Goal: Information Seeking & Learning: Learn about a topic

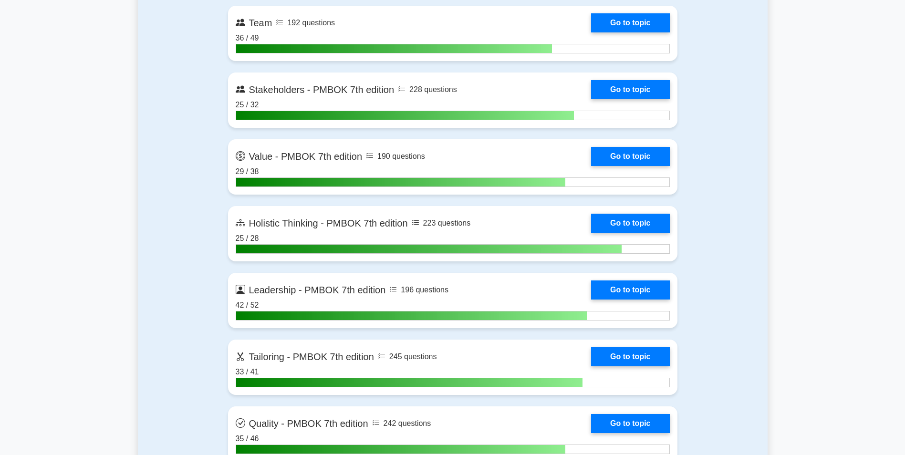
scroll to position [2750, 0]
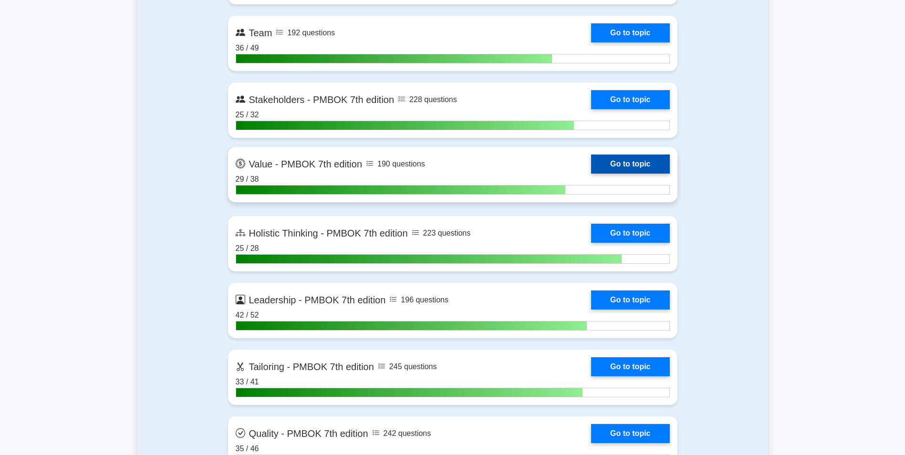
click at [633, 162] on link "Go to topic" at bounding box center [630, 164] width 78 height 19
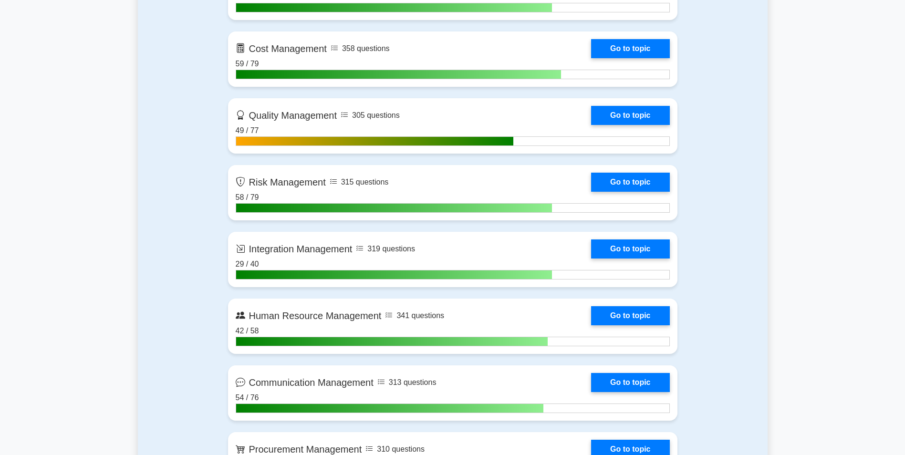
scroll to position [803, 0]
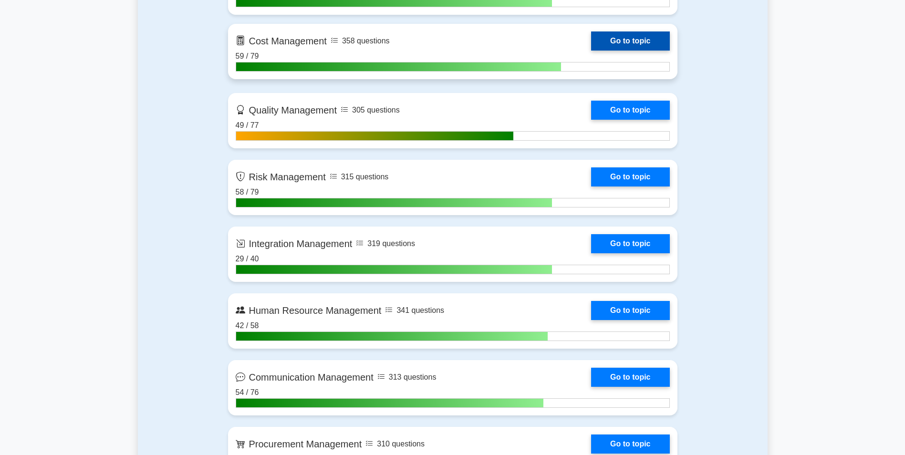
click at [627, 44] on link "Go to topic" at bounding box center [630, 40] width 78 height 19
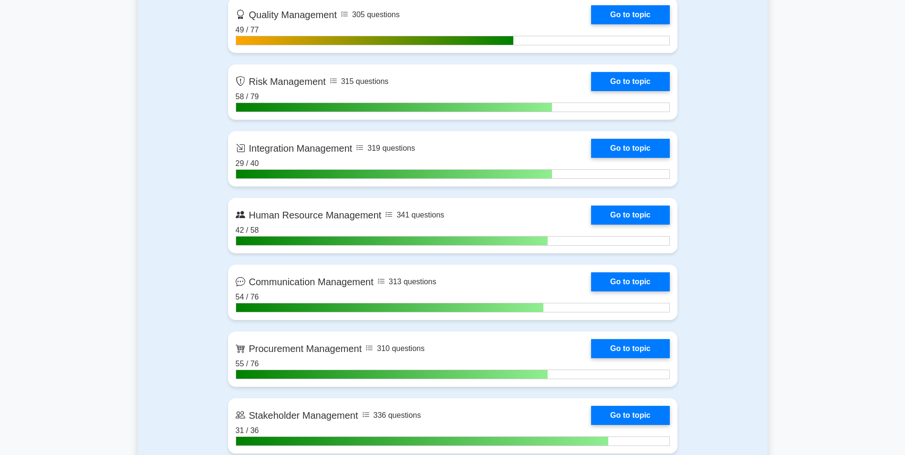
scroll to position [903, 0]
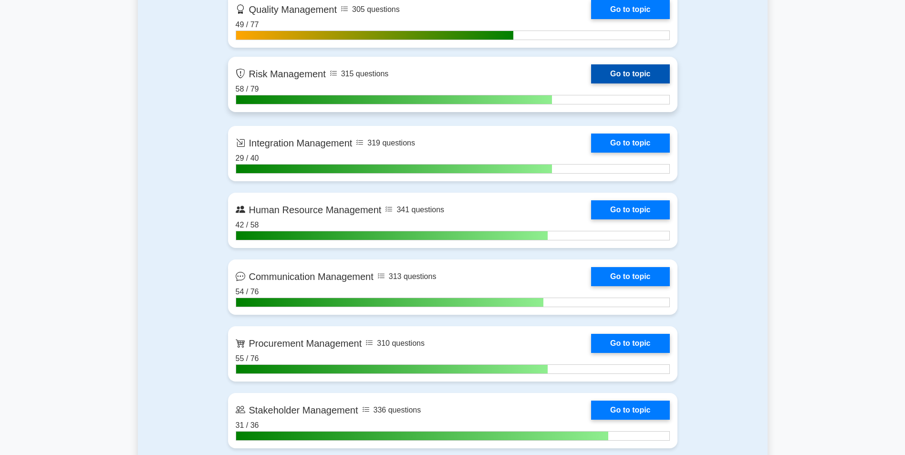
click at [655, 64] on link "Go to topic" at bounding box center [630, 73] width 78 height 19
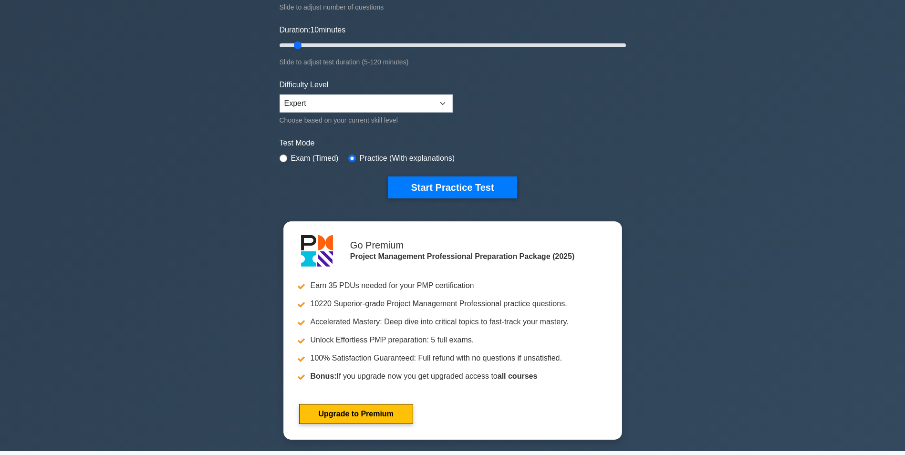
scroll to position [0, 0]
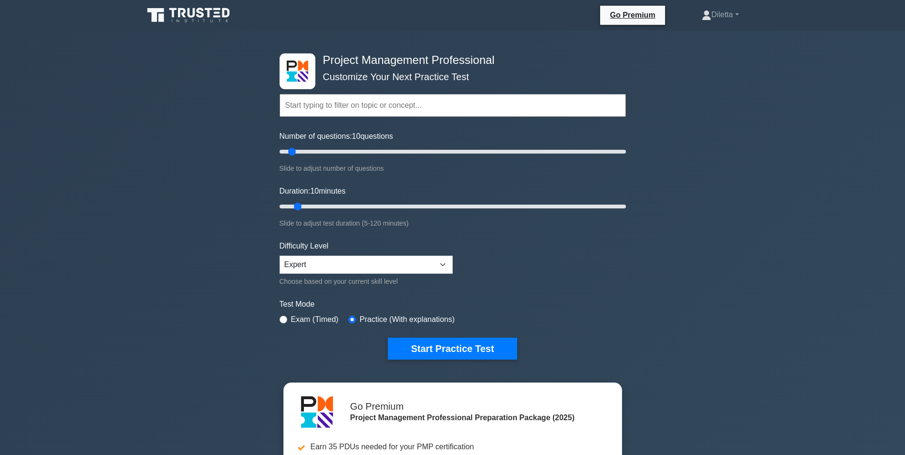
click at [447, 100] on input "text" at bounding box center [453, 105] width 346 height 23
type input "Earned Monetary Value"
click at [388, 338] on button "Start Practice Test" at bounding box center [452, 349] width 129 height 22
click at [415, 99] on input "text" at bounding box center [453, 105] width 346 height 23
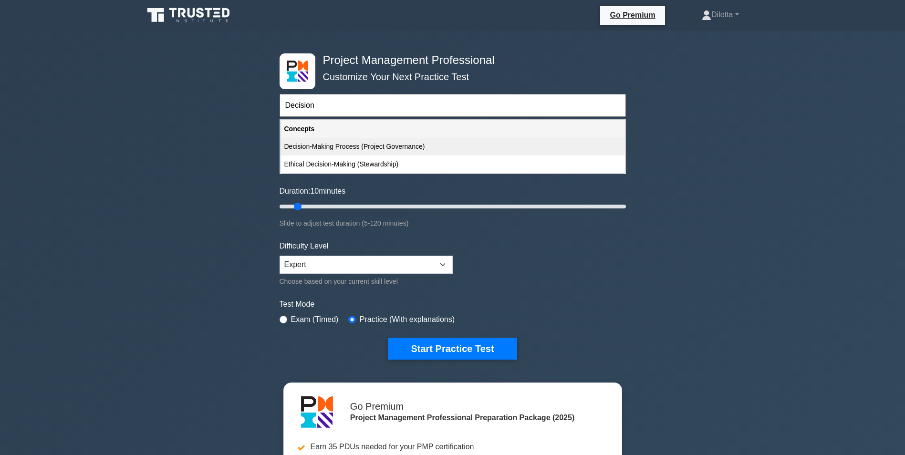
click at [401, 147] on div "Decision-Making Process (Project Governance)" at bounding box center [453, 147] width 344 height 18
type input "Decision-Making Process (Project Governance)"
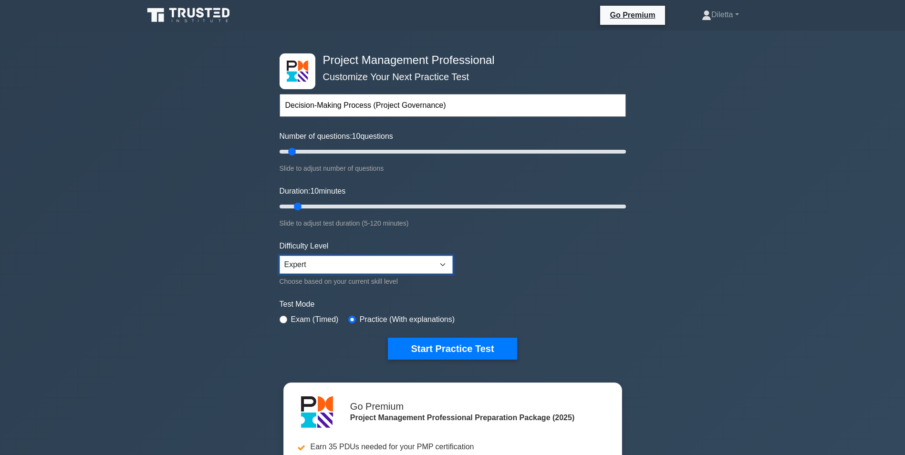
click at [436, 264] on select "Beginner Intermediate Expert" at bounding box center [366, 265] width 173 height 18
click at [488, 294] on form "Topics Scope Management Time Management Cost Management Quality Management Risk…" at bounding box center [453, 212] width 346 height 295
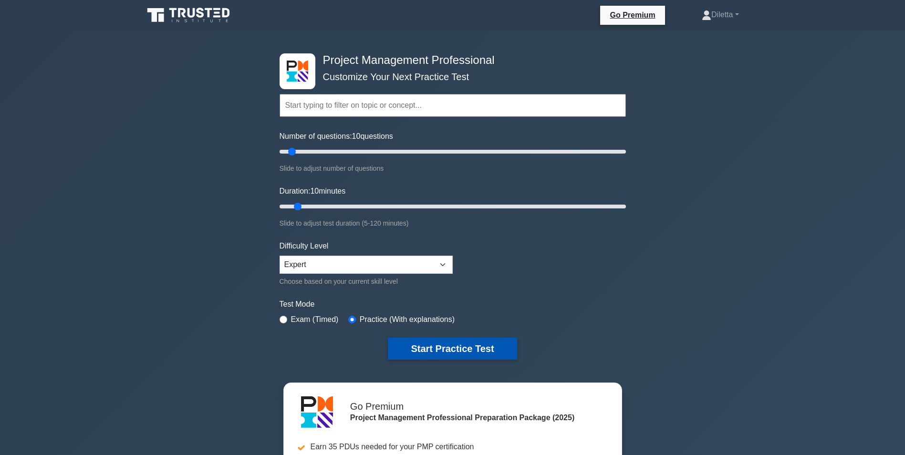
click at [464, 342] on button "Start Practice Test" at bounding box center [452, 349] width 129 height 22
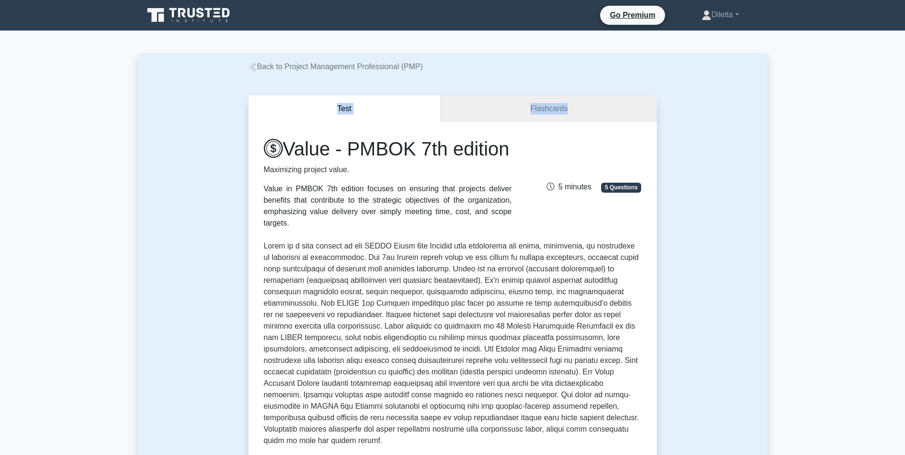
drag, startPoint x: 905, startPoint y: 60, endPoint x: 908, endPoint y: 102, distance: 42.1
drag, startPoint x: 908, startPoint y: 102, endPoint x: 909, endPoint y: 74, distance: 27.7
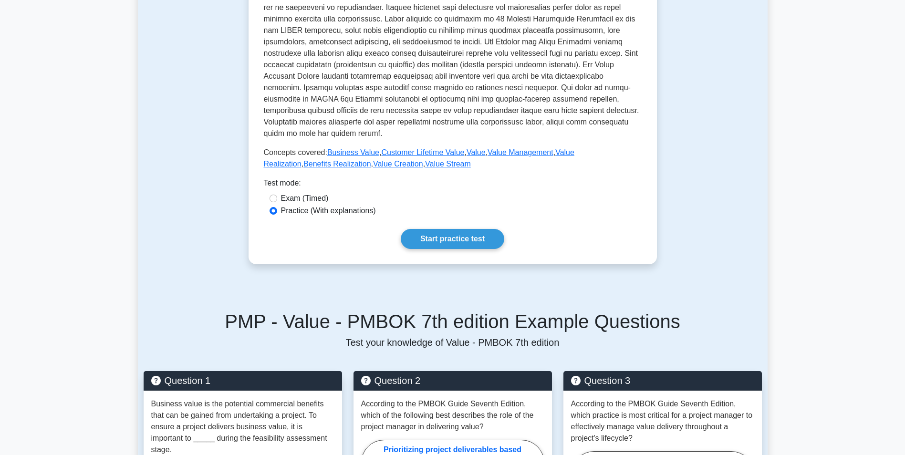
scroll to position [402, 0]
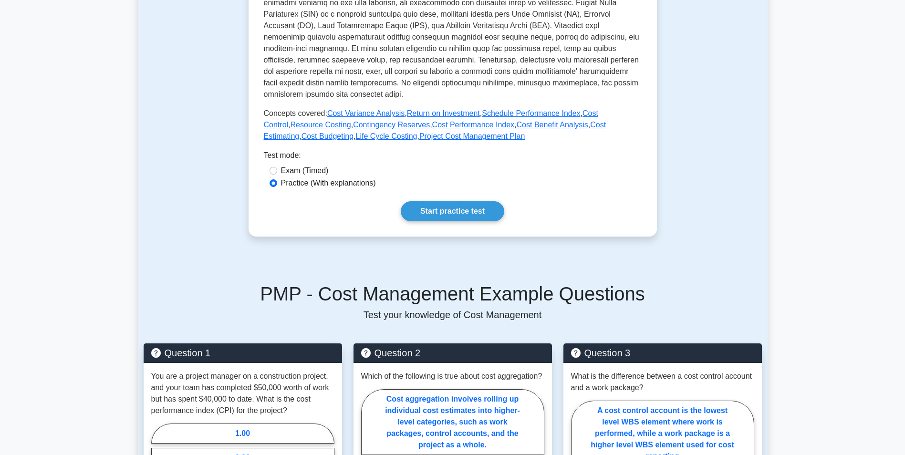
scroll to position [355, 0]
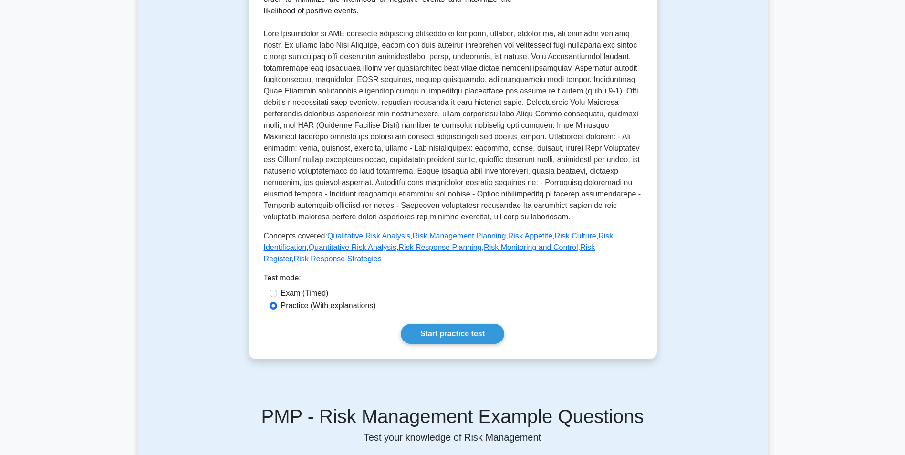
scroll to position [205, 0]
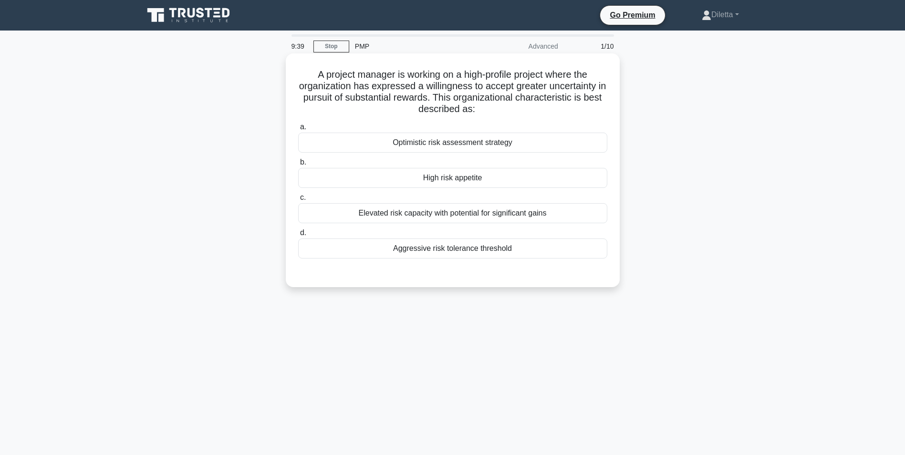
click at [556, 183] on div "High risk appetite" at bounding box center [452, 178] width 309 height 20
click at [298, 166] on input "b. High risk appetite" at bounding box center [298, 162] width 0 height 6
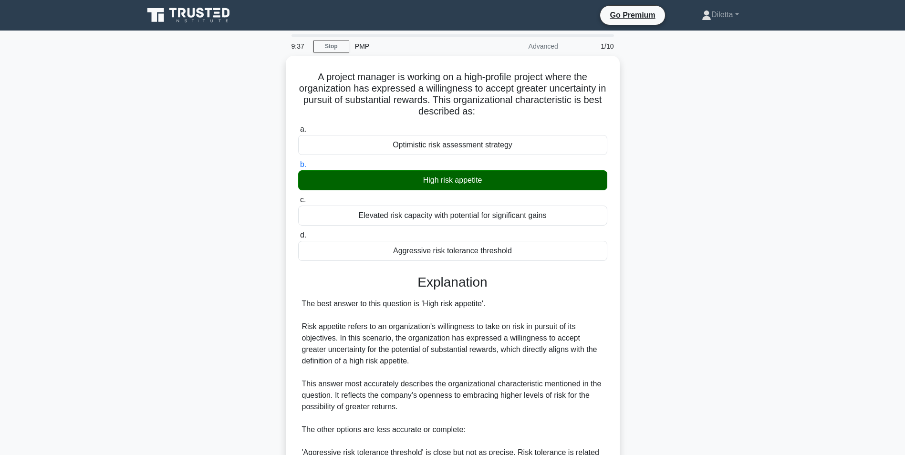
click at [778, 290] on main "9:37 Stop PMP Advanced 1/10 A project manager is working on a high-profile proj…" at bounding box center [452, 361] width 905 height 660
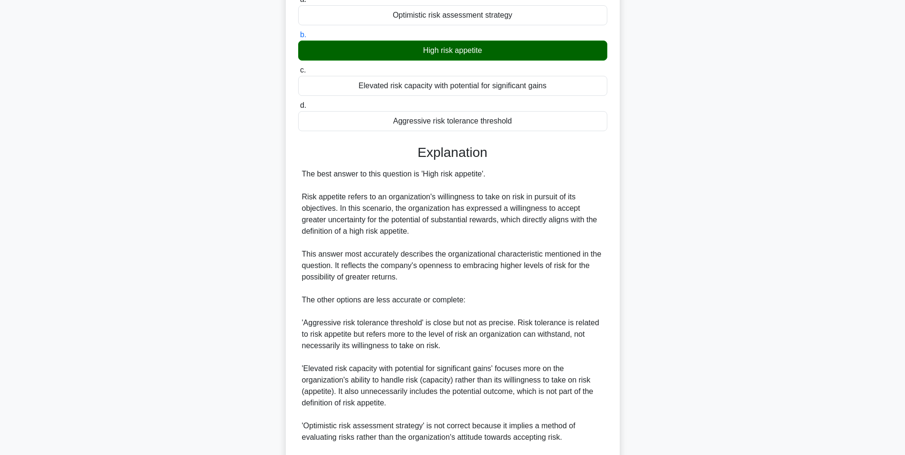
scroll to position [210, 0]
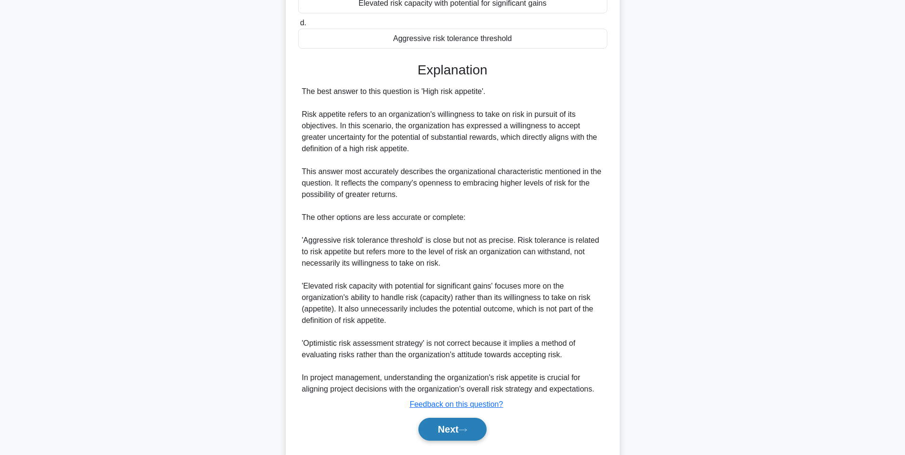
click at [438, 426] on button "Next" at bounding box center [452, 429] width 68 height 23
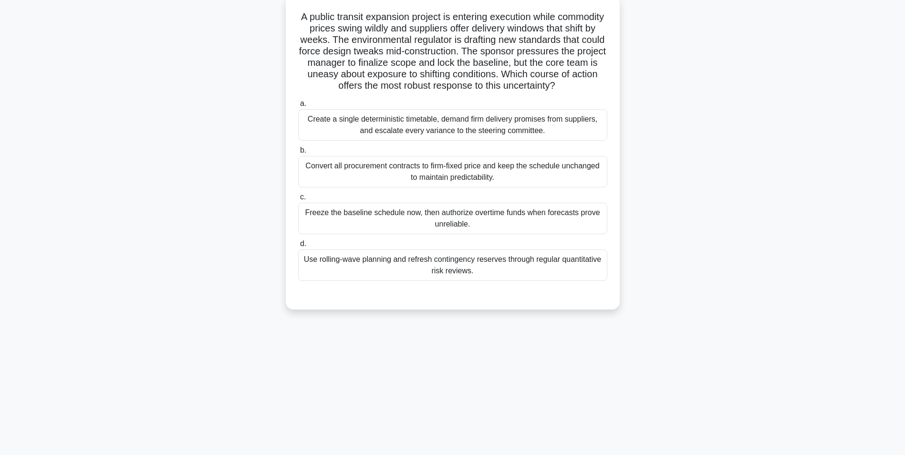
scroll to position [60, 0]
click at [573, 261] on div "Use rolling-wave planning and refresh contingency reserves through regular quan…" at bounding box center [452, 262] width 309 height 31
click at [298, 245] on input "d. Use rolling-wave planning and refresh contingency reserves through regular q…" at bounding box center [298, 242] width 0 height 6
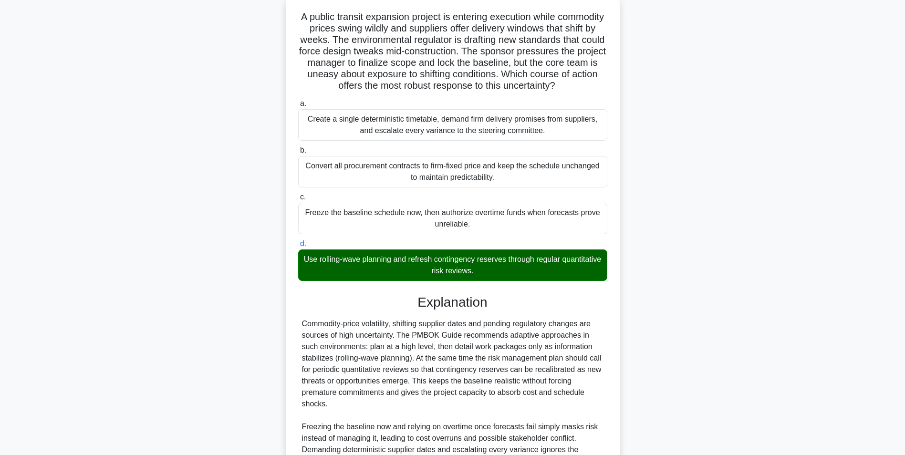
click at [663, 343] on div "A public transit expansion project is entering execution while commodity prices…" at bounding box center [453, 300] width 630 height 608
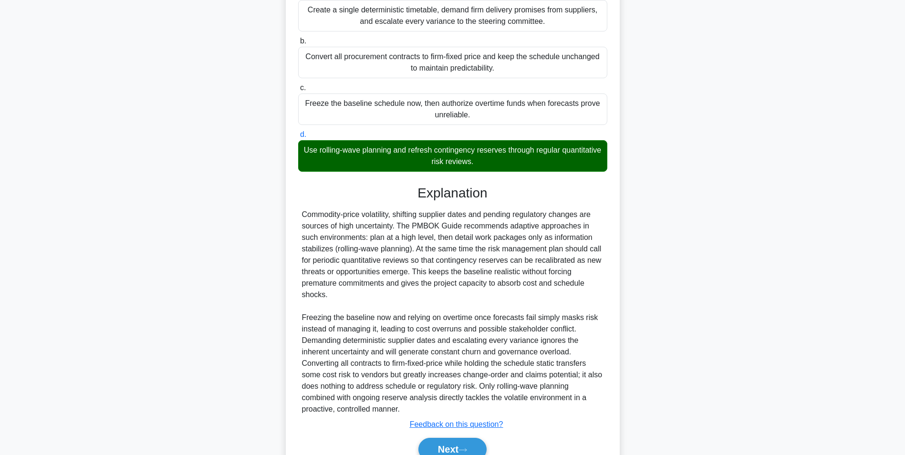
scroll to position [225, 0]
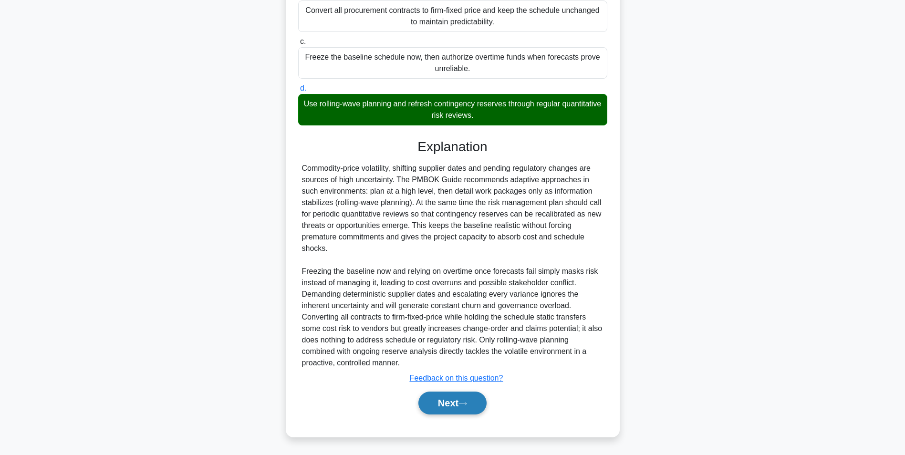
click at [475, 401] on button "Next" at bounding box center [452, 403] width 68 height 23
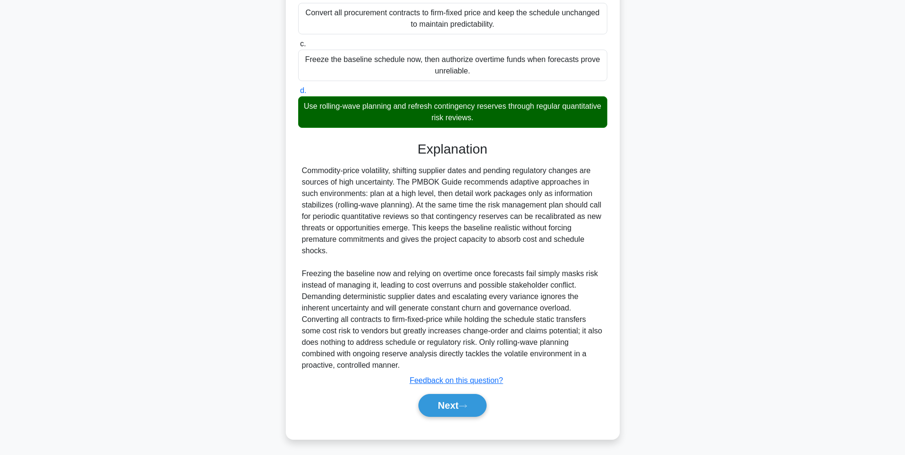
scroll to position [60, 0]
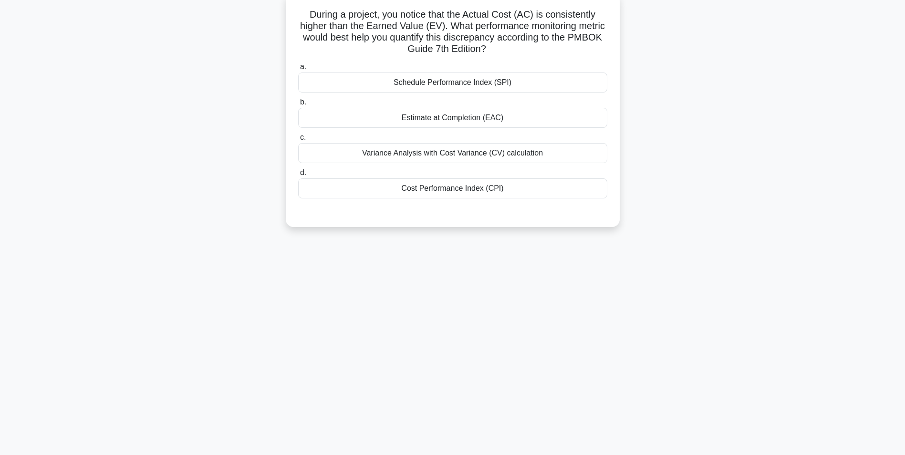
click at [573, 192] on div "Cost Performance Index (CPI)" at bounding box center [452, 188] width 309 height 20
click at [298, 176] on input "d. Cost Performance Index (CPI)" at bounding box center [298, 173] width 0 height 6
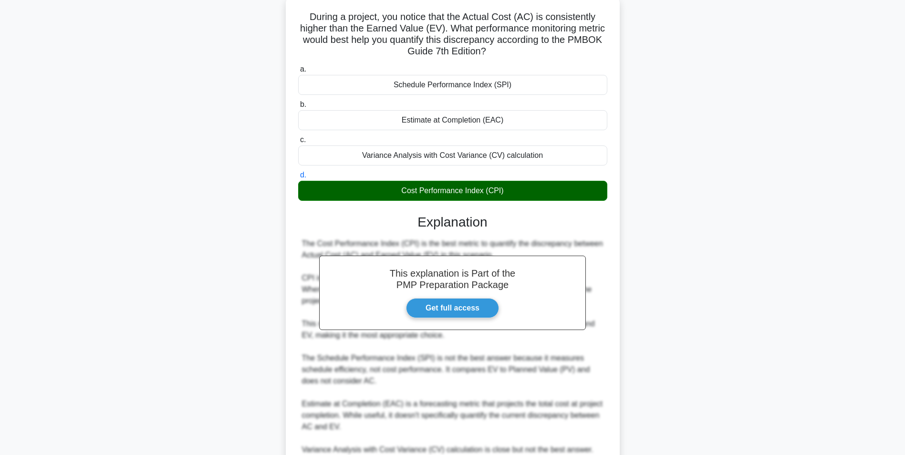
click at [812, 280] on main "8:35 Stop PMP Advanced 3/10 During a project, you notice that the Actual Cost (…" at bounding box center [452, 266] width 905 height 592
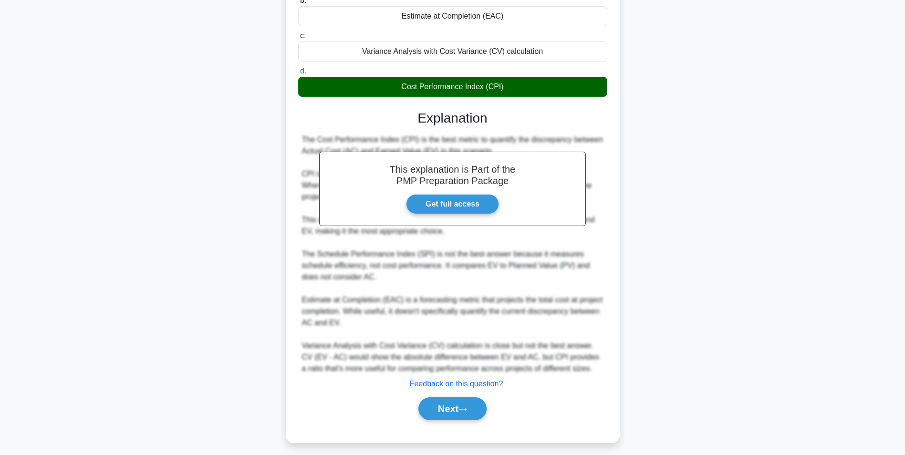
scroll to position [168, 0]
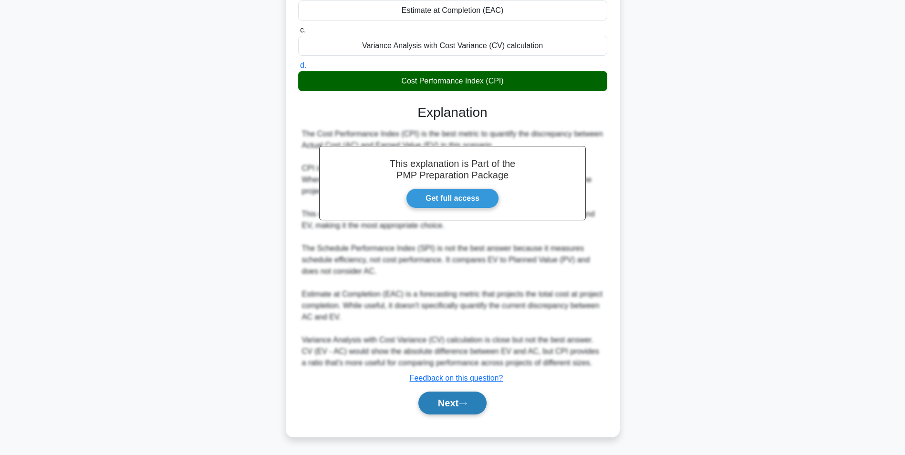
click at [480, 396] on button "Next" at bounding box center [452, 403] width 68 height 23
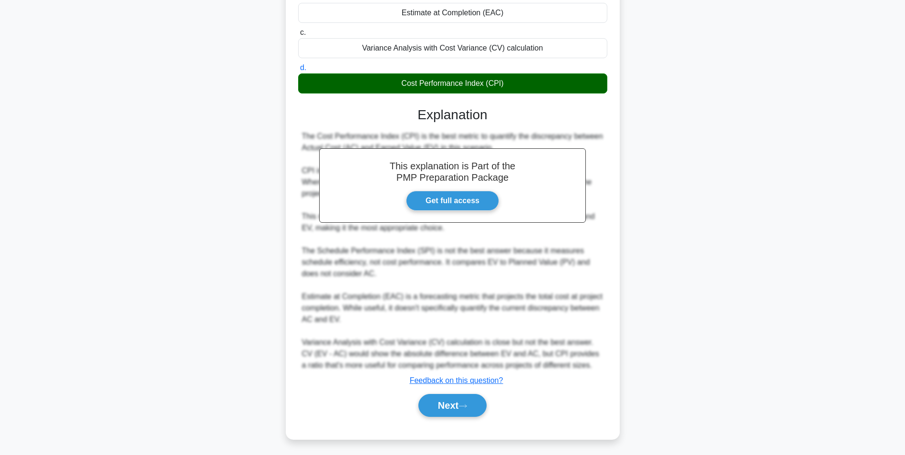
scroll to position [60, 0]
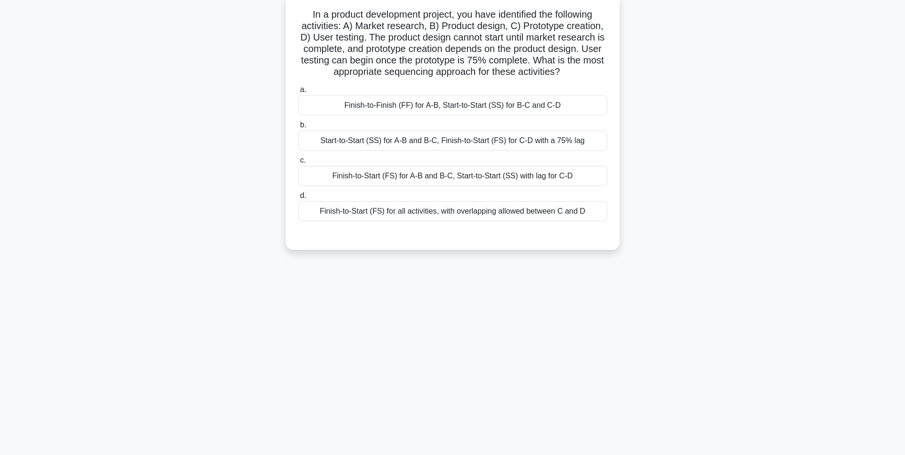
click at [576, 176] on div "Finish-to-Start (FS) for A-B and B-C, Start-to-Start (SS) with lag for C-D" at bounding box center [452, 176] width 309 height 20
click at [298, 164] on input "c. Finish-to-Start (FS) for A-B and B-C, Start-to-Start (SS) with lag for C-D" at bounding box center [298, 160] width 0 height 6
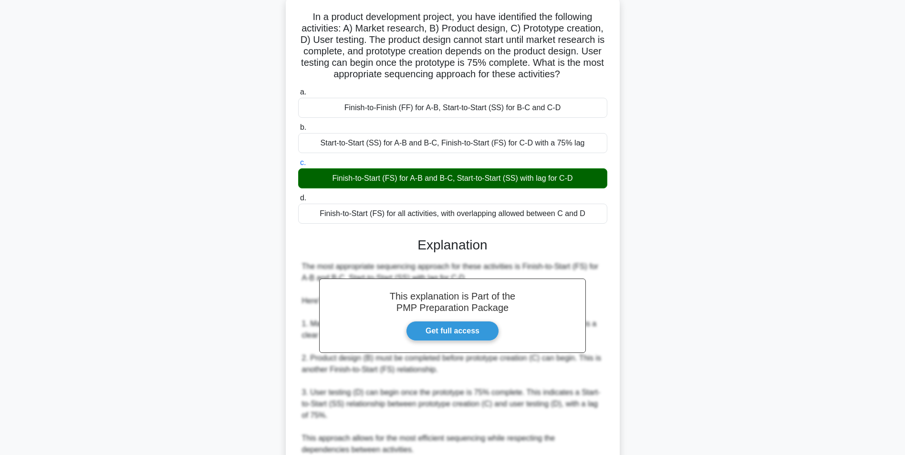
click at [731, 300] on div "In a product development project, you have identified the following activities:…" at bounding box center [453, 346] width 630 height 700
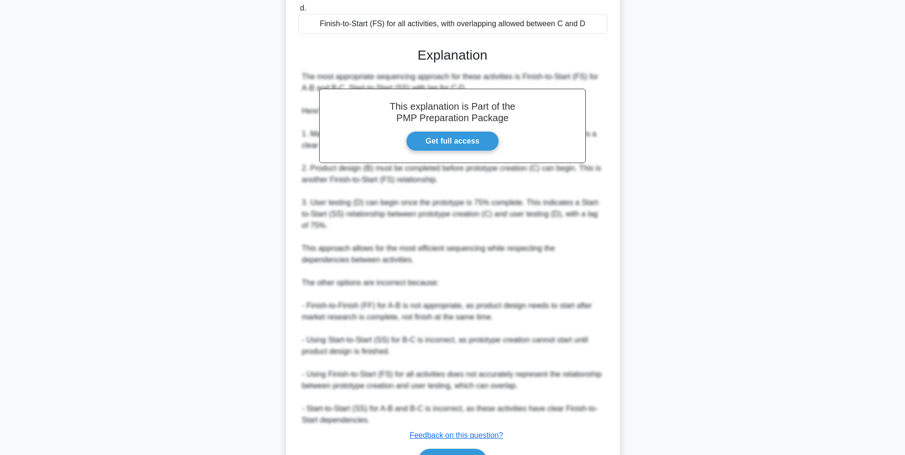
scroll to position [251, 0]
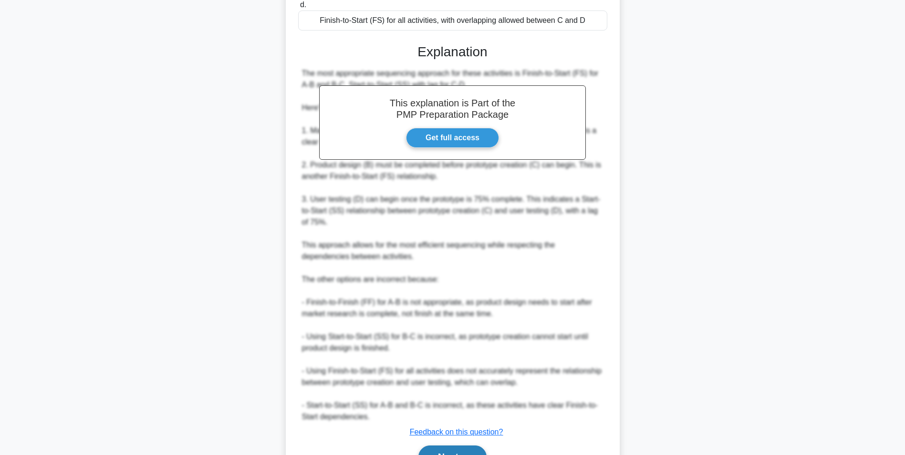
click at [475, 447] on button "Next" at bounding box center [452, 457] width 68 height 23
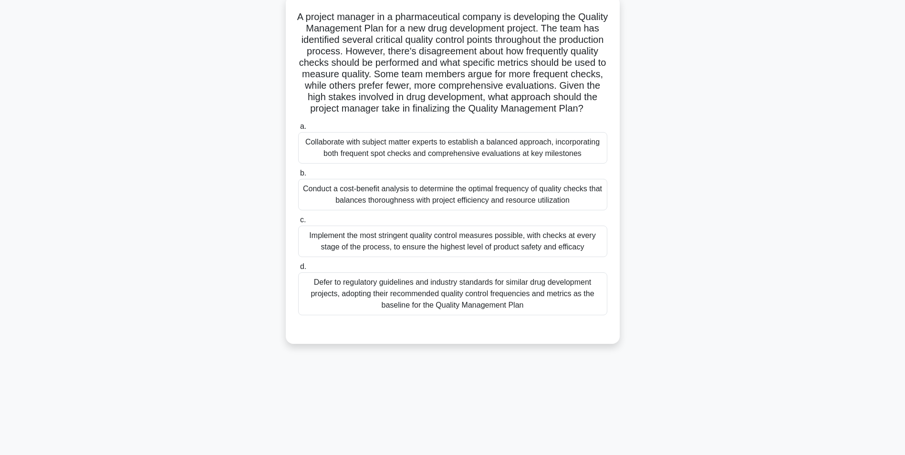
scroll to position [60, 0]
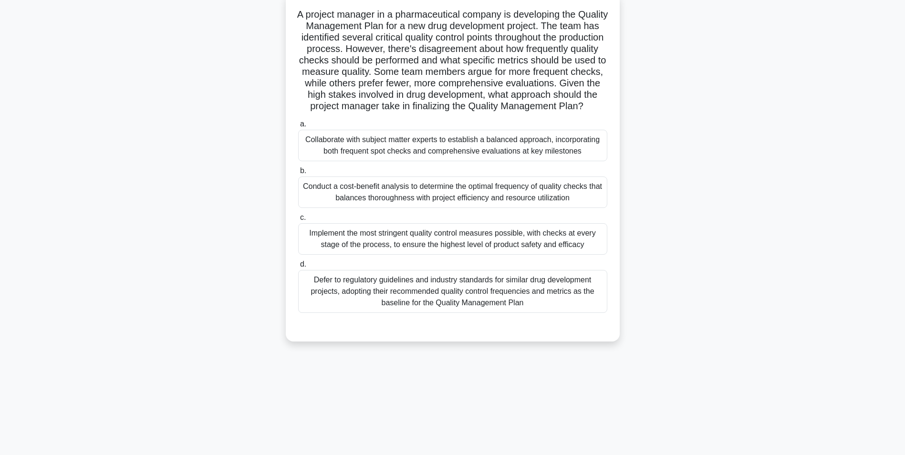
click at [532, 197] on div "Conduct a cost-benefit analysis to determine the optimal frequency of quality c…" at bounding box center [452, 192] width 309 height 31
click at [298, 174] on input "b. Conduct a cost-benefit analysis to determine the optimal frequency of qualit…" at bounding box center [298, 171] width 0 height 6
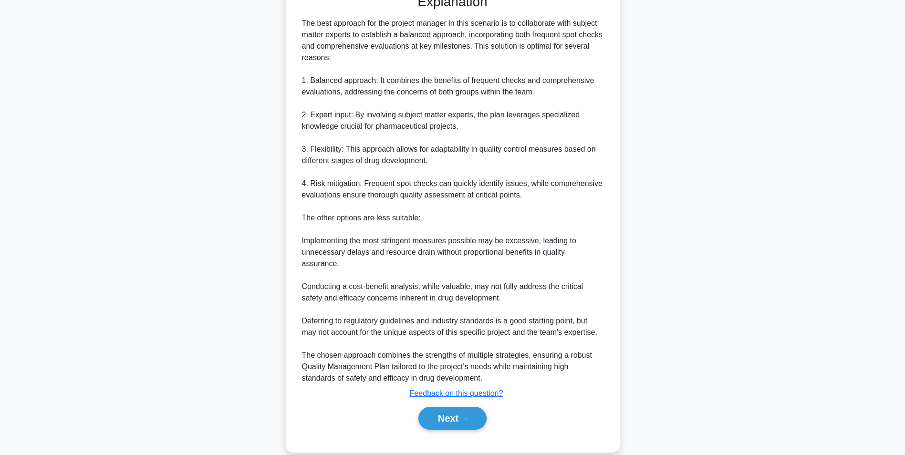
scroll to position [421, 0]
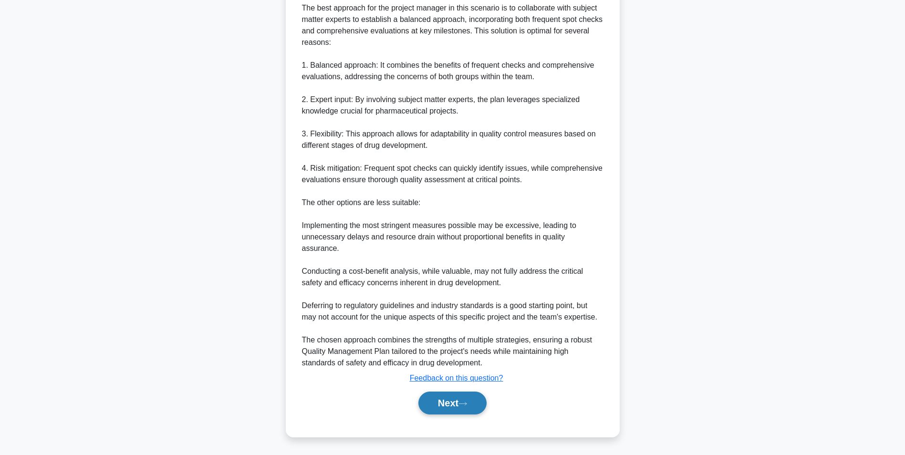
click at [461, 397] on button "Next" at bounding box center [452, 403] width 68 height 23
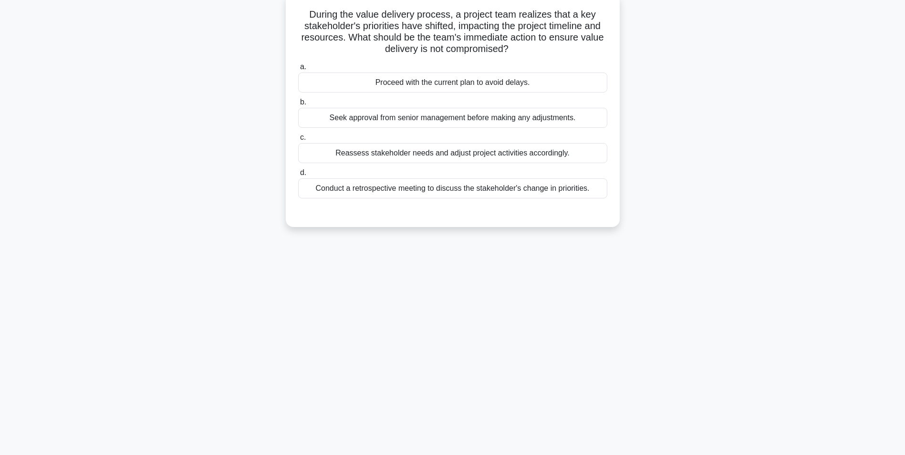
click at [573, 152] on div "Reassess stakeholder needs and adjust project activities accordingly." at bounding box center [452, 153] width 309 height 20
click at [298, 141] on input "c. Reassess stakeholder needs and adjust project activities accordingly." at bounding box center [298, 138] width 0 height 6
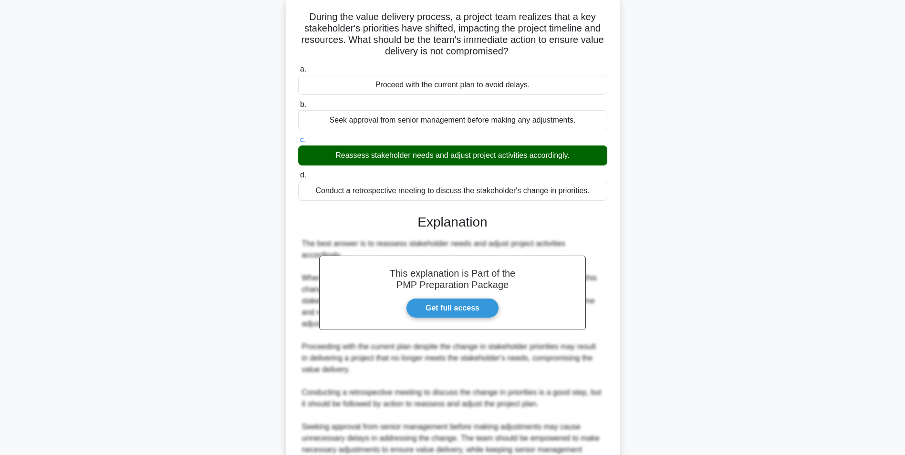
click at [729, 324] on div "During the value delivery process, a project team realizes that a key stakehold…" at bounding box center [453, 271] width 630 height 551
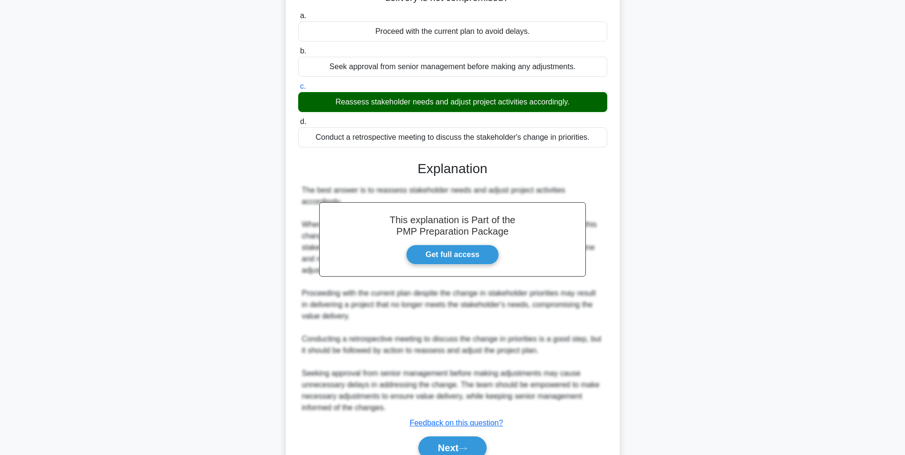
scroll to position [145, 0]
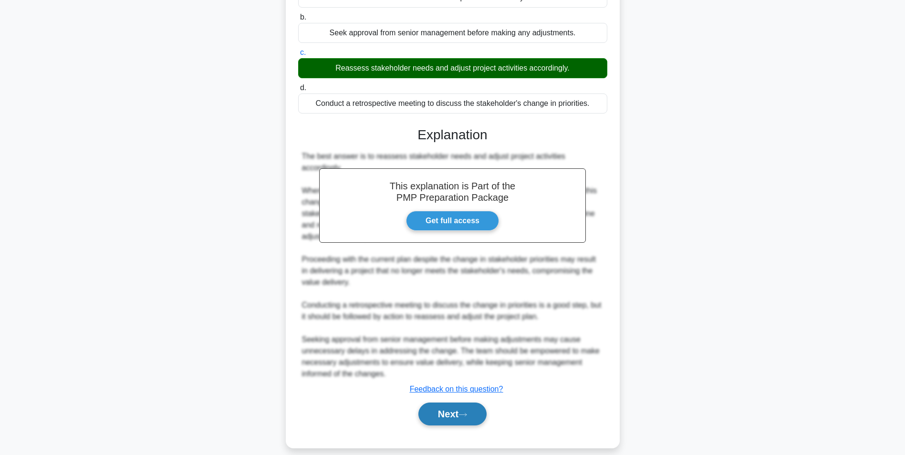
click at [486, 413] on div "Next" at bounding box center [452, 414] width 313 height 23
click at [475, 409] on button "Next" at bounding box center [452, 414] width 68 height 23
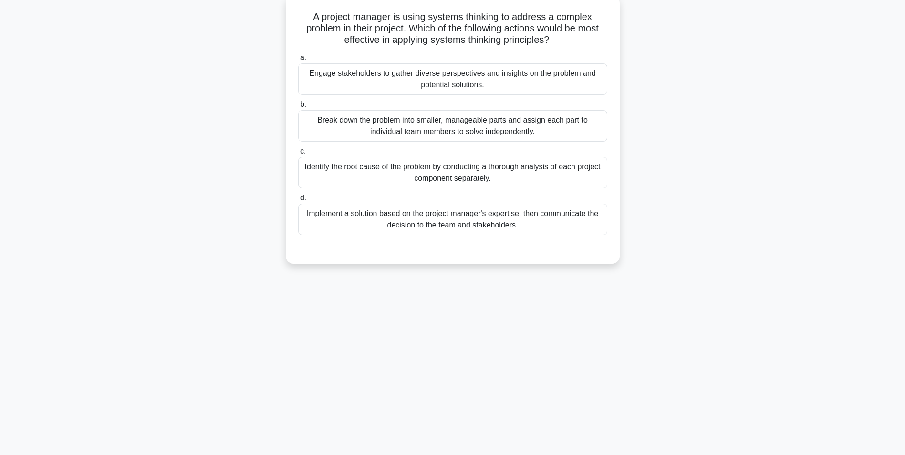
scroll to position [60, 0]
click at [584, 221] on div "Implement a solution based on the project manager's expertise, then communicate…" at bounding box center [452, 216] width 309 height 31
click at [298, 199] on input "d. Implement a solution based on the project manager's expertise, then communic…" at bounding box center [298, 196] width 0 height 6
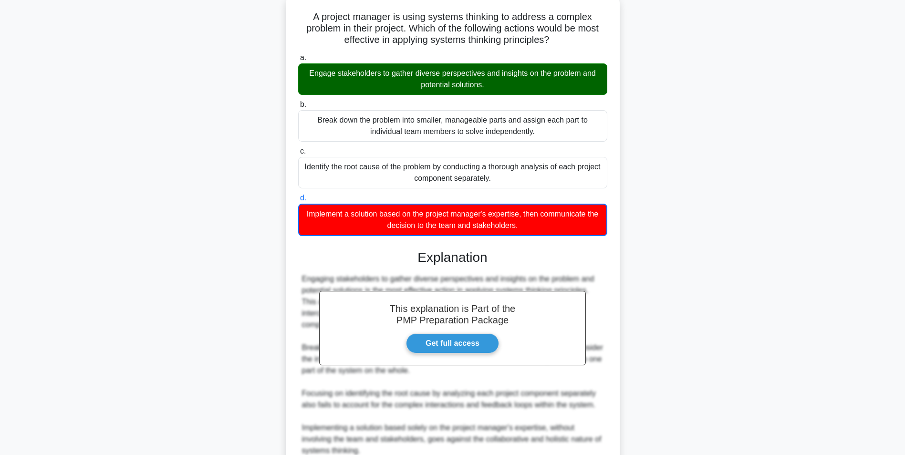
scroll to position [146, 0]
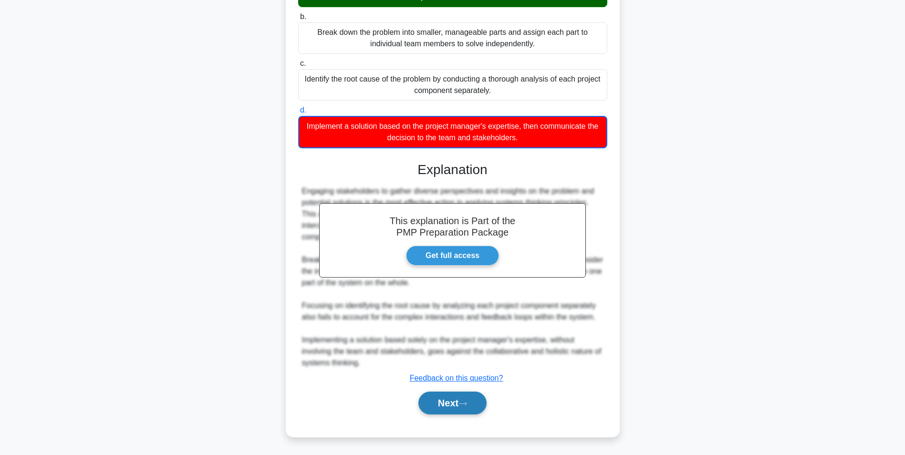
click at [418, 412] on button "Next" at bounding box center [452, 403] width 68 height 23
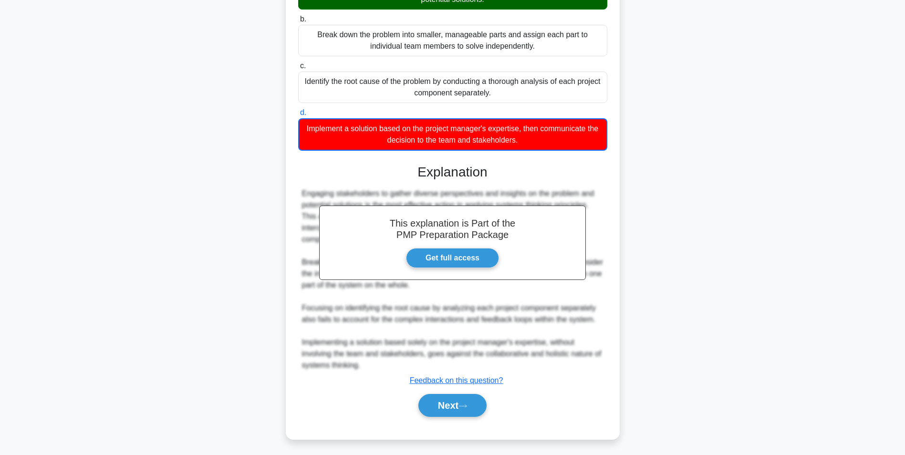
scroll to position [60, 0]
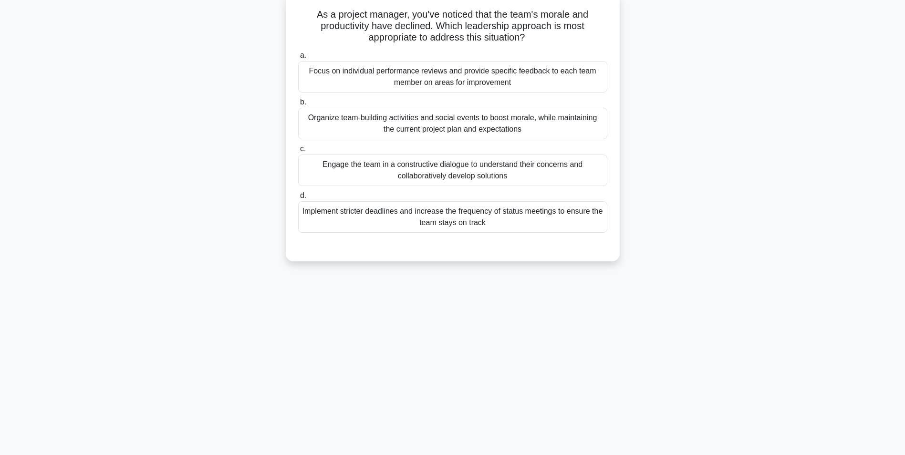
click at [572, 177] on div "Engage the team in a constructive dialogue to understand their concerns and col…" at bounding box center [452, 170] width 309 height 31
click at [298, 152] on input "c. Engage the team in a constructive dialogue to understand their concerns and …" at bounding box center [298, 149] width 0 height 6
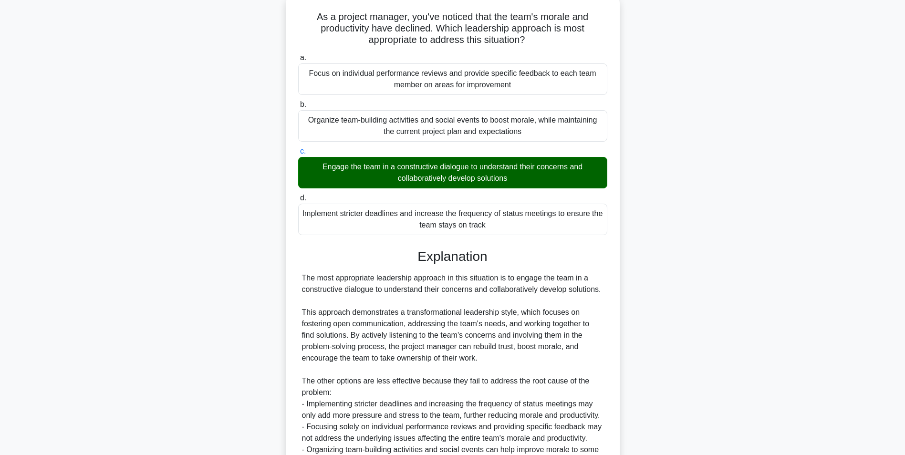
scroll to position [168, 0]
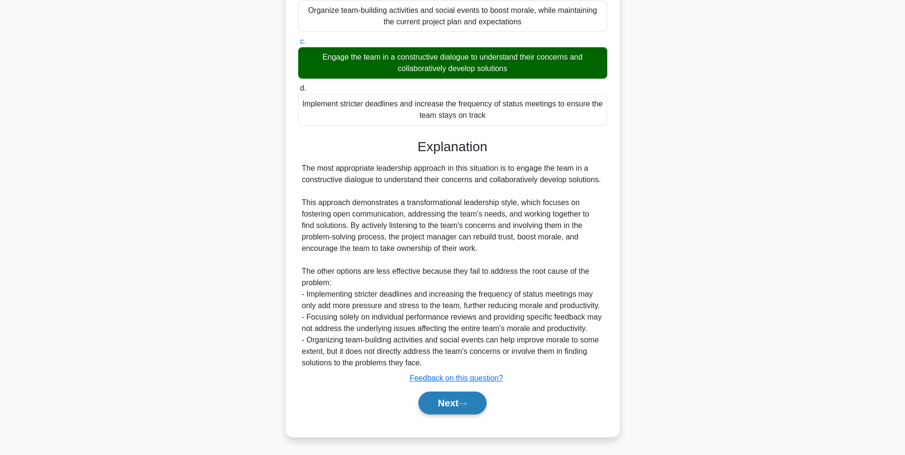
click at [429, 403] on button "Next" at bounding box center [452, 403] width 68 height 23
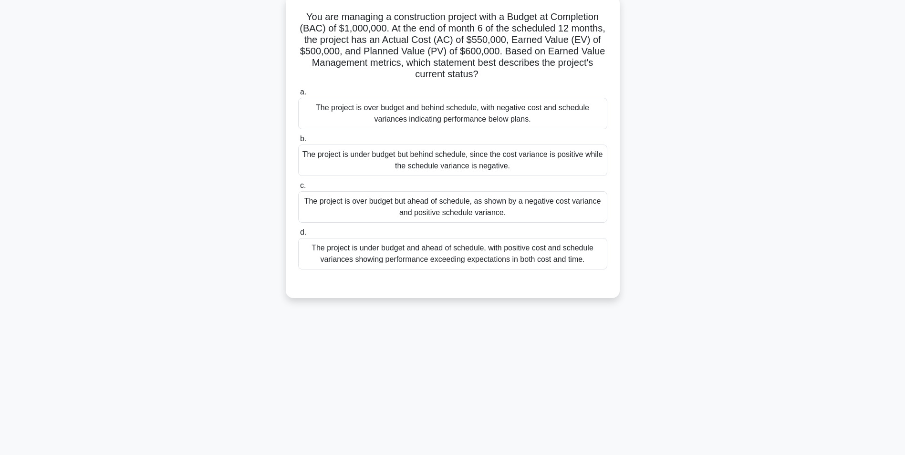
scroll to position [60, 0]
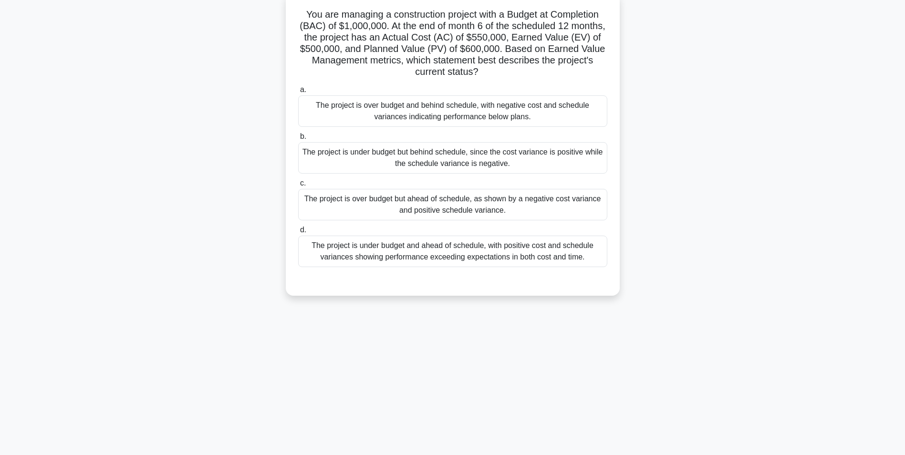
click at [595, 114] on div "The project is over budget and behind schedule, with negative cost and schedule…" at bounding box center [452, 110] width 309 height 31
click at [298, 93] on input "a. The project is over budget and behind schedule, with negative cost and sched…" at bounding box center [298, 90] width 0 height 6
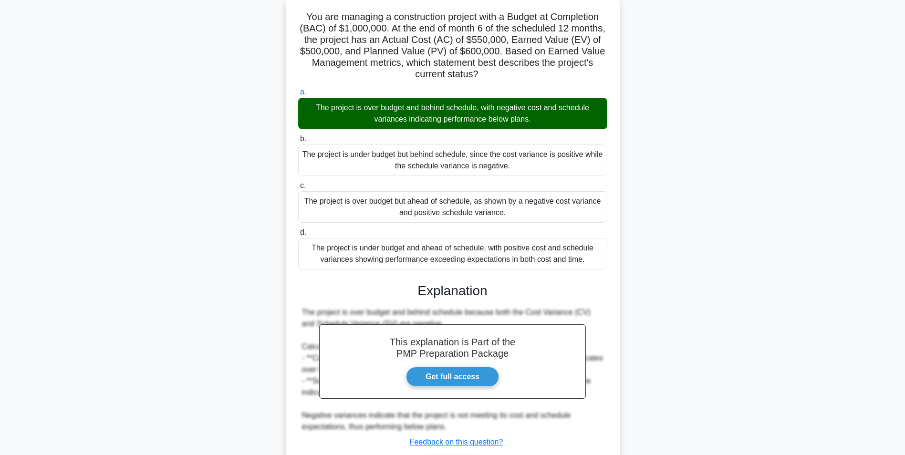
click at [790, 221] on main "3:35 Stop PMP Advanced 9/10 You are managing a construction project with a Budg…" at bounding box center [452, 243] width 905 height 546
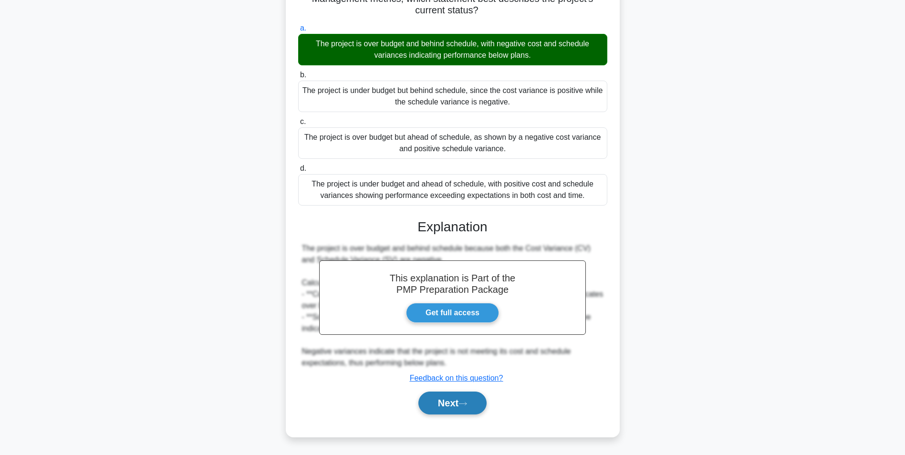
click at [458, 398] on button "Next" at bounding box center [452, 403] width 68 height 23
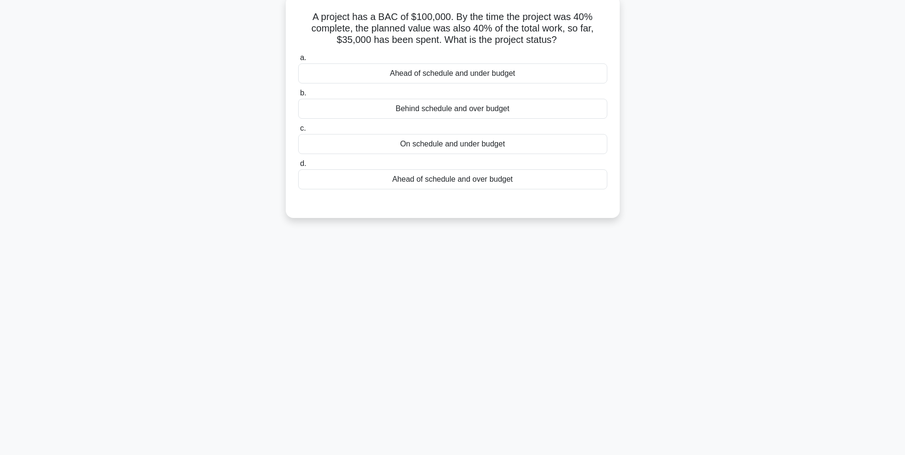
scroll to position [60, 0]
click at [560, 72] on div "Ahead of schedule and under budget" at bounding box center [452, 71] width 309 height 20
click at [298, 59] on input "a. Ahead of schedule and under budget" at bounding box center [298, 55] width 0 height 6
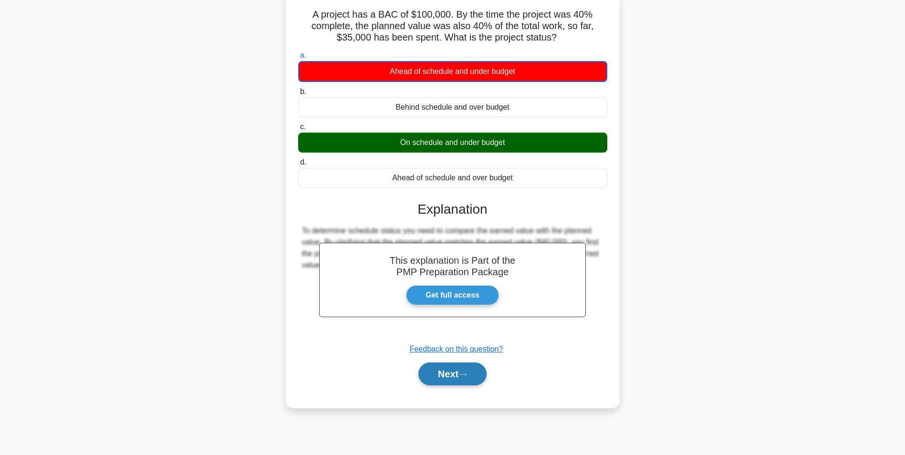
click at [461, 377] on button "Next" at bounding box center [452, 374] width 68 height 23
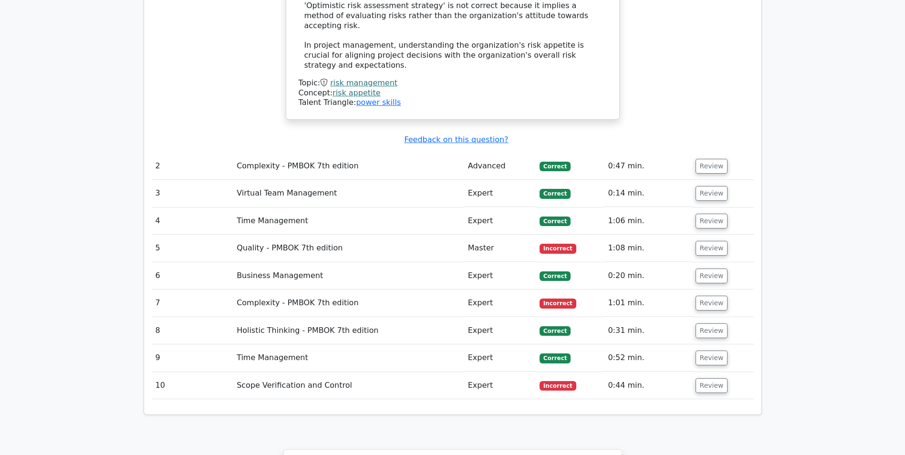
scroll to position [1328, 0]
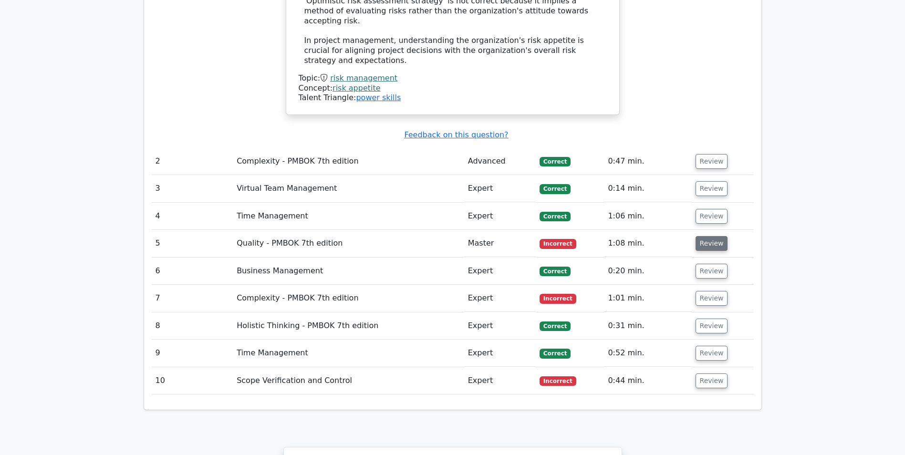
click at [700, 236] on button "Review" at bounding box center [712, 243] width 32 height 15
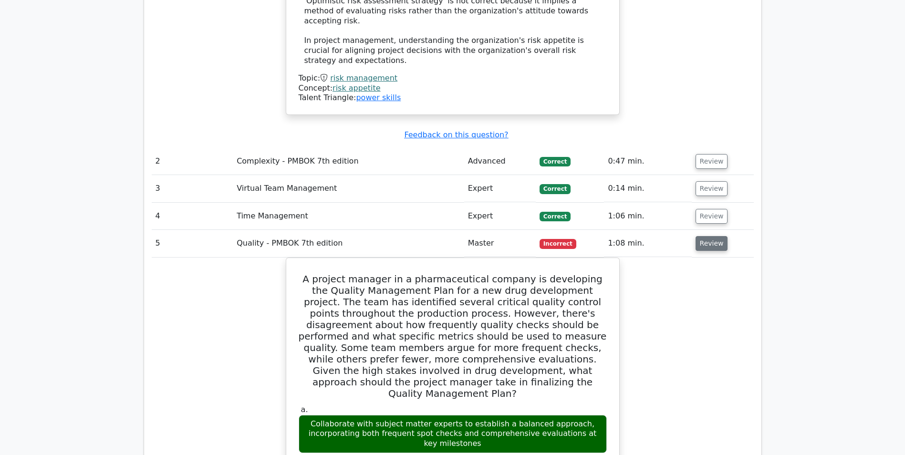
click at [709, 236] on button "Review" at bounding box center [712, 243] width 32 height 15
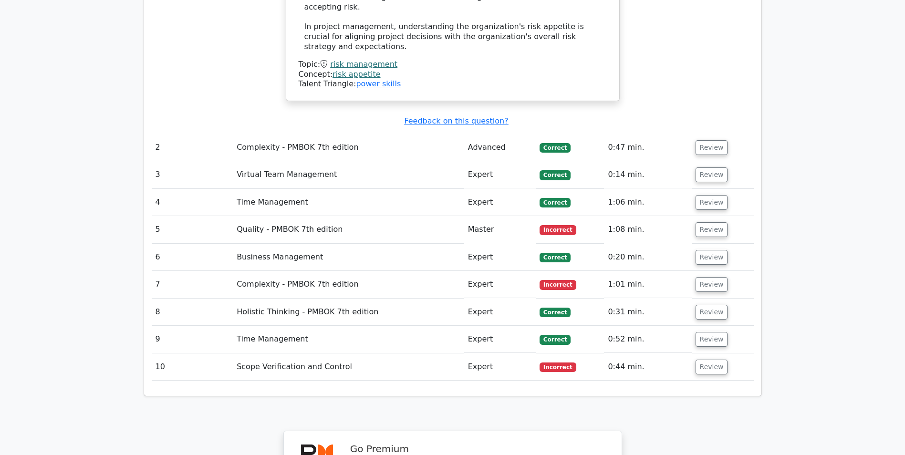
scroll to position [1354, 0]
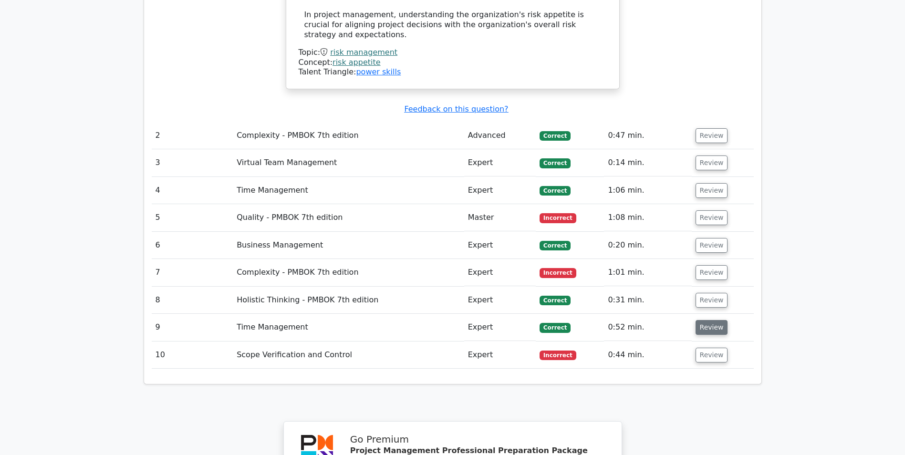
click at [701, 320] on button "Review" at bounding box center [712, 327] width 32 height 15
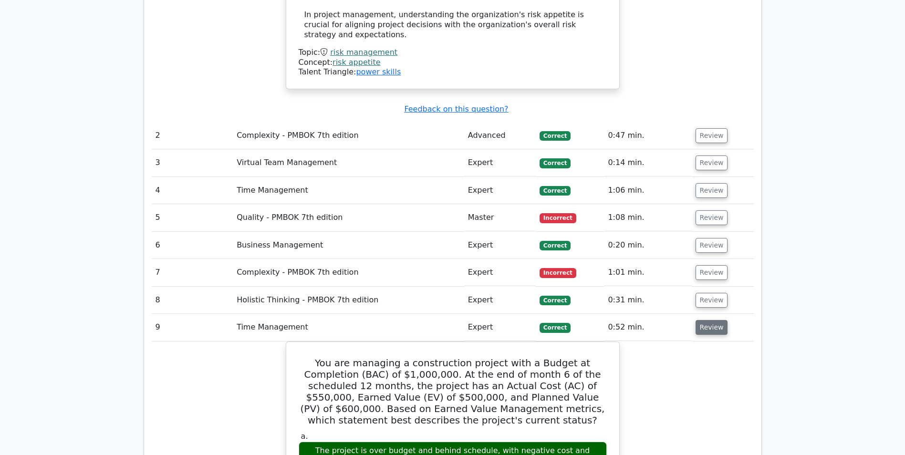
click at [706, 320] on button "Review" at bounding box center [712, 327] width 32 height 15
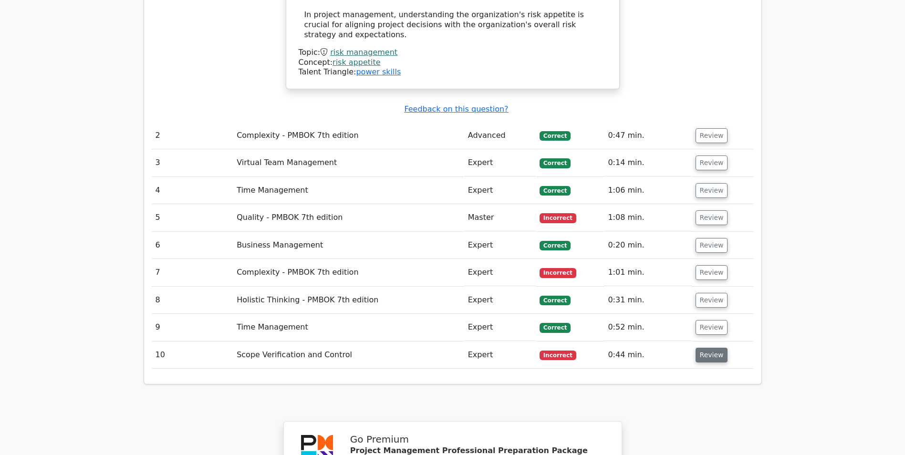
click at [704, 348] on button "Review" at bounding box center [712, 355] width 32 height 15
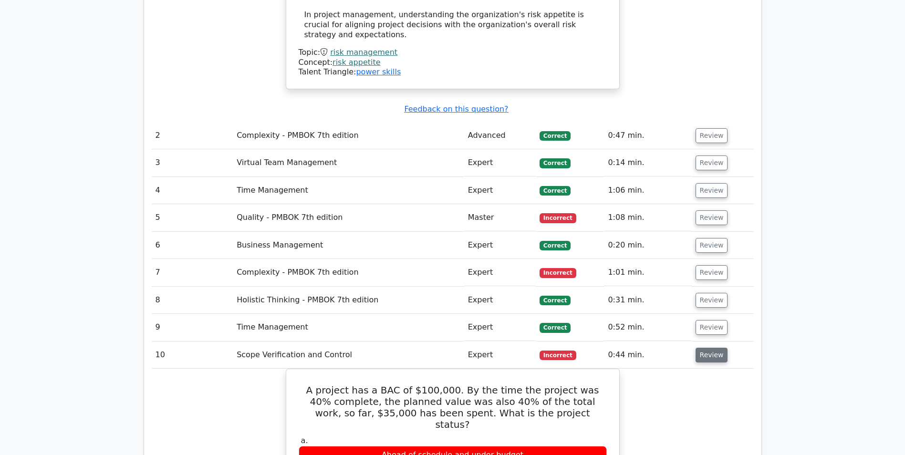
click at [704, 348] on button "Review" at bounding box center [712, 355] width 32 height 15
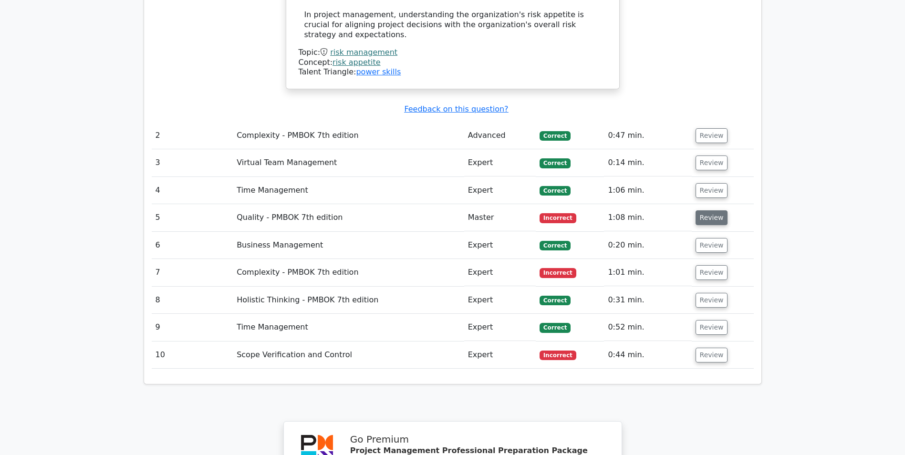
click at [711, 210] on button "Review" at bounding box center [712, 217] width 32 height 15
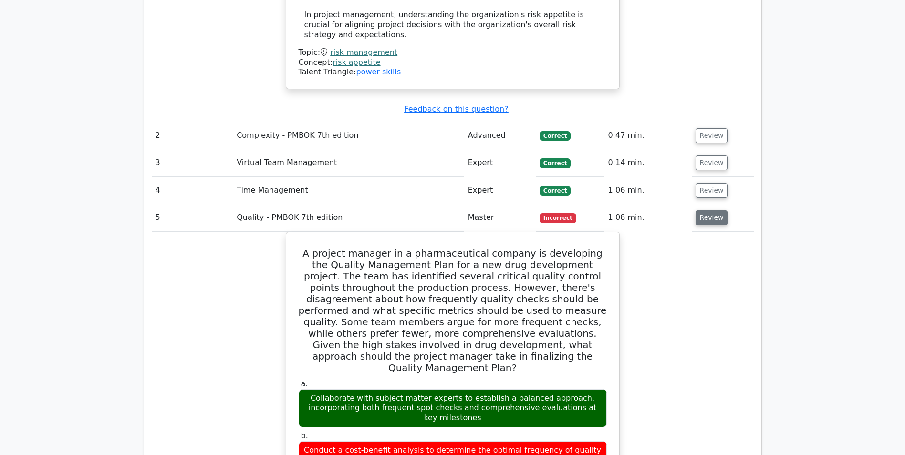
click at [711, 210] on button "Review" at bounding box center [712, 217] width 32 height 15
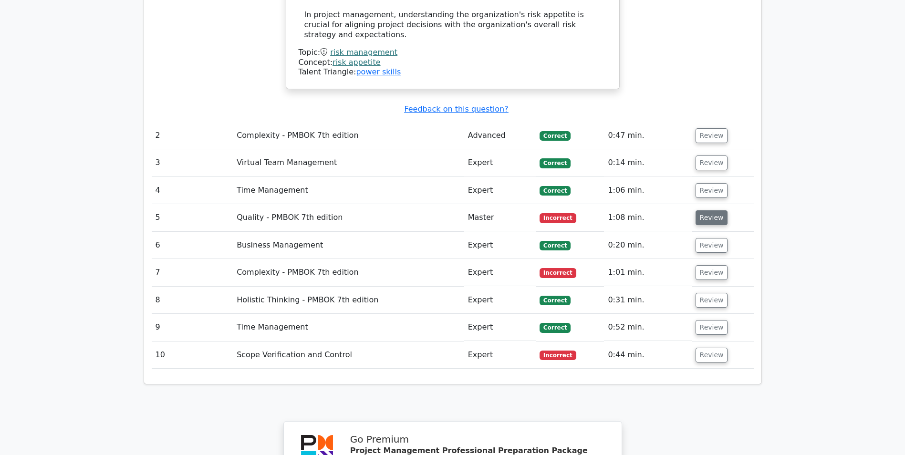
click at [711, 210] on button "Review" at bounding box center [712, 217] width 32 height 15
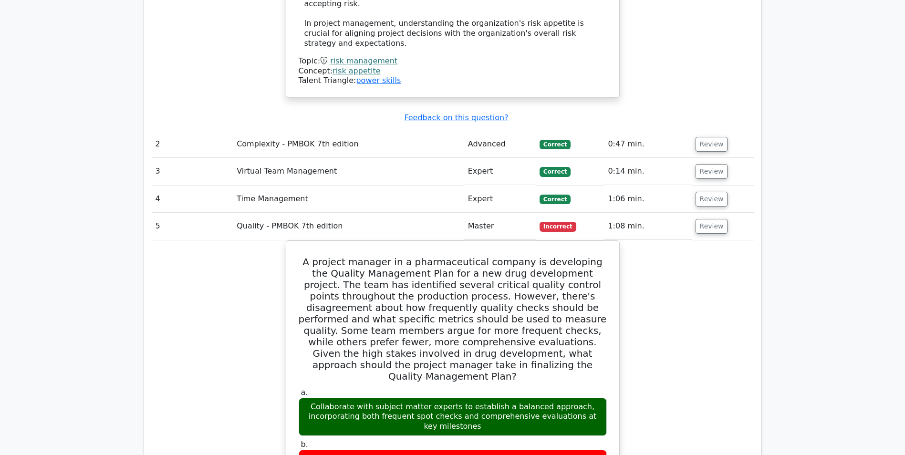
scroll to position [1341, 0]
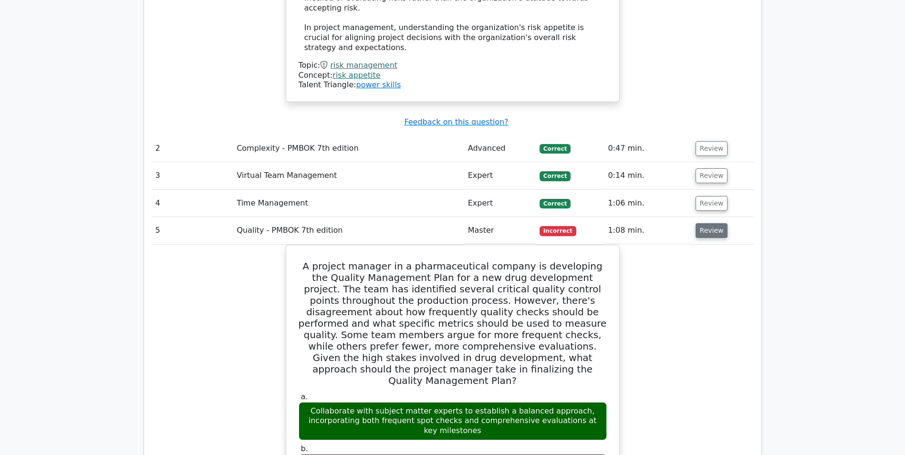
click at [710, 223] on button "Review" at bounding box center [712, 230] width 32 height 15
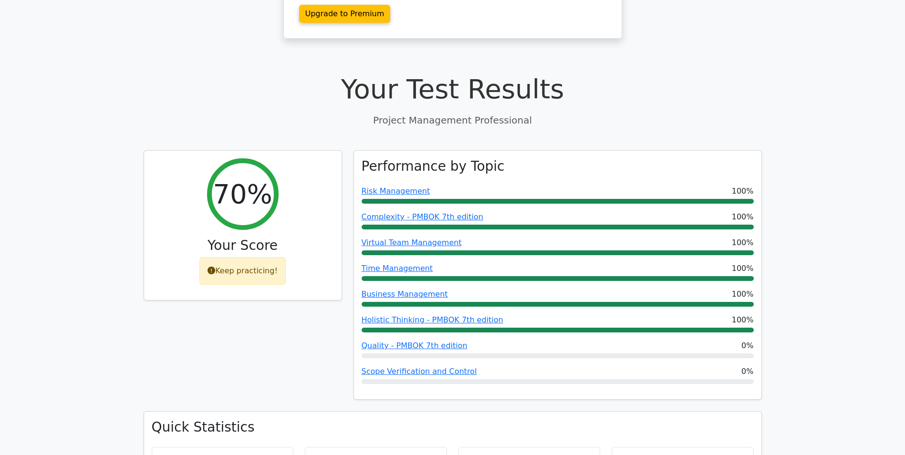
scroll to position [232, 0]
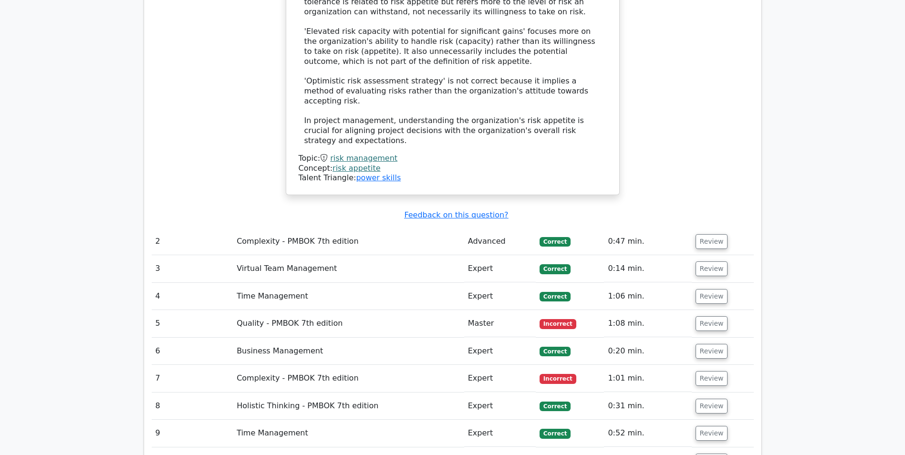
scroll to position [1253, 0]
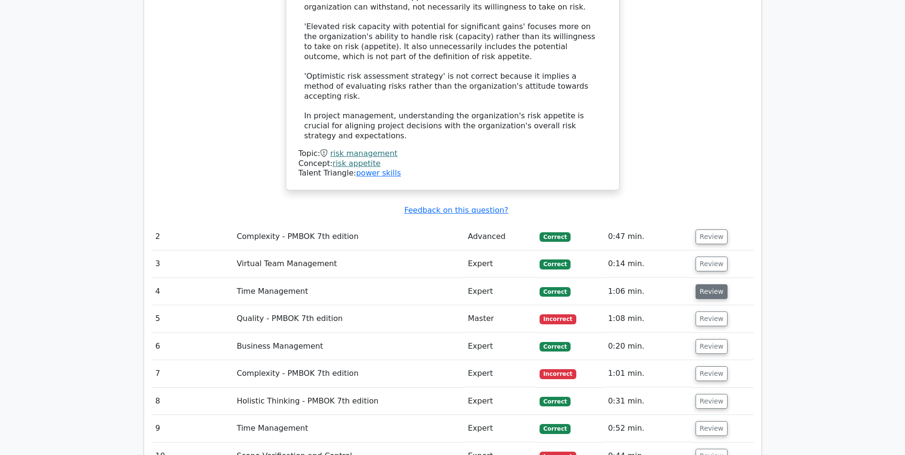
click at [703, 284] on button "Review" at bounding box center [712, 291] width 32 height 15
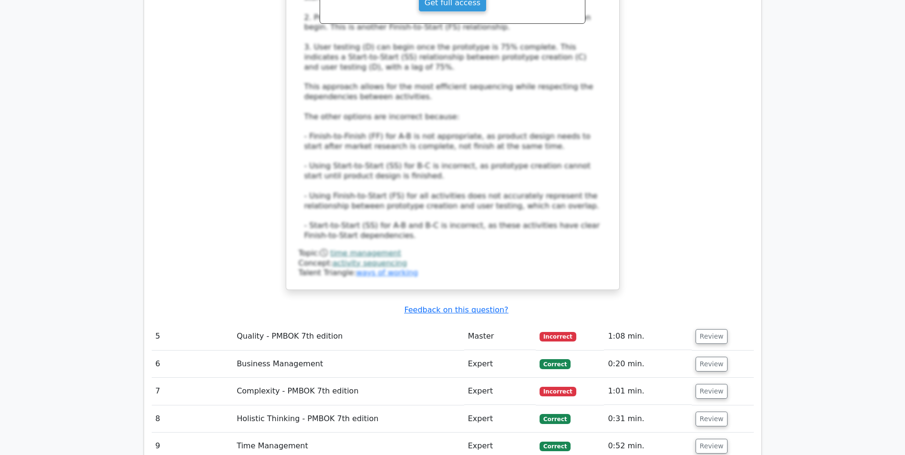
scroll to position [1910, 0]
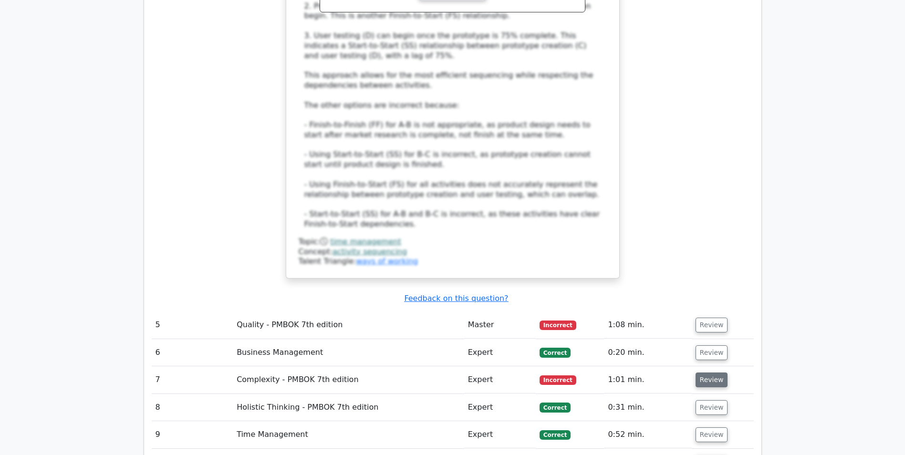
click at [720, 373] on button "Review" at bounding box center [712, 380] width 32 height 15
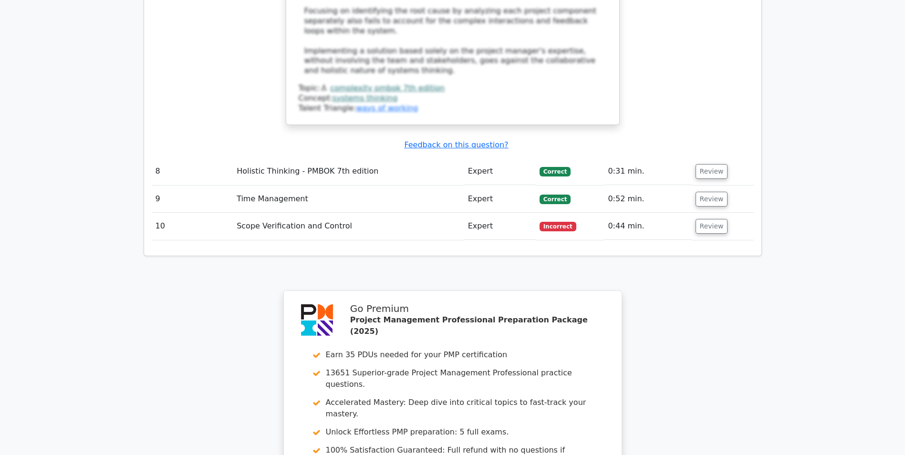
scroll to position [2642, 0]
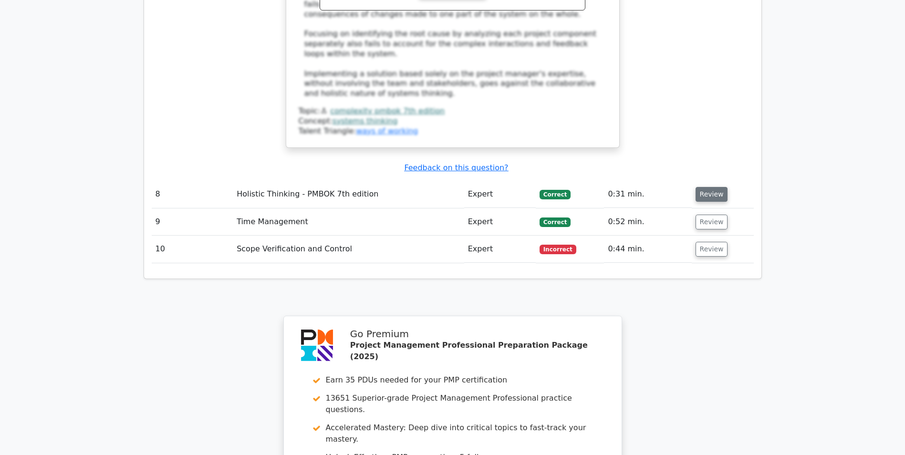
click at [697, 187] on button "Review" at bounding box center [712, 194] width 32 height 15
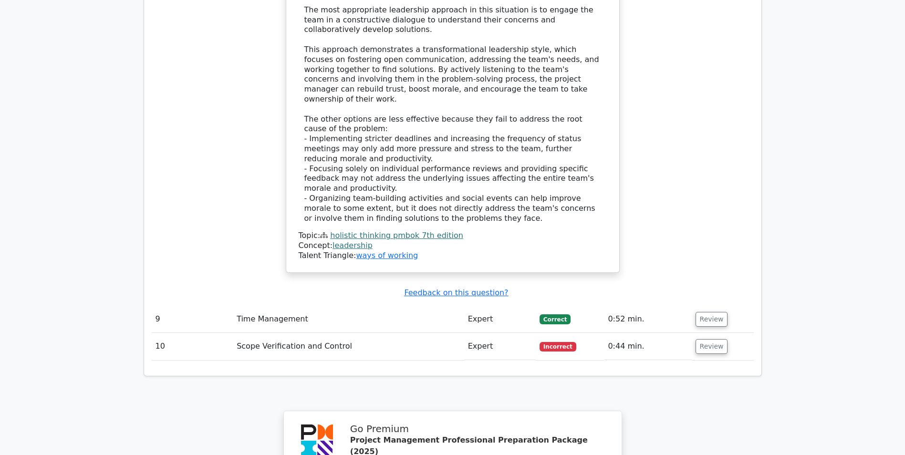
scroll to position [3126, 0]
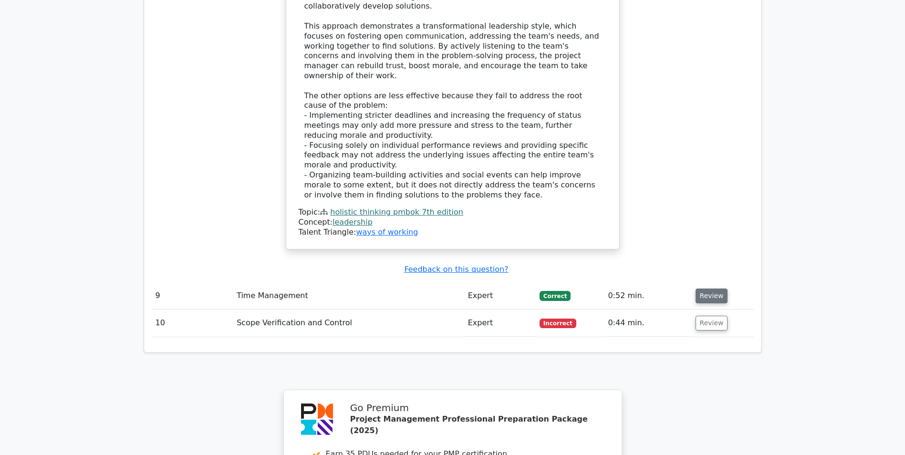
click at [711, 289] on button "Review" at bounding box center [712, 296] width 32 height 15
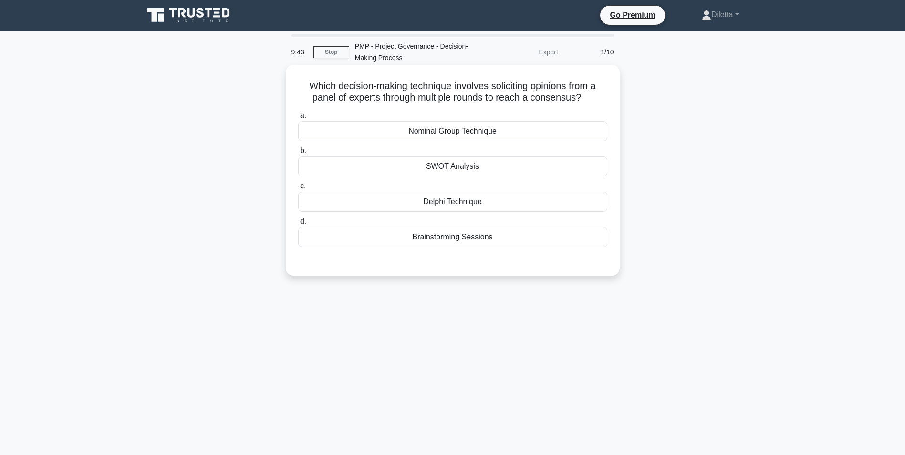
click at [562, 137] on div "Nominal Group Technique" at bounding box center [452, 131] width 309 height 20
click at [298, 119] on input "a. Nominal Group Technique" at bounding box center [298, 116] width 0 height 6
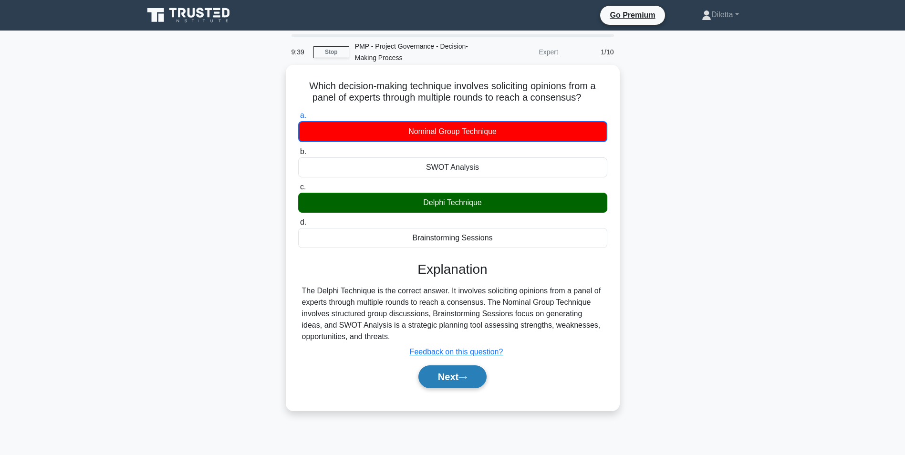
click at [437, 377] on button "Next" at bounding box center [452, 376] width 68 height 23
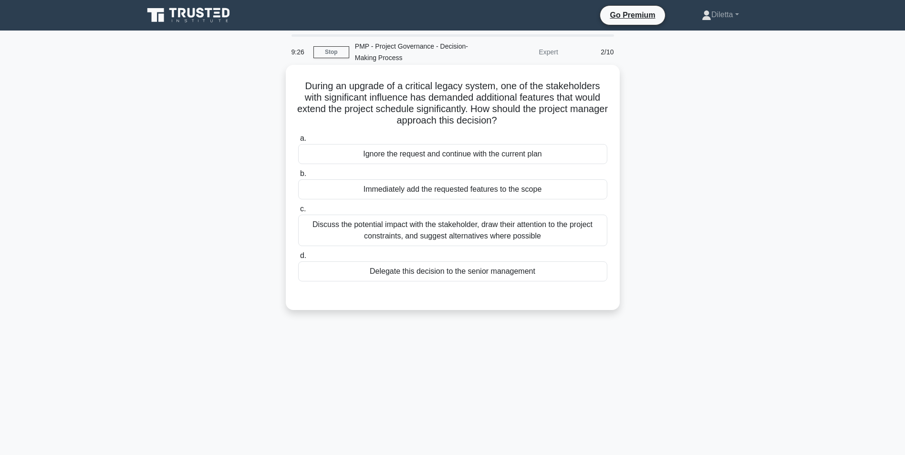
click at [593, 229] on div "Discuss the potential impact with the stakeholder, draw their attention to the …" at bounding box center [452, 230] width 309 height 31
click at [298, 212] on input "c. Discuss the potential impact with the stakeholder, draw their attention to t…" at bounding box center [298, 209] width 0 height 6
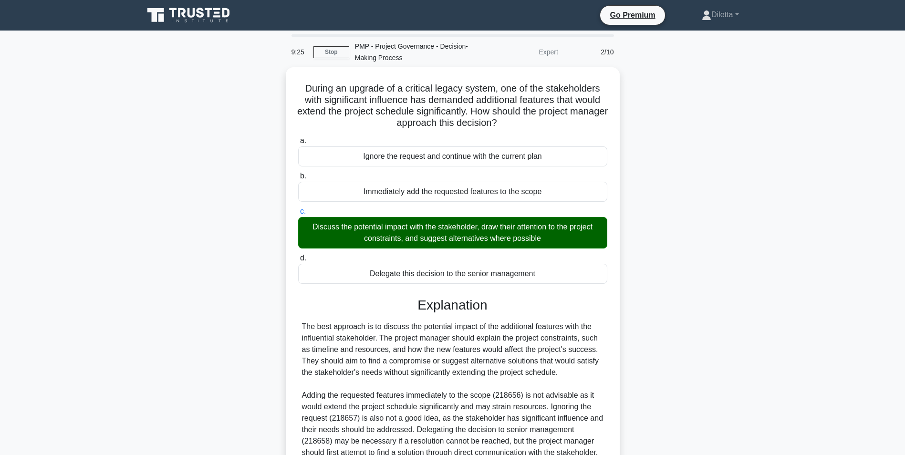
scroll to position [99, 0]
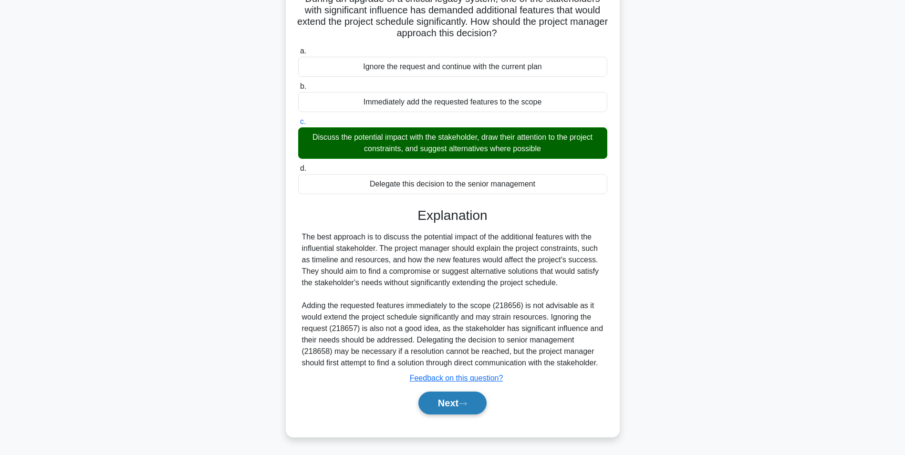
click at [478, 401] on button "Next" at bounding box center [452, 403] width 68 height 23
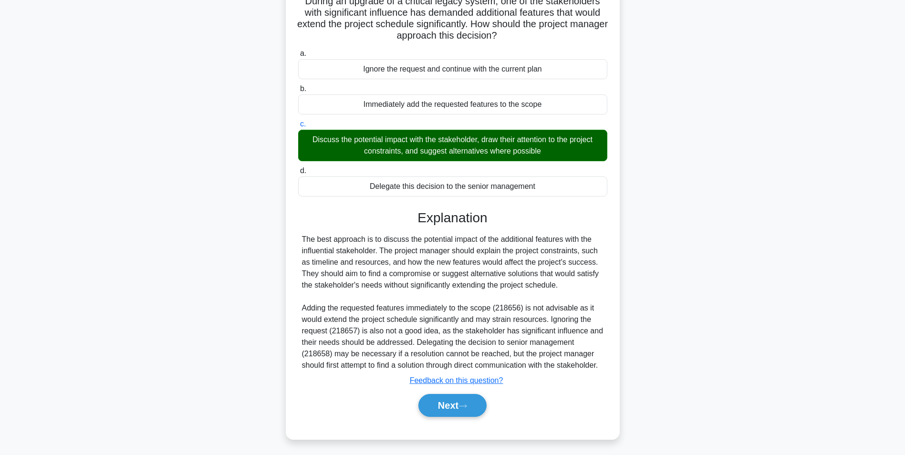
scroll to position [60, 0]
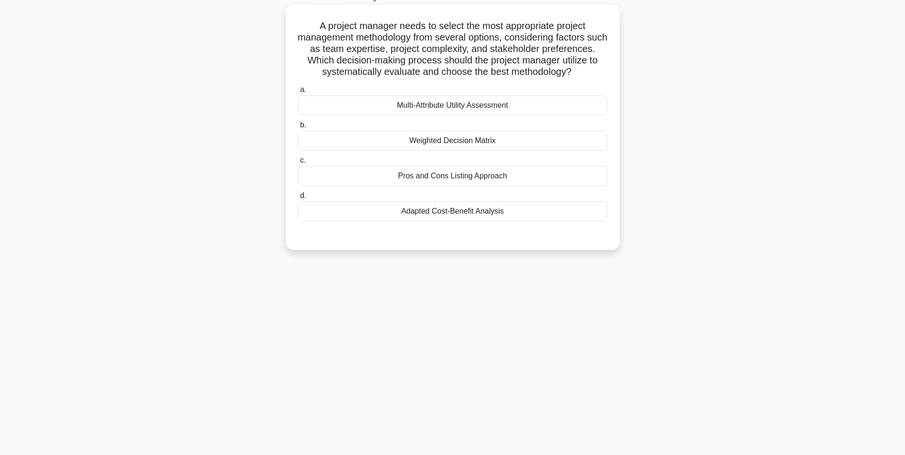
click at [594, 115] on div "Multi-Attribute Utility Assessment" at bounding box center [452, 105] width 309 height 20
click at [298, 93] on input "a. Multi-Attribute Utility Assessment" at bounding box center [298, 90] width 0 height 6
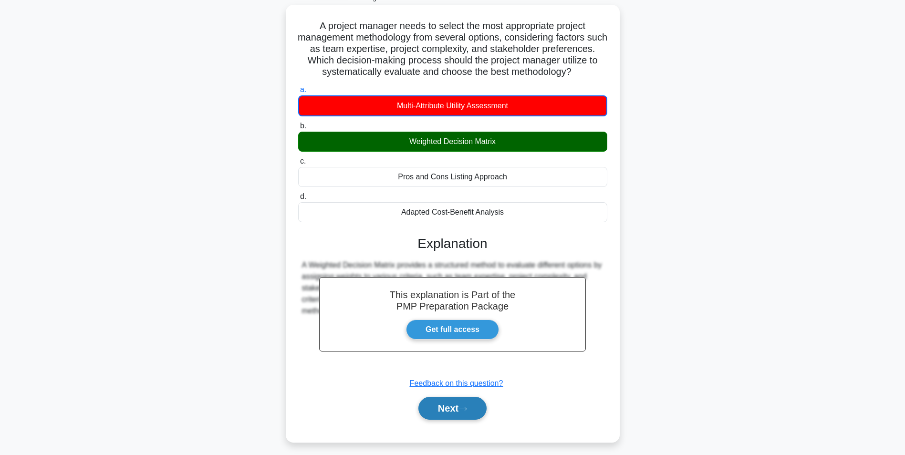
click at [450, 416] on button "Next" at bounding box center [452, 408] width 68 height 23
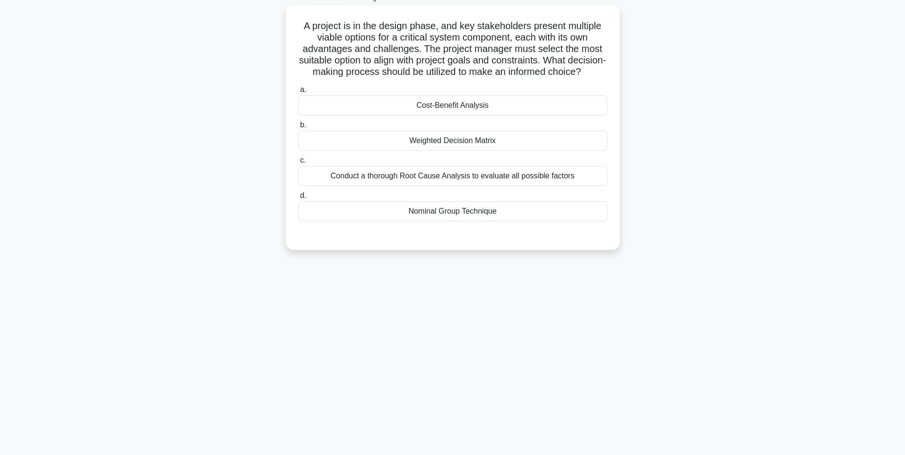
click at [583, 151] on div "Weighted Decision Matrix" at bounding box center [452, 141] width 309 height 20
click at [298, 128] on input "b. Weighted Decision Matrix" at bounding box center [298, 125] width 0 height 6
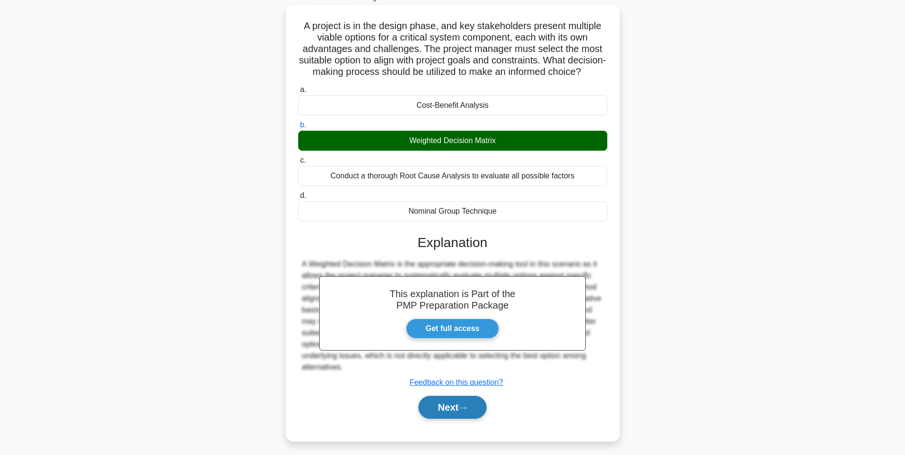
click at [470, 413] on button "Next" at bounding box center [452, 407] width 68 height 23
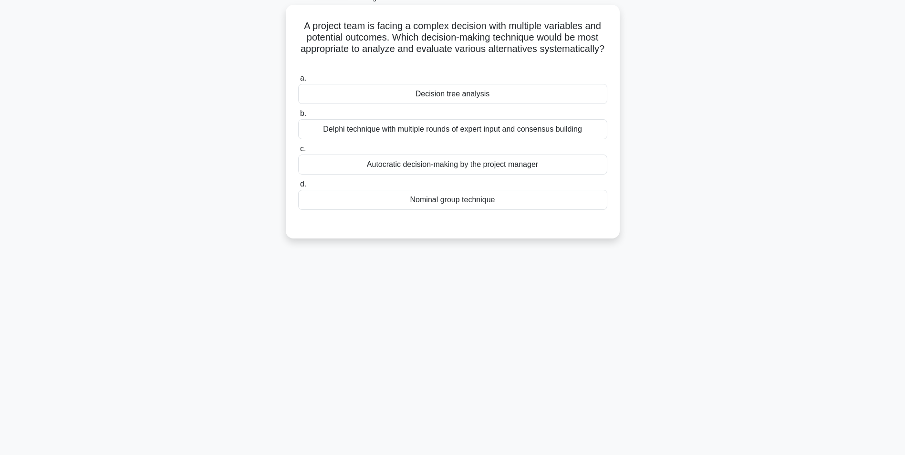
click at [582, 99] on div "Decision tree analysis" at bounding box center [452, 94] width 309 height 20
click at [298, 82] on input "a. Decision tree analysis" at bounding box center [298, 78] width 0 height 6
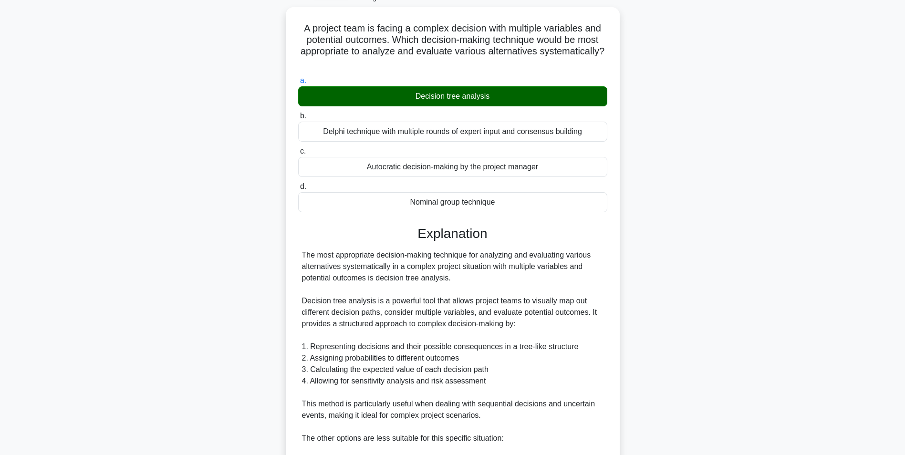
click at [772, 332] on main "7:45 Stop PMP - Project Governance - Decision-Making Process Expert 5/10 A proj…" at bounding box center [452, 334] width 905 height 729
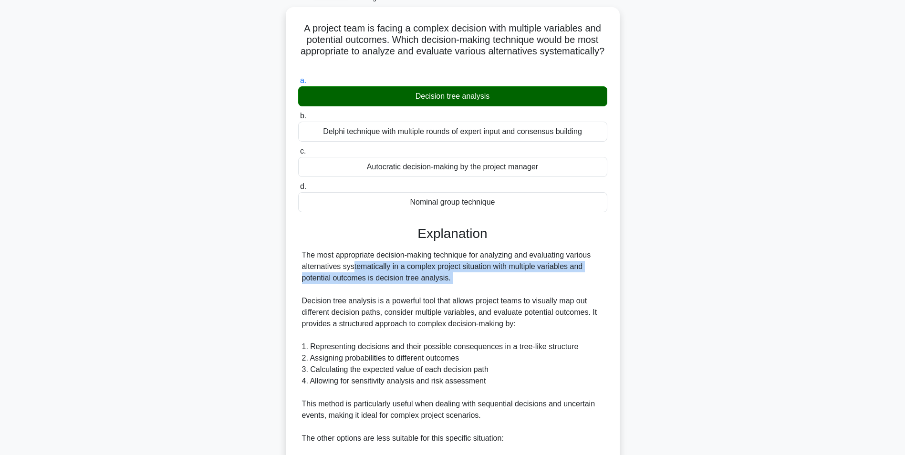
drag, startPoint x: 905, startPoint y: 252, endPoint x: 913, endPoint y: 290, distance: 38.7
click at [905, 290] on html "Go Premium [GEOGRAPHIC_DATA]" at bounding box center [452, 320] width 905 height 760
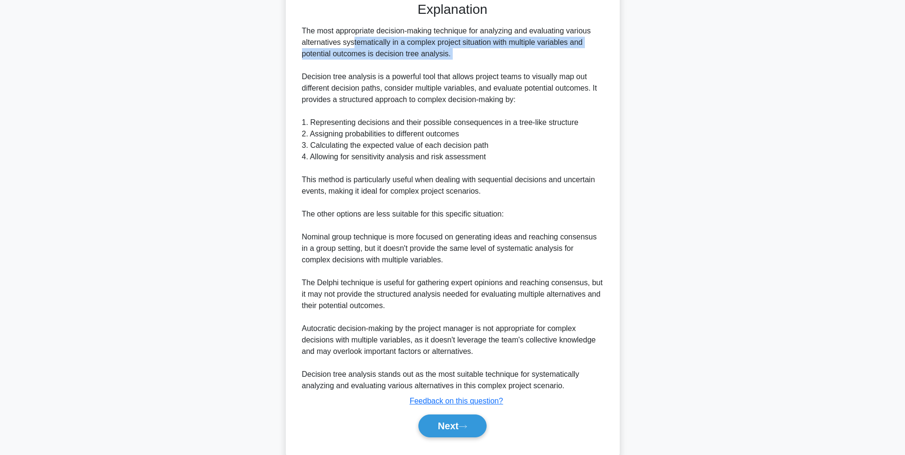
scroll to position [305, 0]
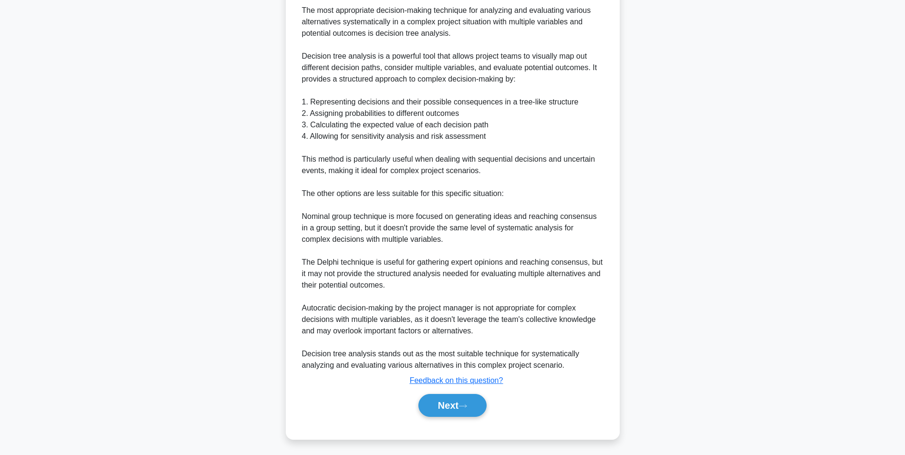
click at [680, 351] on div "A project team is facing a complex decision with multiple variables and potenti…" at bounding box center [453, 106] width 630 height 689
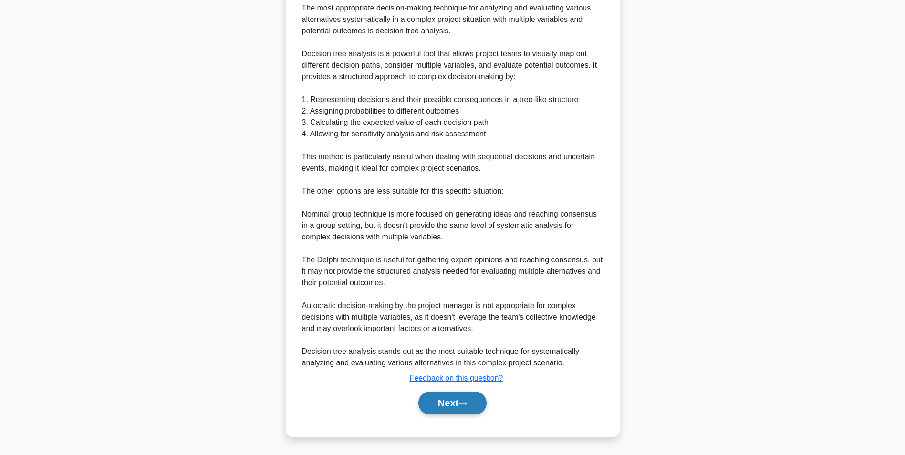
click at [456, 408] on button "Next" at bounding box center [452, 403] width 68 height 23
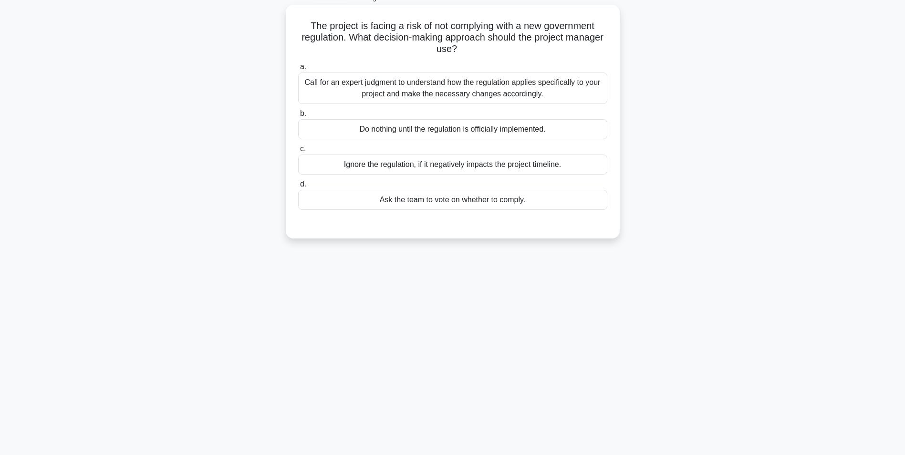
click at [573, 83] on div "Call for an expert judgment to understand how the regulation applies specifical…" at bounding box center [452, 88] width 309 height 31
click at [298, 70] on input "a. Call for an expert judgment to understand how the regulation applies specifi…" at bounding box center [298, 67] width 0 height 6
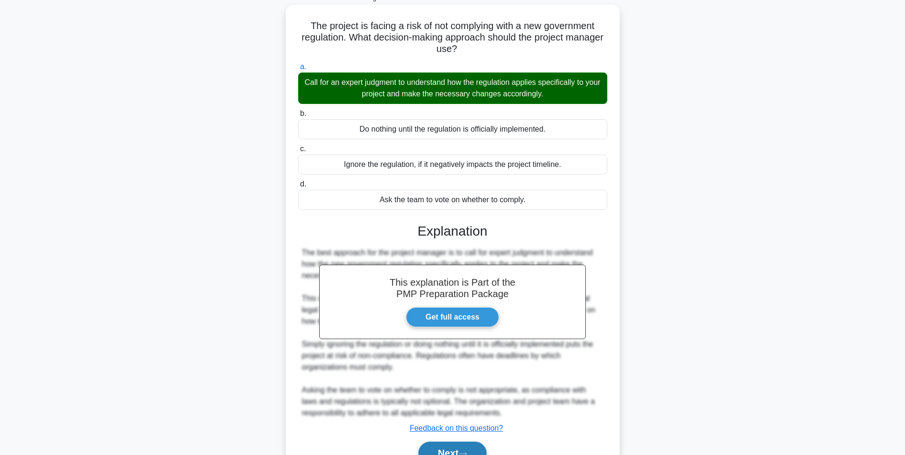
click at [459, 449] on button "Next" at bounding box center [452, 453] width 68 height 23
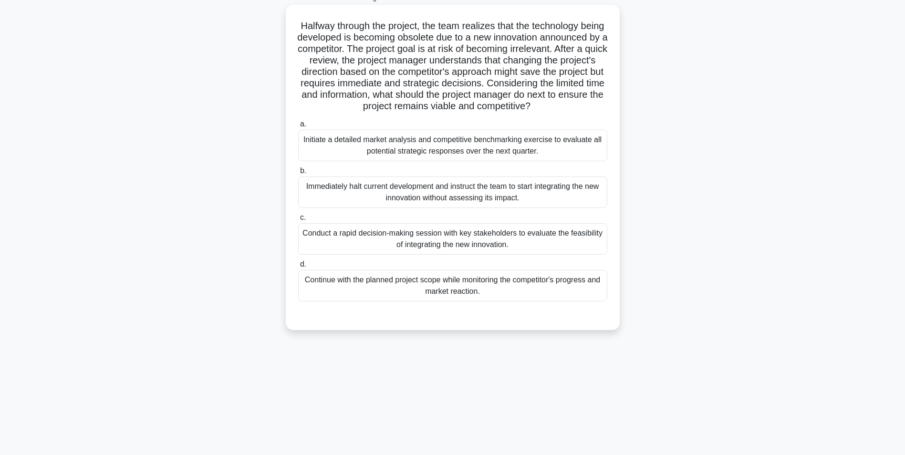
click at [482, 161] on div "Initiate a detailed market analysis and competitive benchmarking exercise to ev…" at bounding box center [452, 145] width 309 height 31
click at [298, 127] on input "a. Initiate a detailed market analysis and competitive benchmarking exercise to…" at bounding box center [298, 124] width 0 height 6
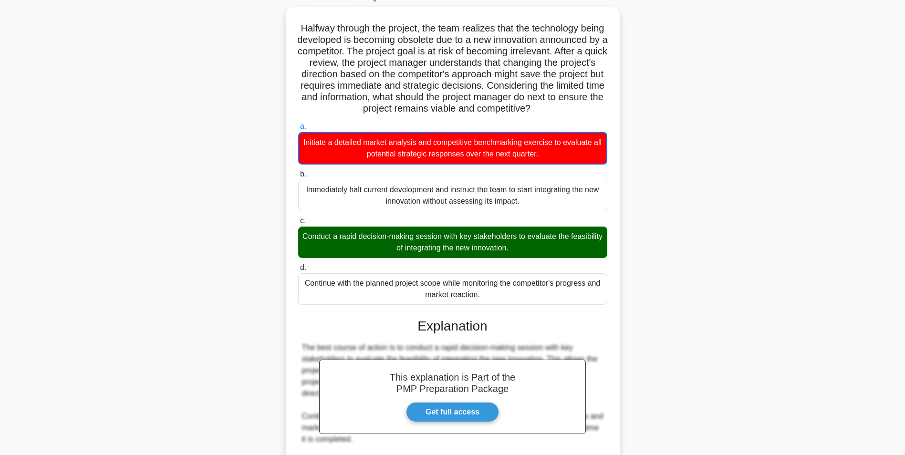
click at [712, 292] on div "Halfway through the project, the team realizes that the technology being develo…" at bounding box center [453, 317] width 630 height 621
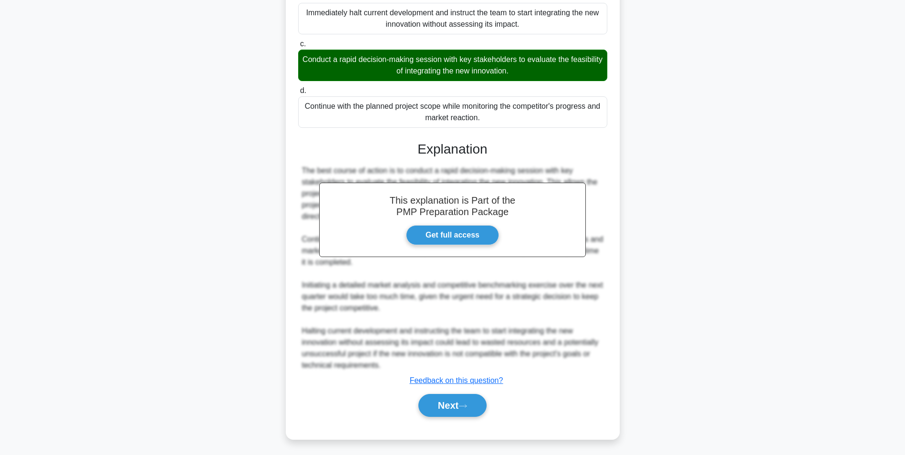
scroll to position [249, 0]
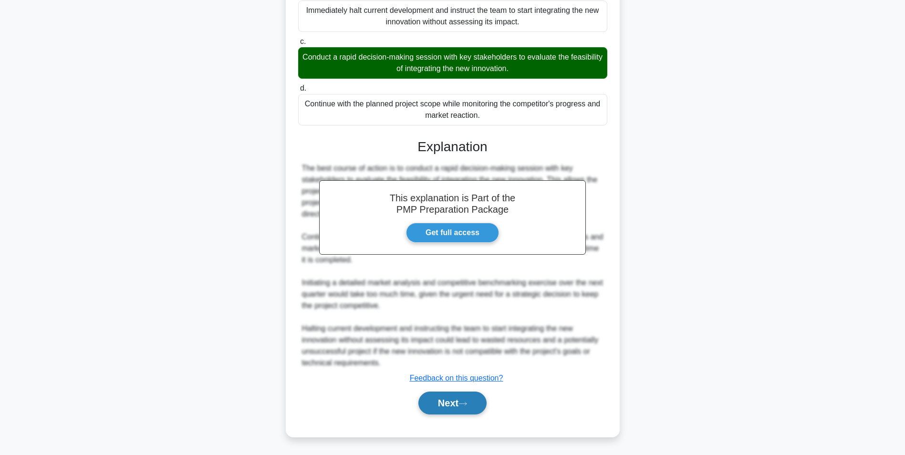
click at [433, 412] on button "Next" at bounding box center [452, 403] width 68 height 23
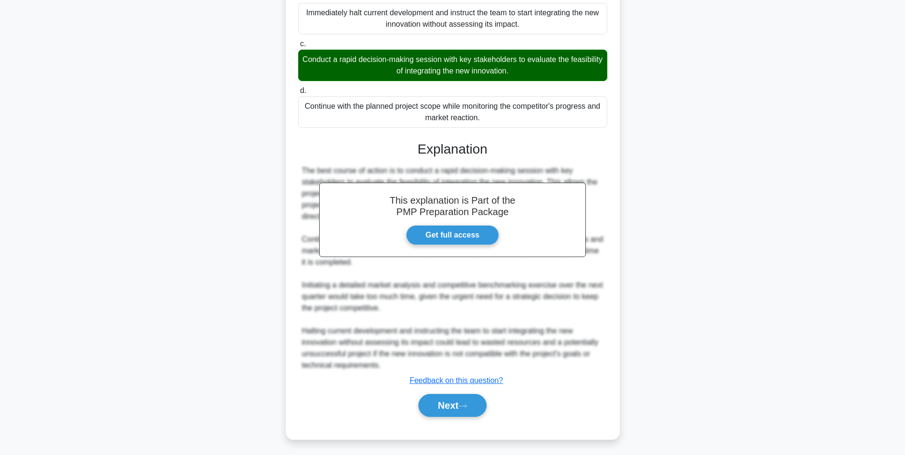
scroll to position [60, 0]
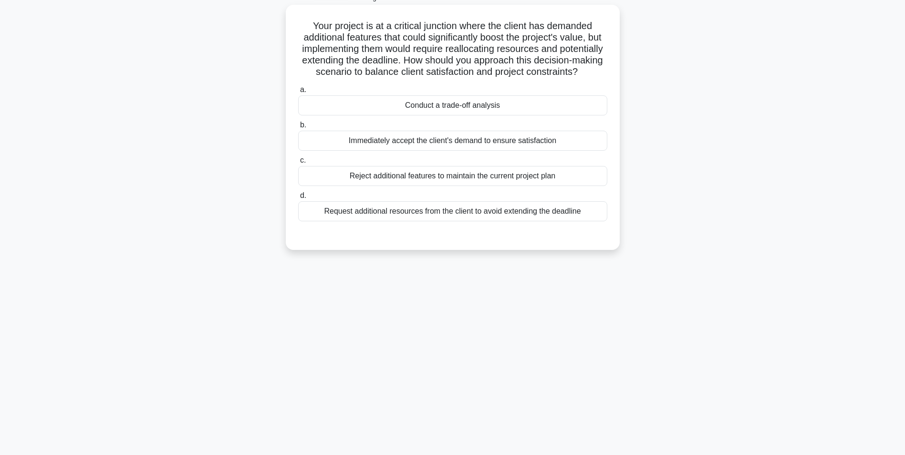
click at [592, 115] on div "Conduct a trade-off analysis" at bounding box center [452, 105] width 309 height 20
click at [298, 93] on input "a. Conduct a trade-off analysis" at bounding box center [298, 90] width 0 height 6
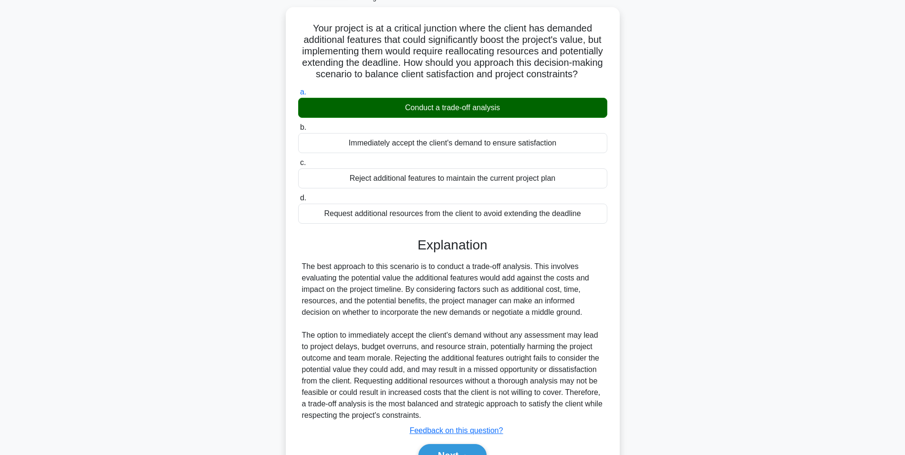
scroll to position [122, 0]
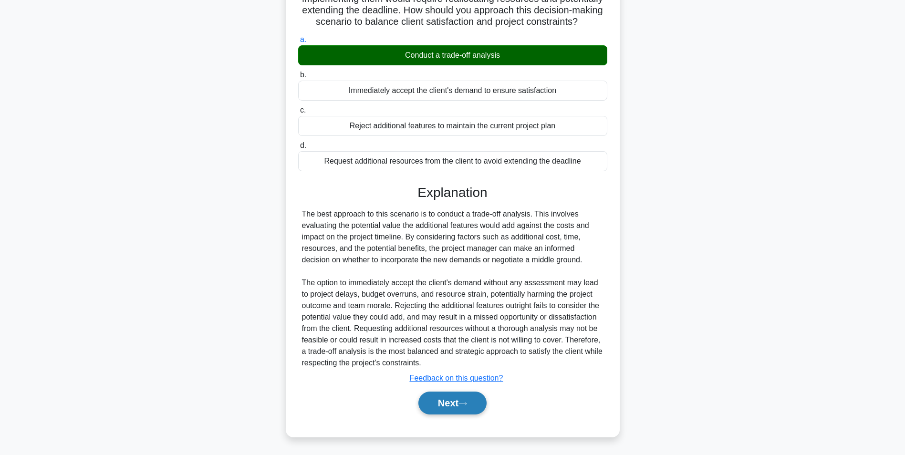
click at [478, 407] on button "Next" at bounding box center [452, 403] width 68 height 23
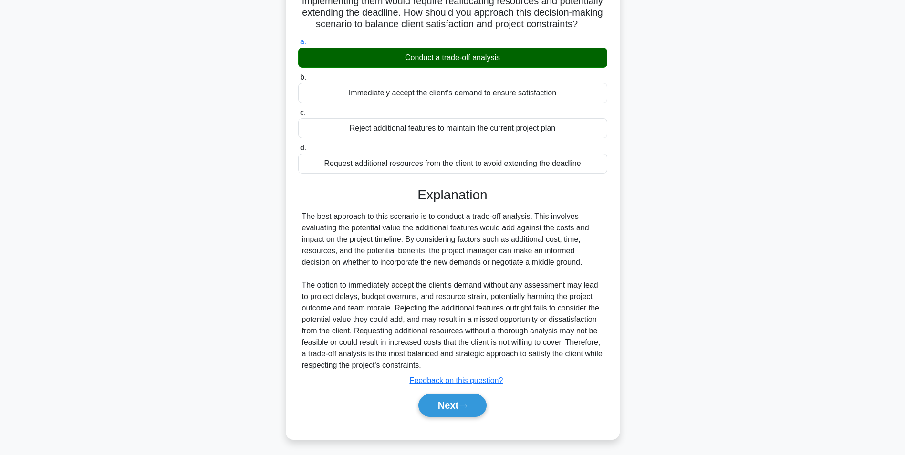
scroll to position [60, 0]
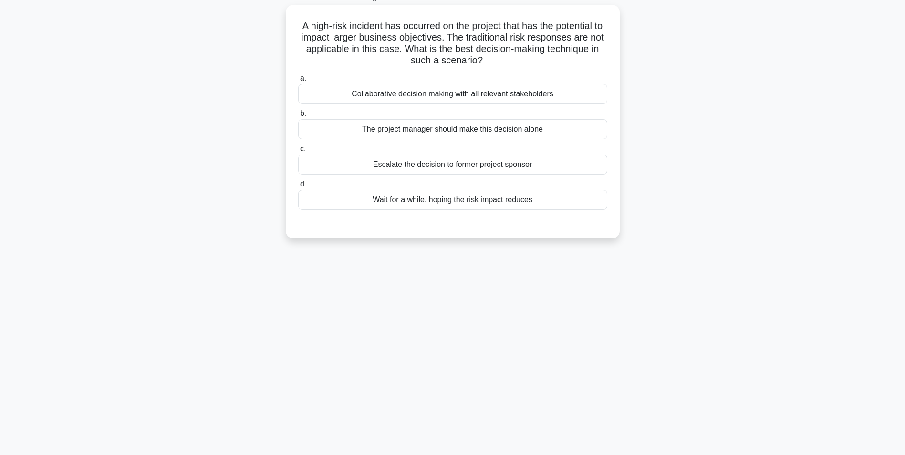
click at [553, 92] on div "Collaborative decision making with all relevant stakeholders" at bounding box center [452, 94] width 309 height 20
click at [298, 82] on input "a. Collaborative decision making with all relevant stakeholders" at bounding box center [298, 78] width 0 height 6
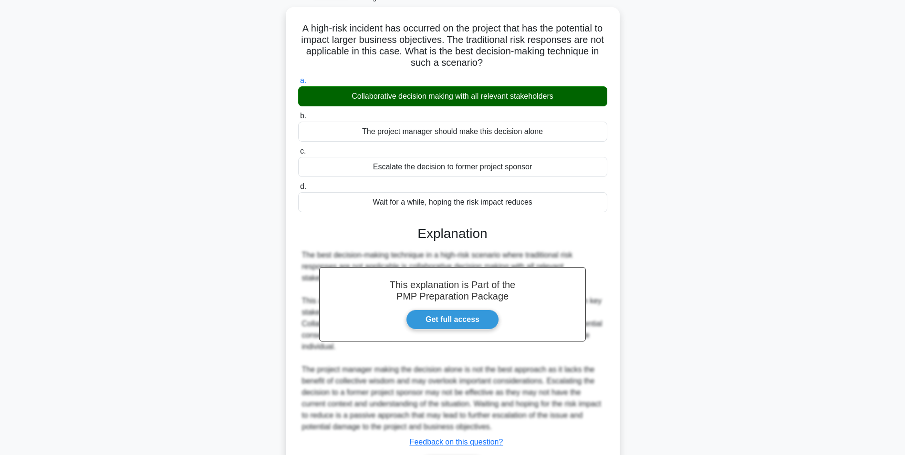
scroll to position [122, 0]
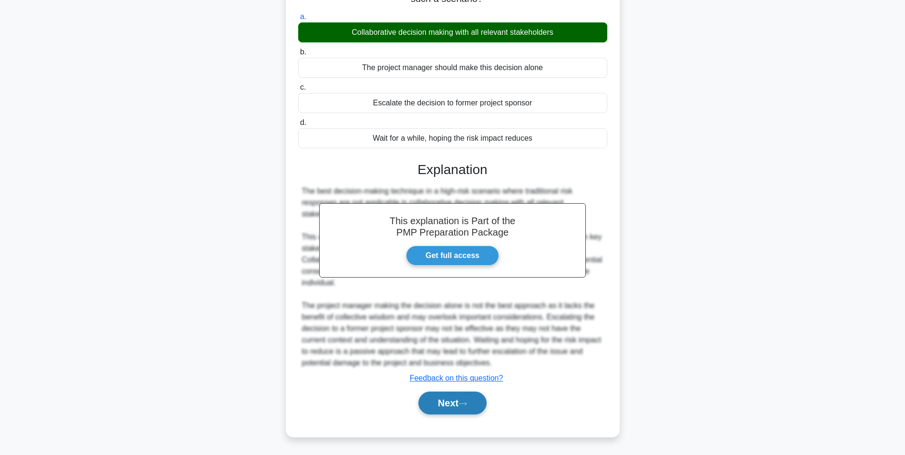
click at [453, 401] on button "Next" at bounding box center [452, 403] width 68 height 23
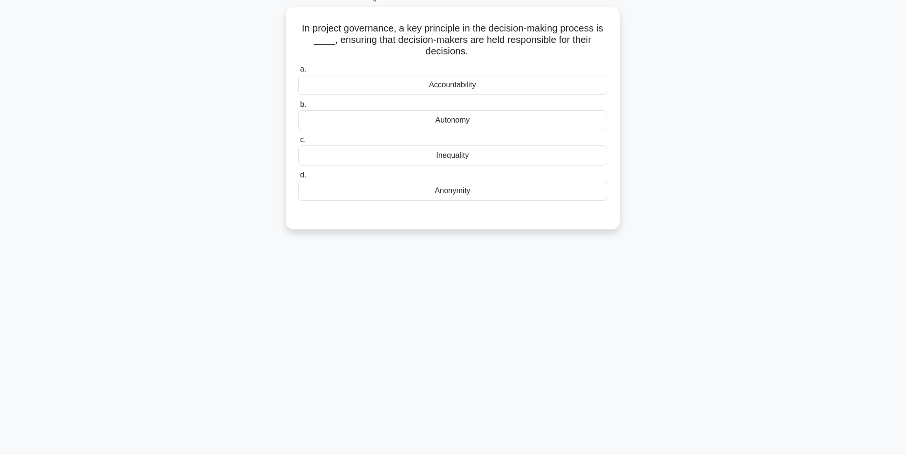
scroll to position [0, 0]
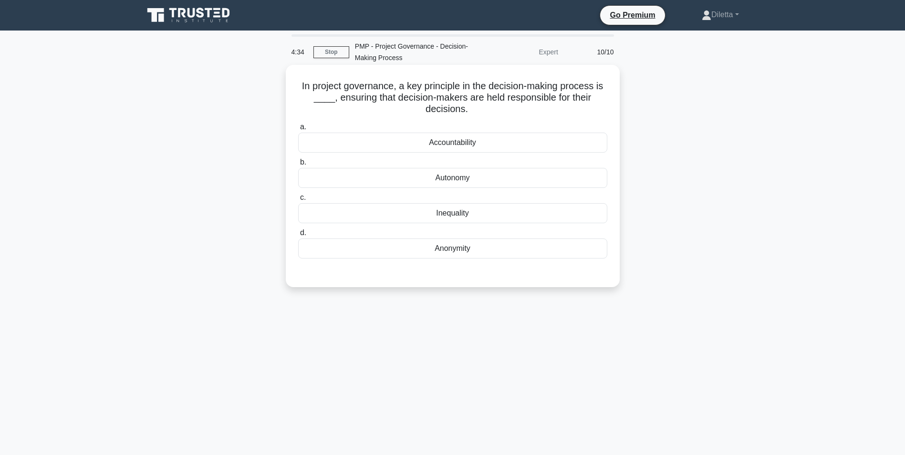
click at [605, 139] on div "Accountability" at bounding box center [452, 143] width 309 height 20
click at [298, 130] on input "a. Accountability" at bounding box center [298, 127] width 0 height 6
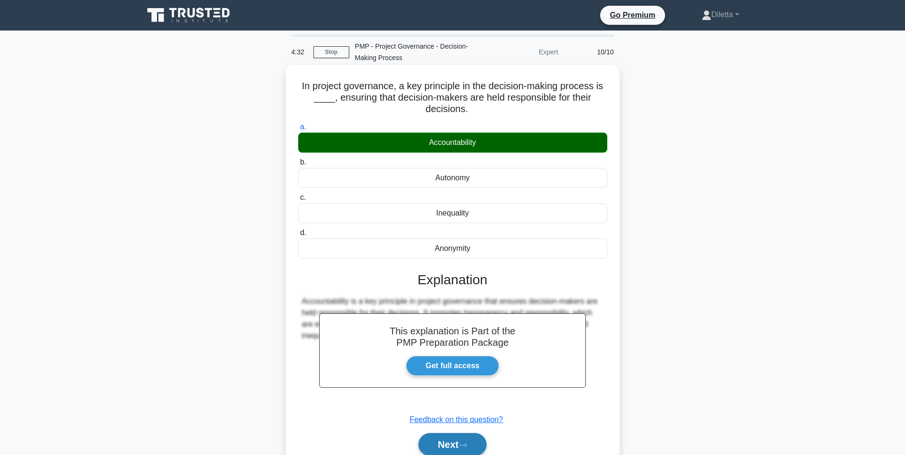
click at [457, 440] on button "Next" at bounding box center [452, 444] width 68 height 23
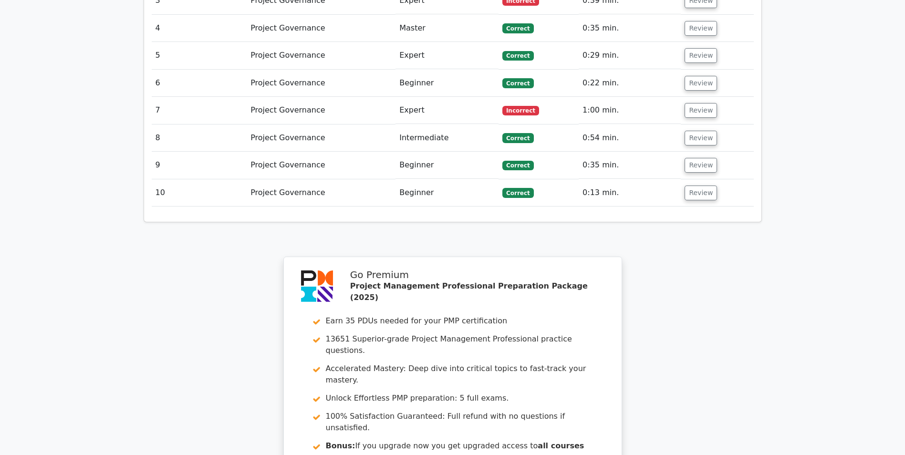
scroll to position [1174, 0]
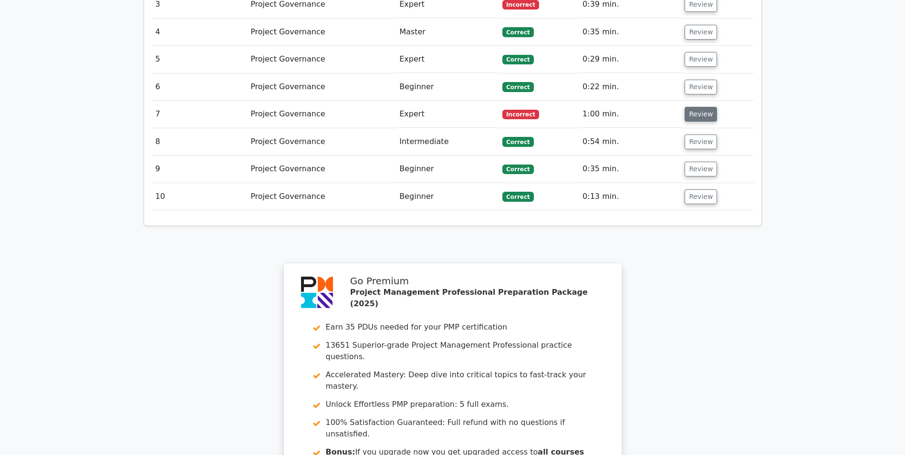
click at [703, 107] on button "Review" at bounding box center [701, 114] width 32 height 15
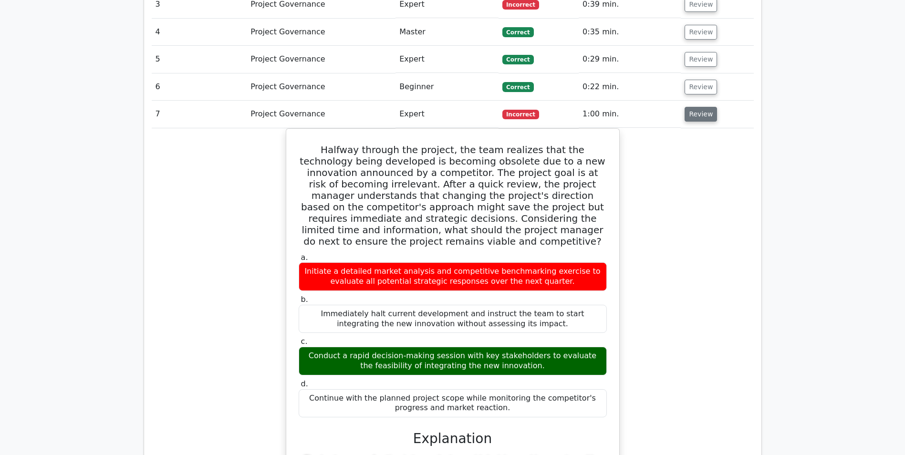
click at [703, 107] on button "Review" at bounding box center [701, 114] width 32 height 15
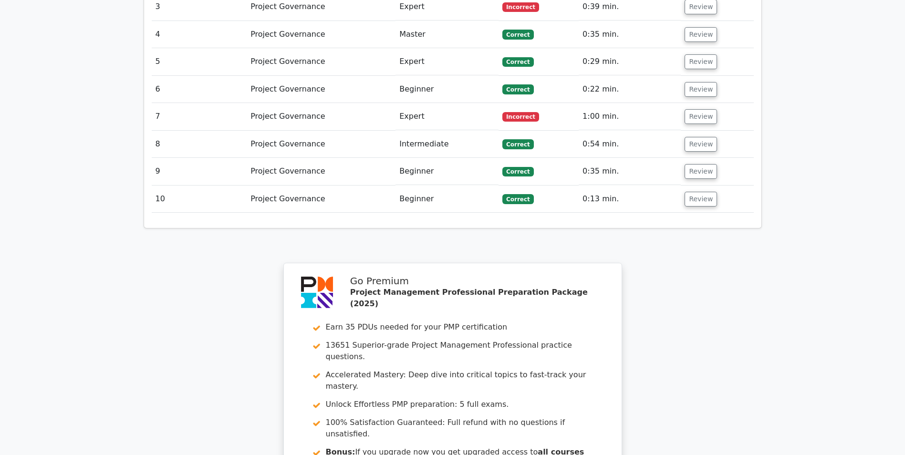
scroll to position [1338, 0]
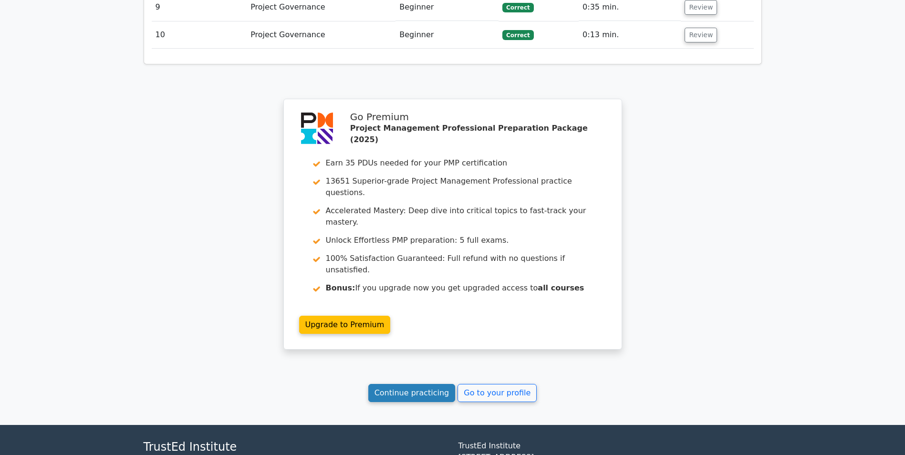
click at [405, 384] on link "Continue practicing" at bounding box center [411, 393] width 87 height 18
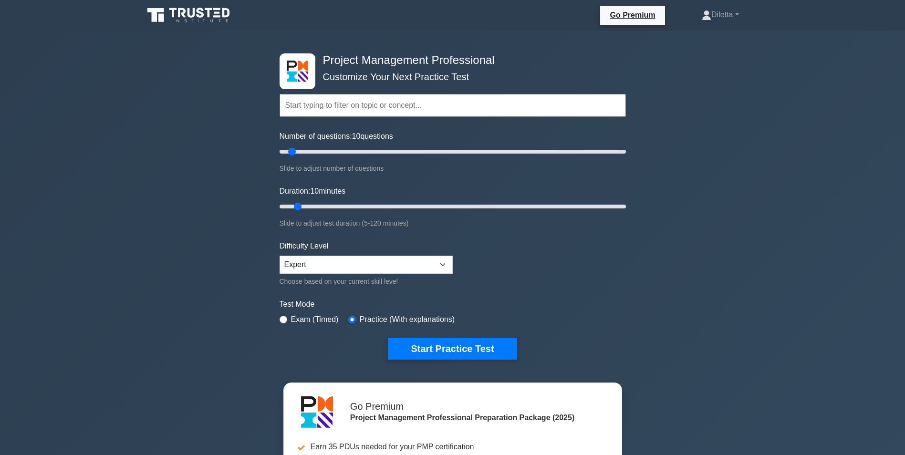
click at [299, 109] on input "text" at bounding box center [453, 105] width 346 height 23
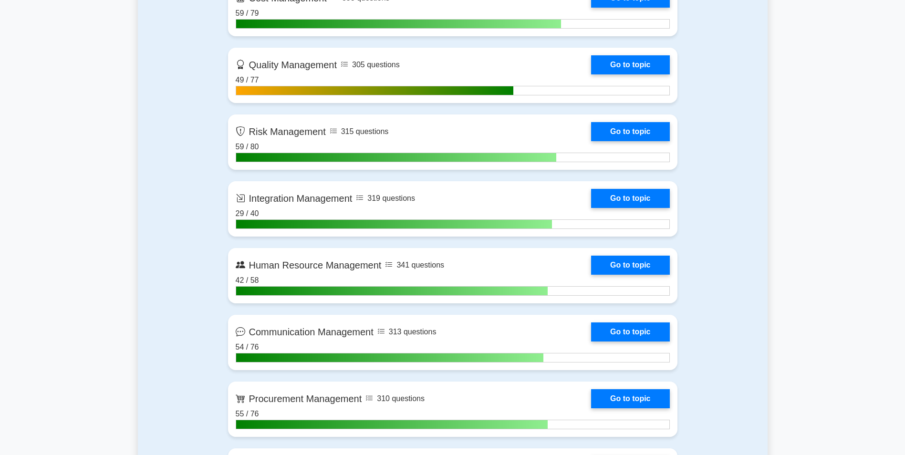
scroll to position [843, 0]
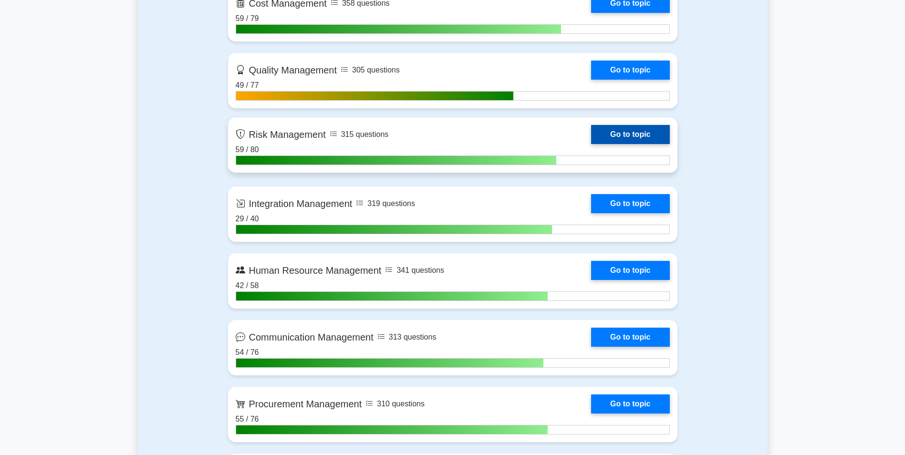
click at [619, 134] on link "Go to topic" at bounding box center [630, 134] width 78 height 19
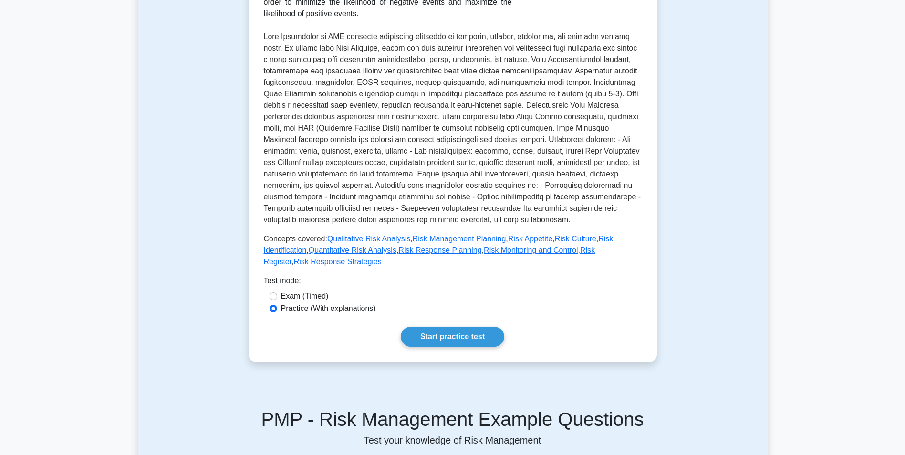
scroll to position [201, 0]
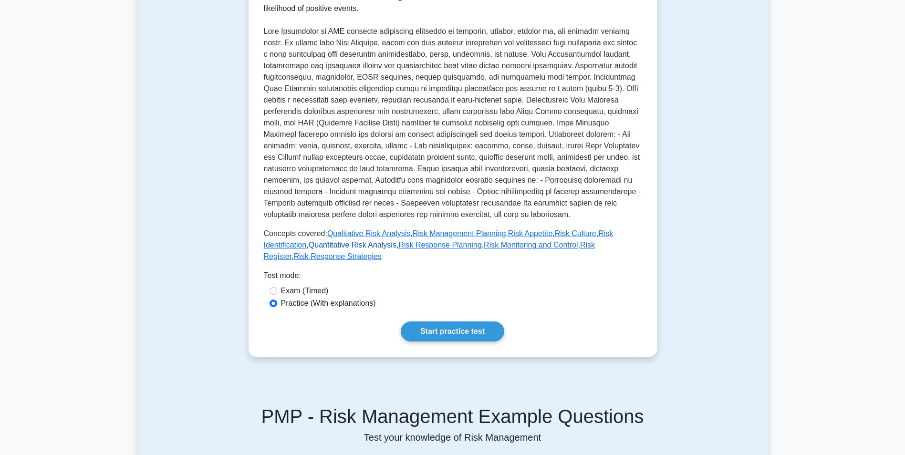
click at [333, 249] on link "Quantitative Risk Analysis" at bounding box center [353, 245] width 88 height 8
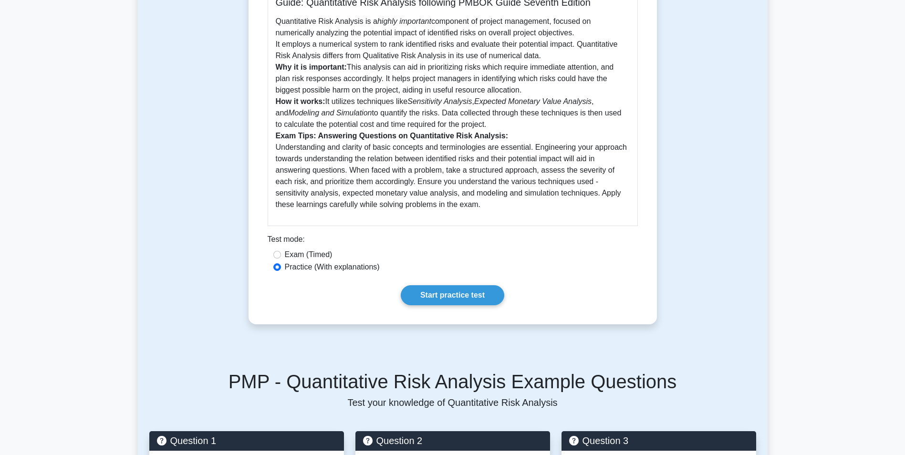
scroll to position [269, 0]
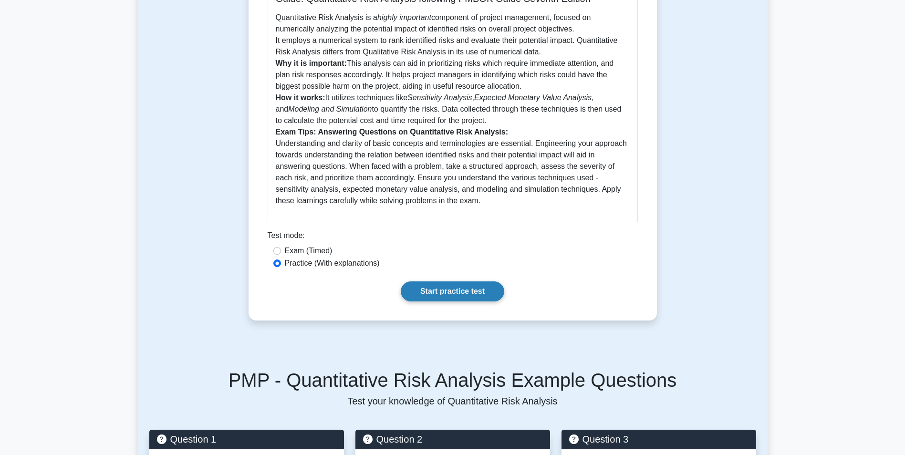
click at [453, 282] on link "Start practice test" at bounding box center [453, 292] width 104 height 20
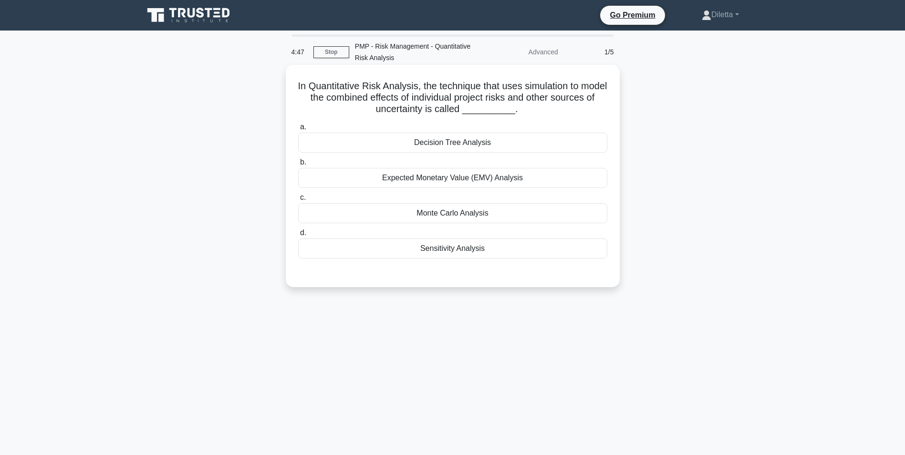
click at [595, 214] on div "Monte Carlo Analysis" at bounding box center [452, 213] width 309 height 20
click at [298, 201] on input "c. [GEOGRAPHIC_DATA] Analysis" at bounding box center [298, 198] width 0 height 6
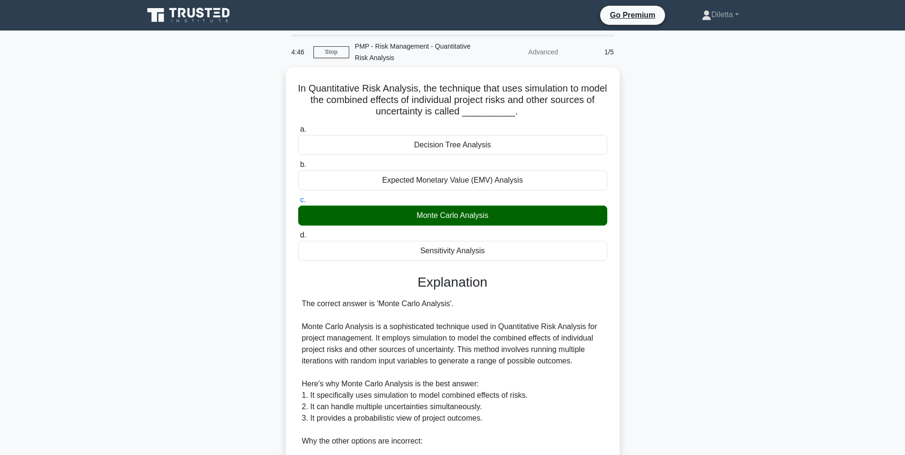
click at [753, 282] on div "In Quantitative Risk Analysis, the technique that uses simulation to model the …" at bounding box center [453, 371] width 630 height 608
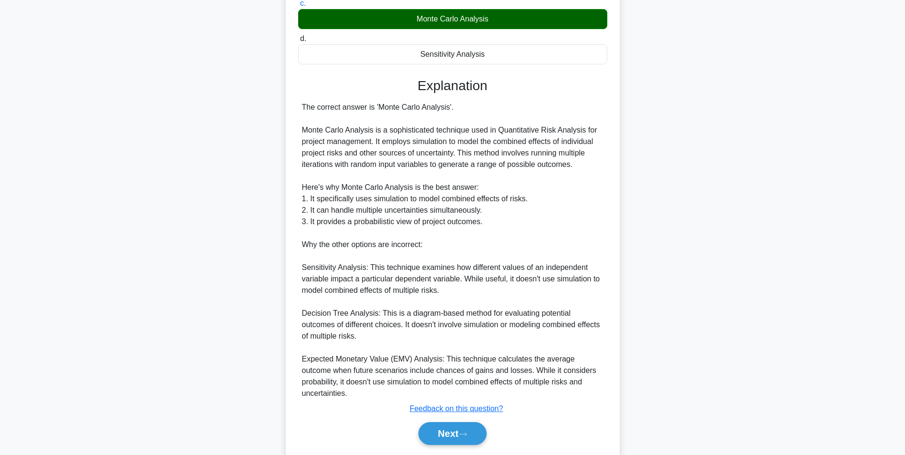
scroll to position [214, 0]
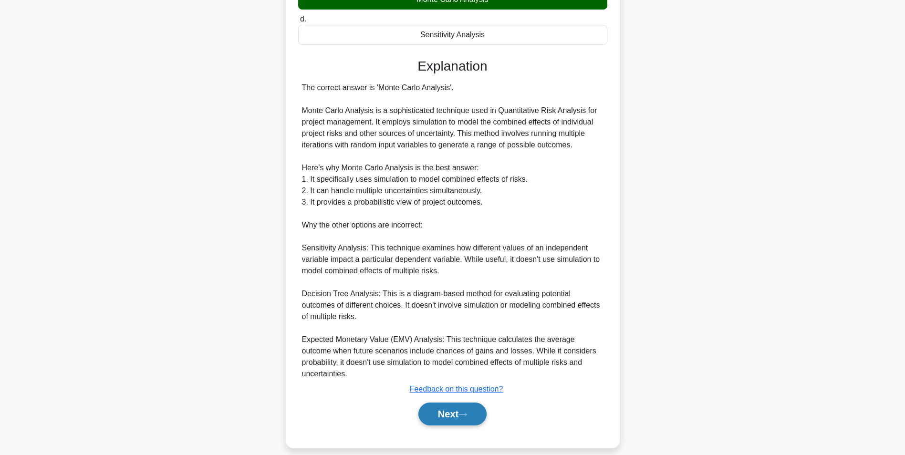
click at [437, 403] on button "Next" at bounding box center [452, 414] width 68 height 23
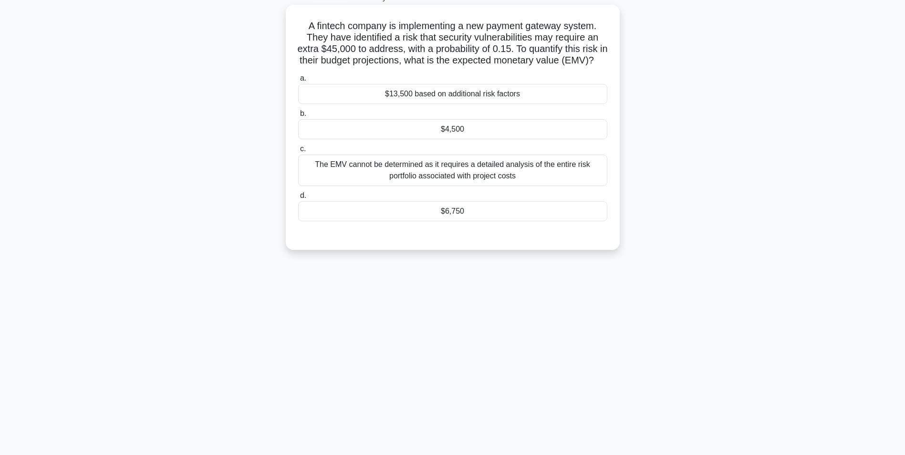
click at [524, 220] on div "$6,750" at bounding box center [452, 211] width 309 height 20
click at [298, 199] on input "d. $6,750" at bounding box center [298, 196] width 0 height 6
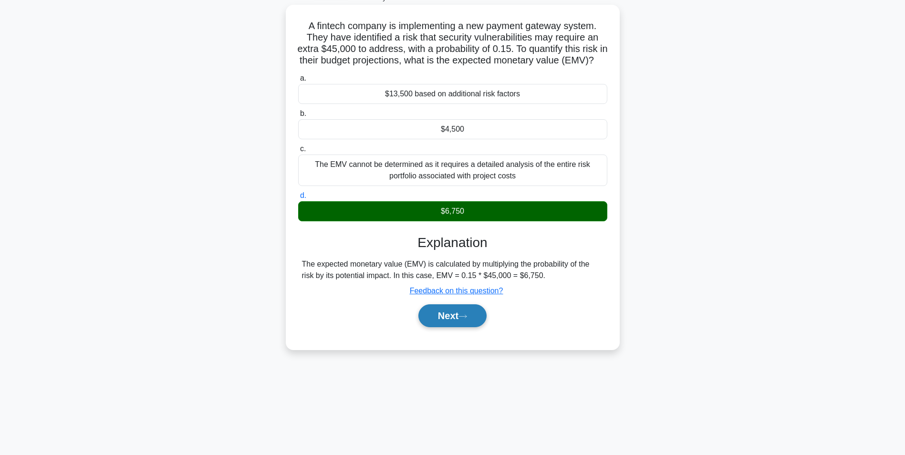
click at [462, 325] on button "Next" at bounding box center [452, 315] width 68 height 23
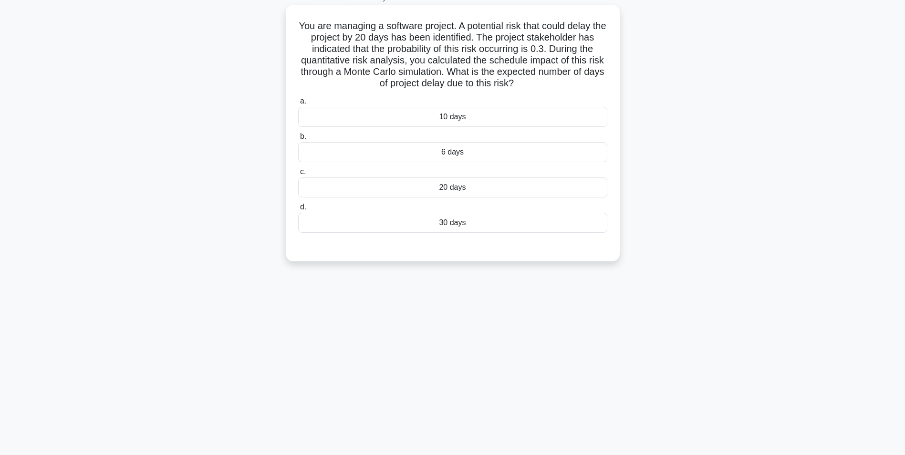
click at [492, 149] on div "6 days" at bounding box center [452, 152] width 309 height 20
click at [298, 140] on input "b. 6 days" at bounding box center [298, 137] width 0 height 6
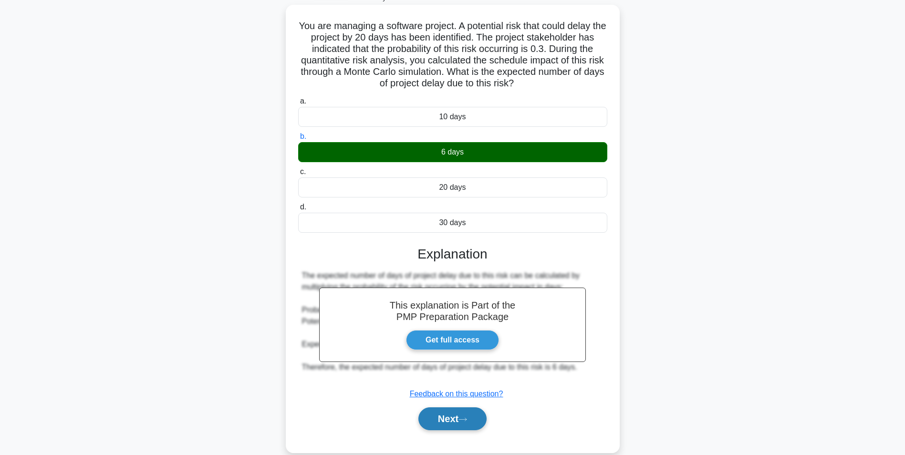
click at [450, 411] on button "Next" at bounding box center [452, 418] width 68 height 23
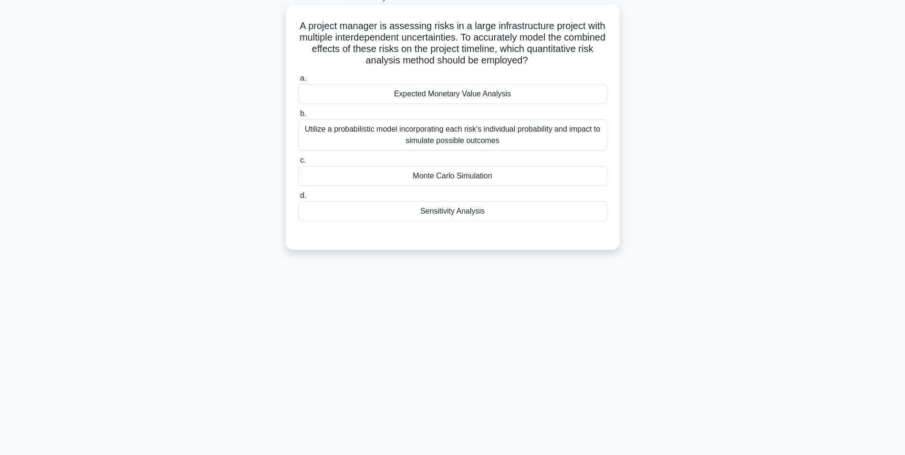
click at [551, 169] on div "Monte Carlo Simulation" at bounding box center [452, 176] width 309 height 20
click at [298, 164] on input "c. Monte Carlo Simulation" at bounding box center [298, 160] width 0 height 6
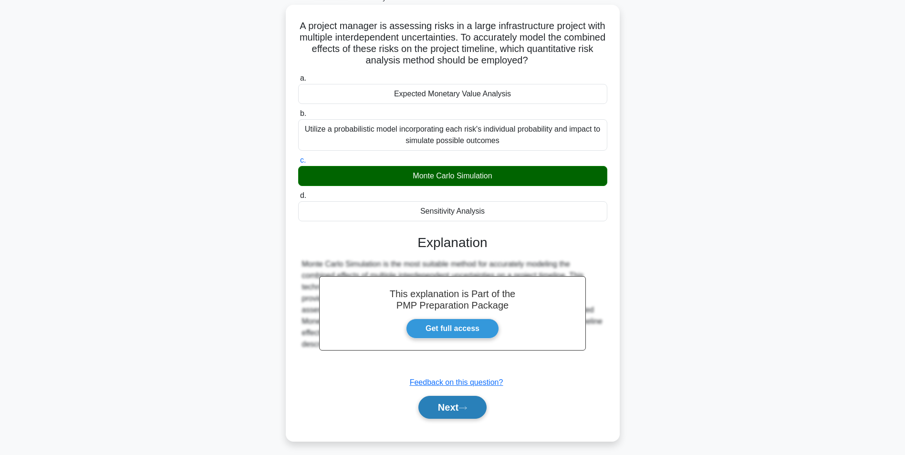
click at [432, 405] on button "Next" at bounding box center [452, 407] width 68 height 23
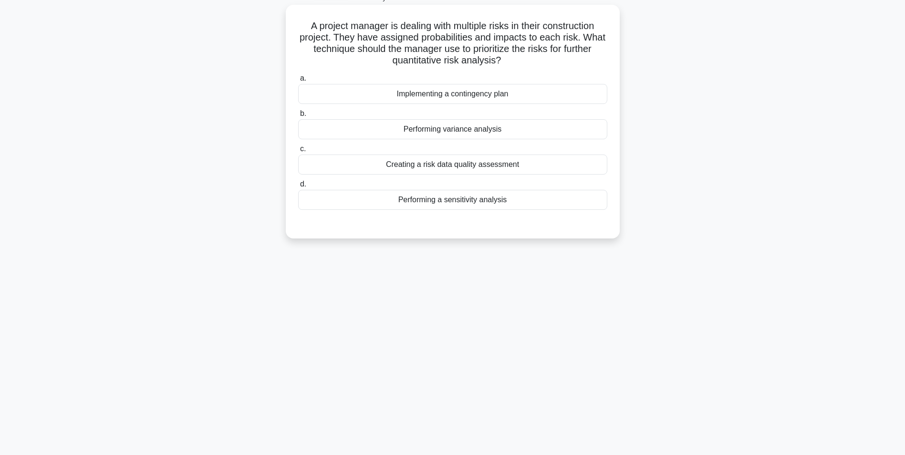
click at [522, 207] on div "Performing a sensitivity analysis" at bounding box center [452, 200] width 309 height 20
click at [298, 188] on input "d. Performing a sensitivity analysis" at bounding box center [298, 184] width 0 height 6
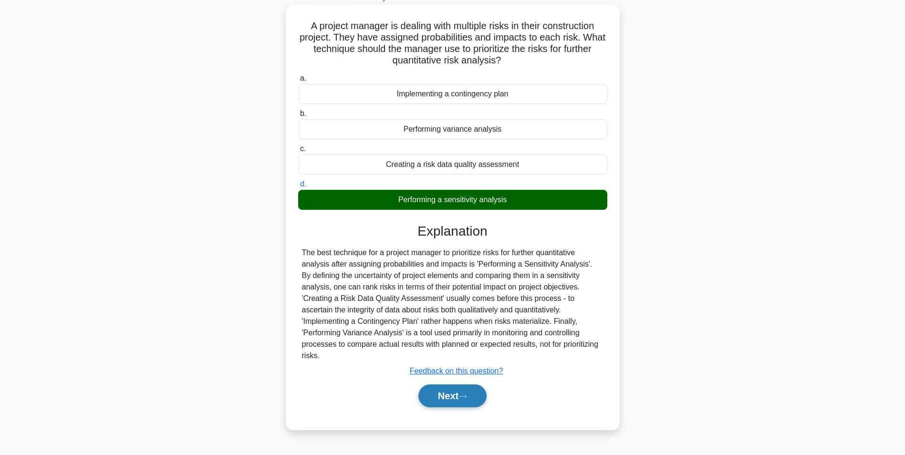
click at [463, 385] on button "Next" at bounding box center [452, 396] width 68 height 23
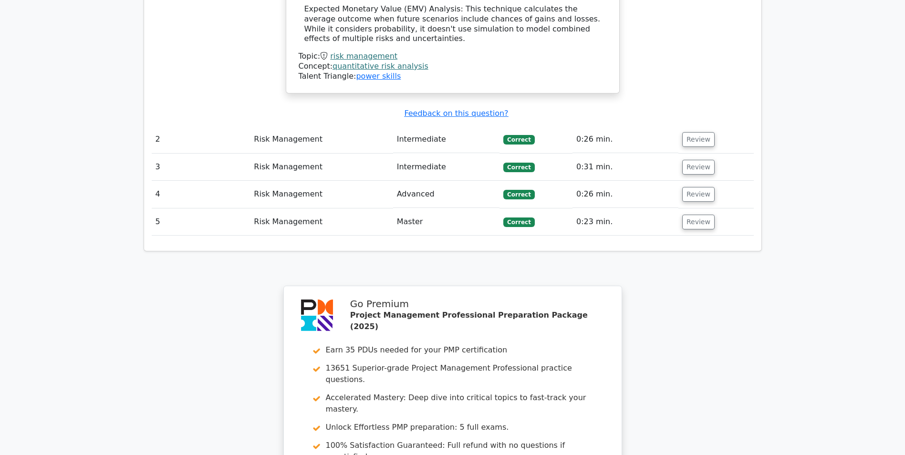
scroll to position [1211, 0]
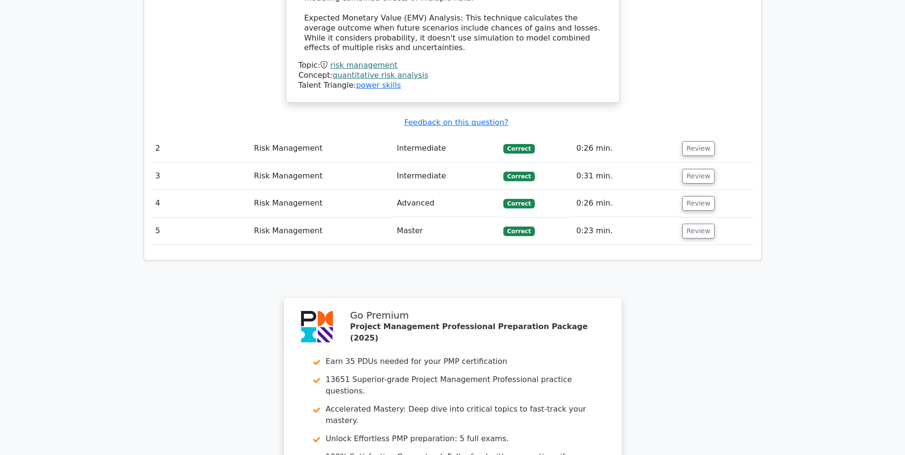
click at [710, 218] on td "Review" at bounding box center [715, 231] width 75 height 27
click at [708, 224] on button "Review" at bounding box center [698, 231] width 32 height 15
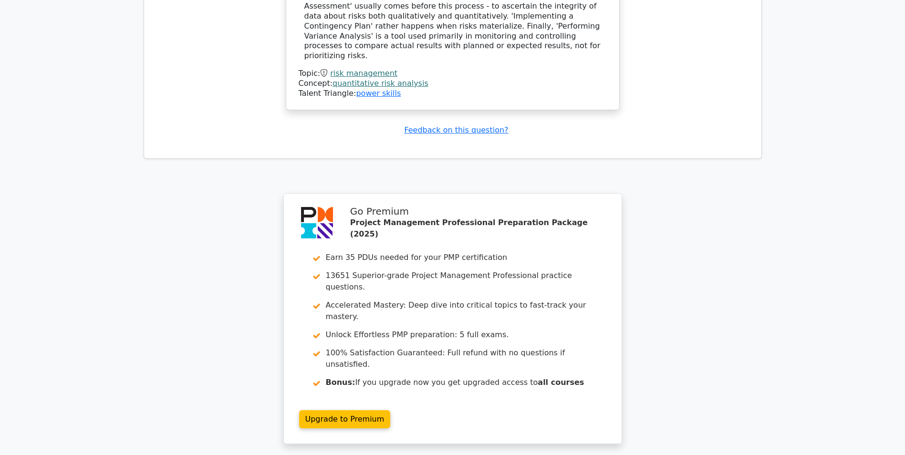
scroll to position [1745, 0]
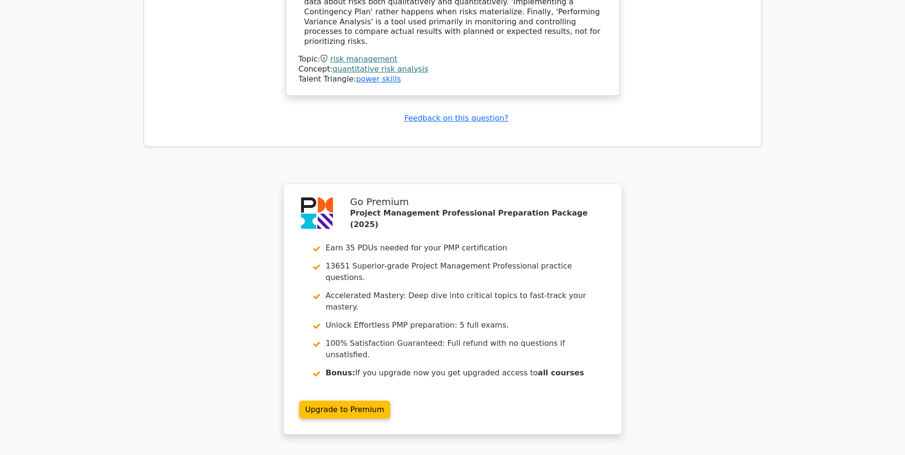
click at [401, 64] on link "quantitative risk analysis" at bounding box center [381, 68] width 96 height 9
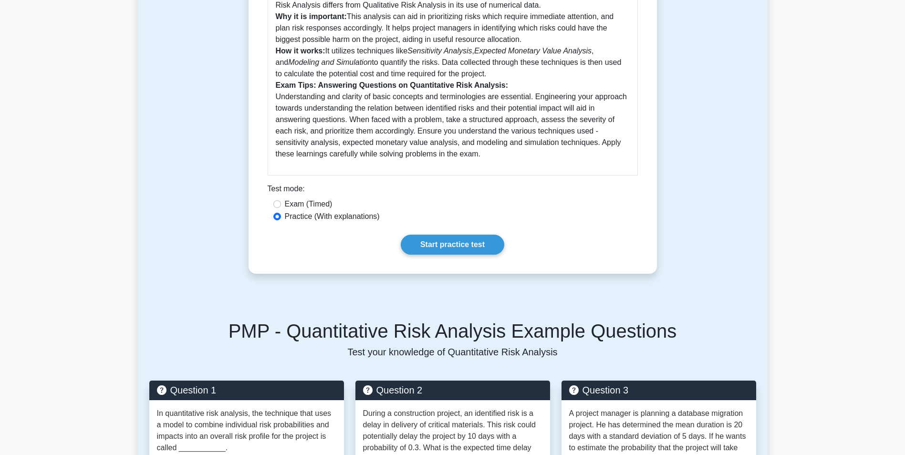
scroll to position [329, 0]
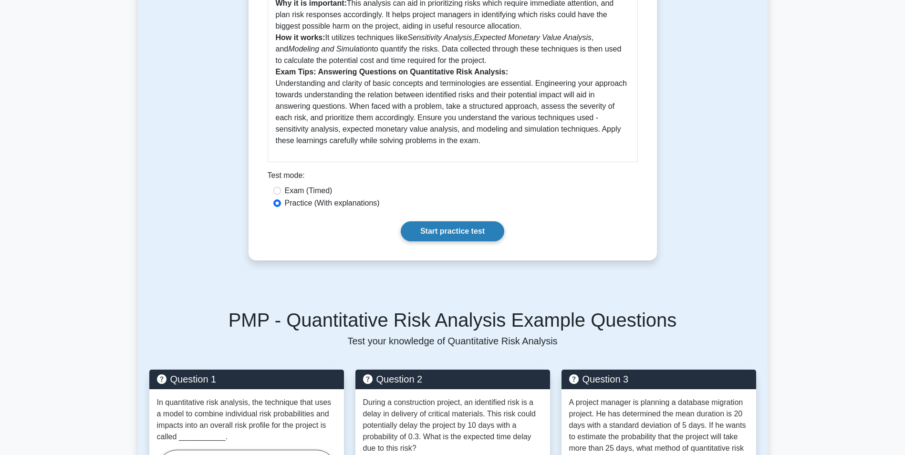
click at [466, 225] on link "Start practice test" at bounding box center [453, 231] width 104 height 20
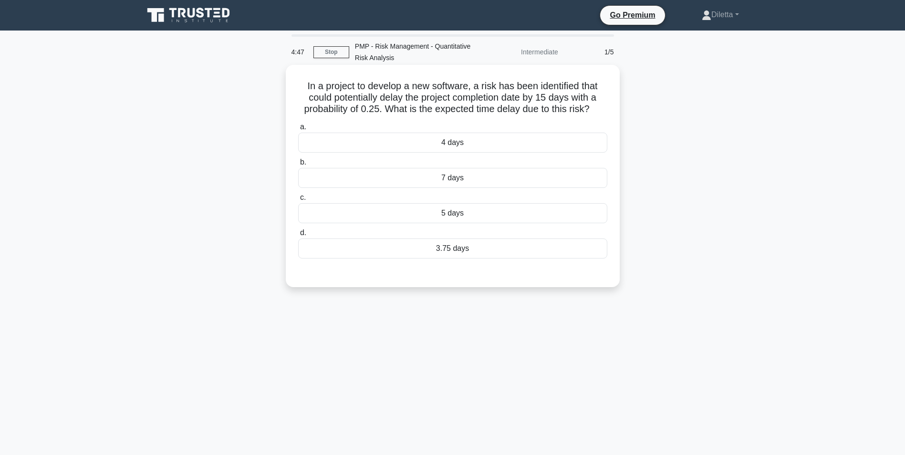
click at [542, 257] on div "3.75 days" at bounding box center [452, 249] width 309 height 20
click at [298, 236] on input "d. 3.75 days" at bounding box center [298, 233] width 0 height 6
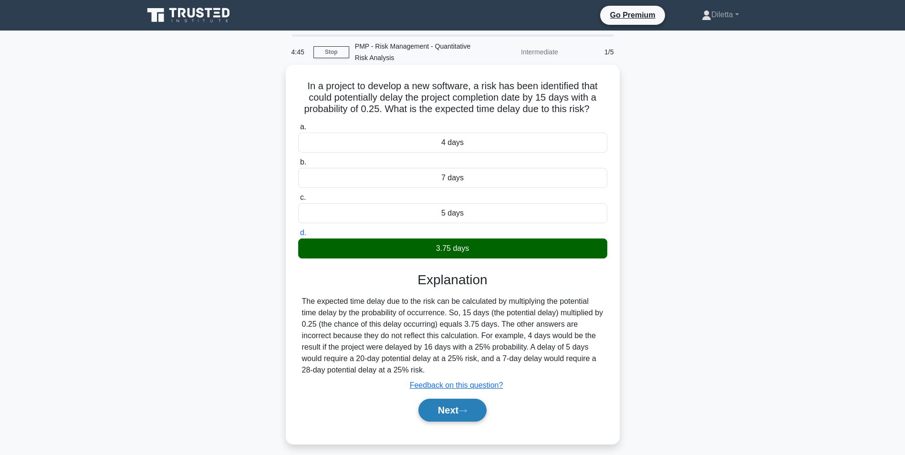
click at [454, 407] on button "Next" at bounding box center [452, 410] width 68 height 23
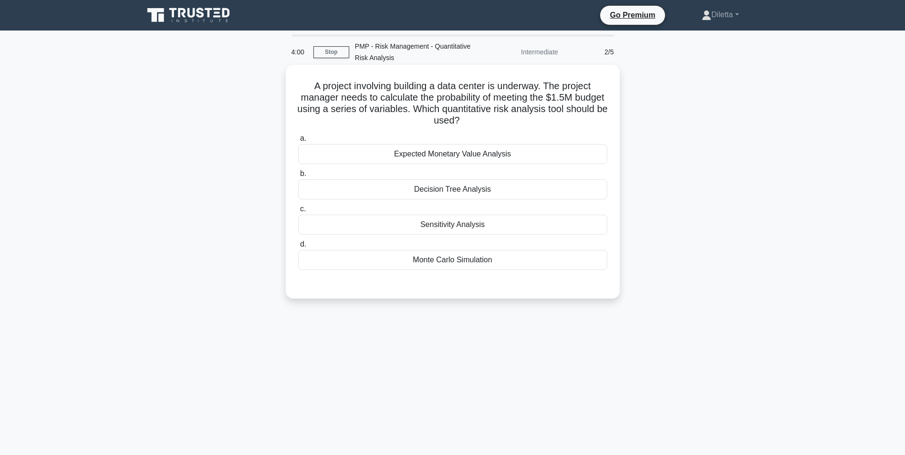
click at [546, 270] on div "Monte Carlo Simulation" at bounding box center [452, 260] width 309 height 20
click at [298, 248] on input "d. Monte Carlo Simulation" at bounding box center [298, 244] width 0 height 6
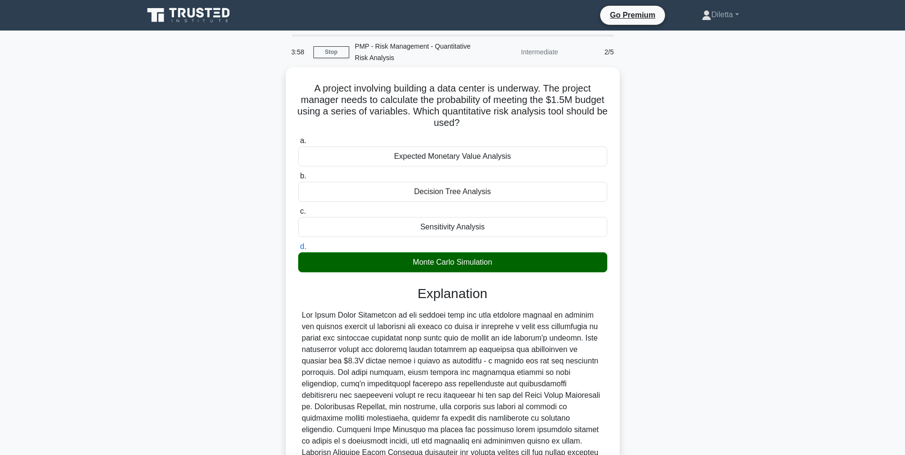
click at [626, 362] on div "A project involving building a data center is underway. The project manager nee…" at bounding box center [453, 314] width 630 height 494
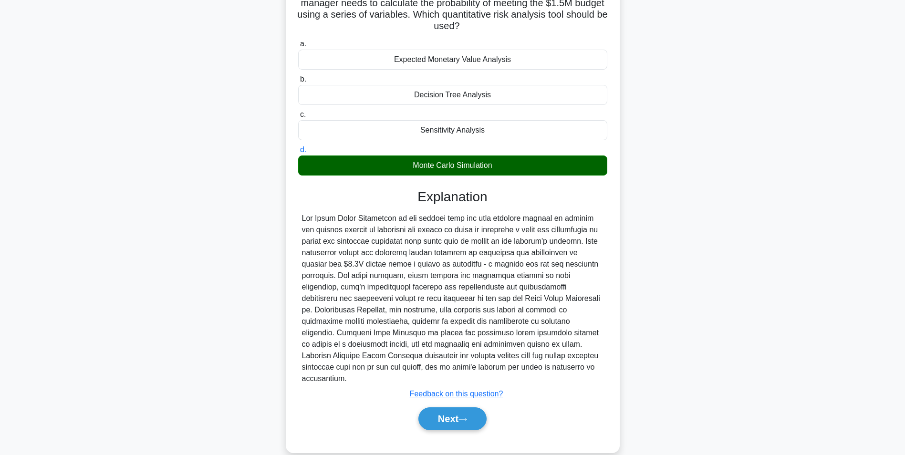
scroll to position [99, 0]
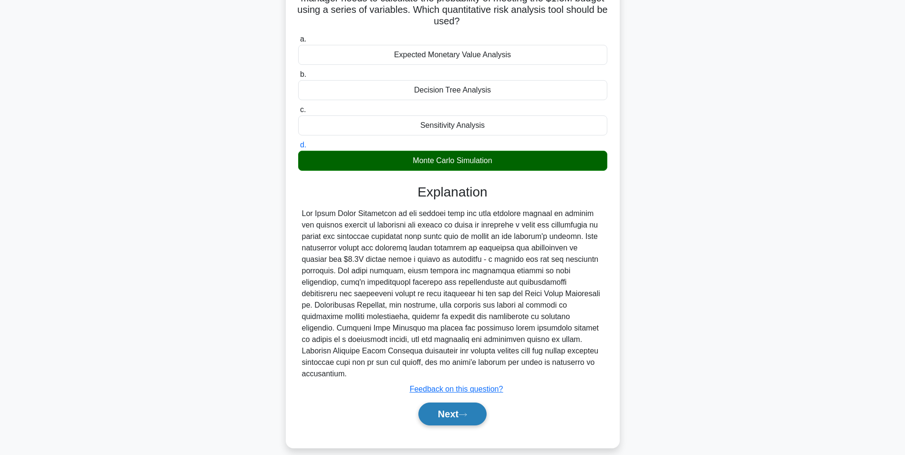
click at [462, 403] on button "Next" at bounding box center [452, 414] width 68 height 23
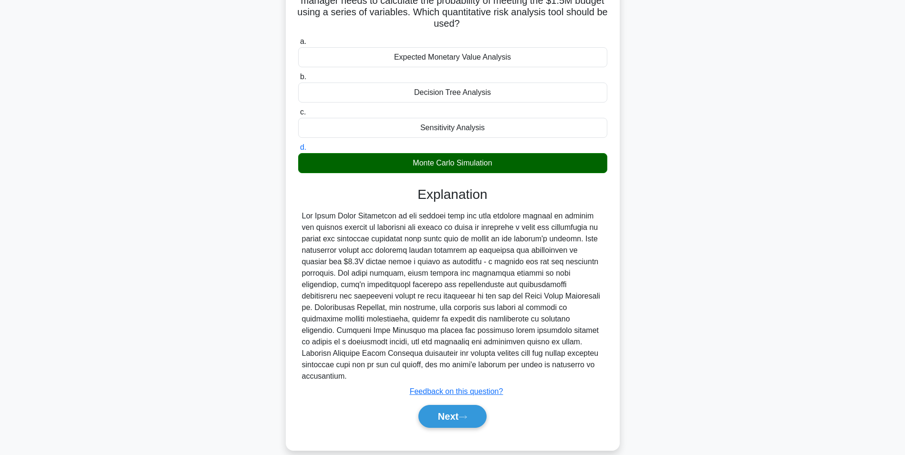
scroll to position [60, 0]
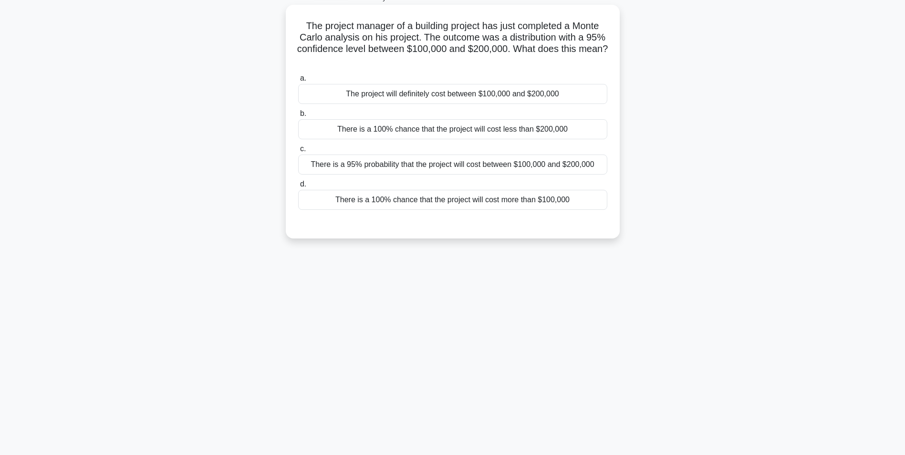
click at [601, 167] on div "There is a 95% probability that the project will cost between $100,000 and $200…" at bounding box center [452, 165] width 309 height 20
click at [298, 152] on input "c. There is a 95% probability that the project will cost between $100,000 and $…" at bounding box center [298, 149] width 0 height 6
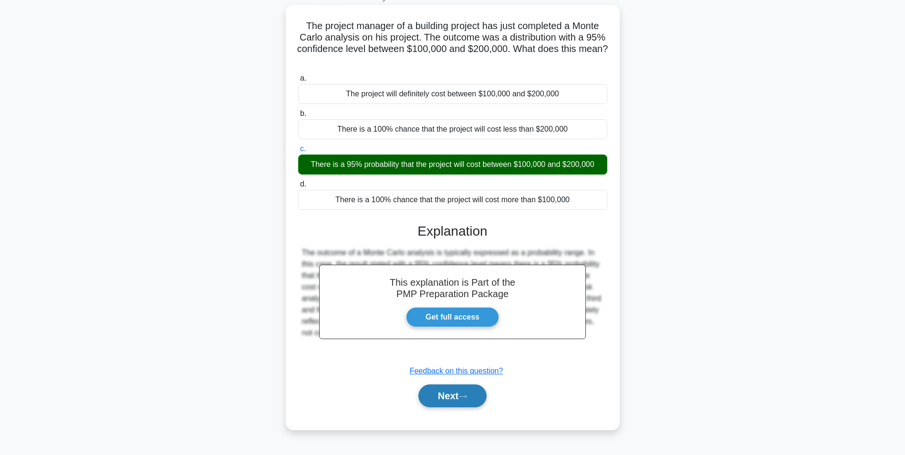
click at [460, 397] on button "Next" at bounding box center [452, 396] width 68 height 23
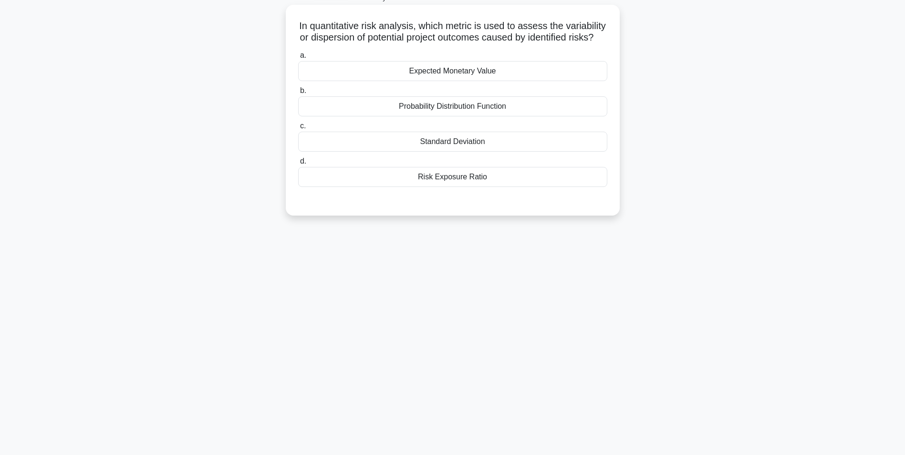
click at [521, 152] on div "Standard Deviation" at bounding box center [452, 142] width 309 height 20
click at [298, 129] on input "c. Standard Deviation" at bounding box center [298, 126] width 0 height 6
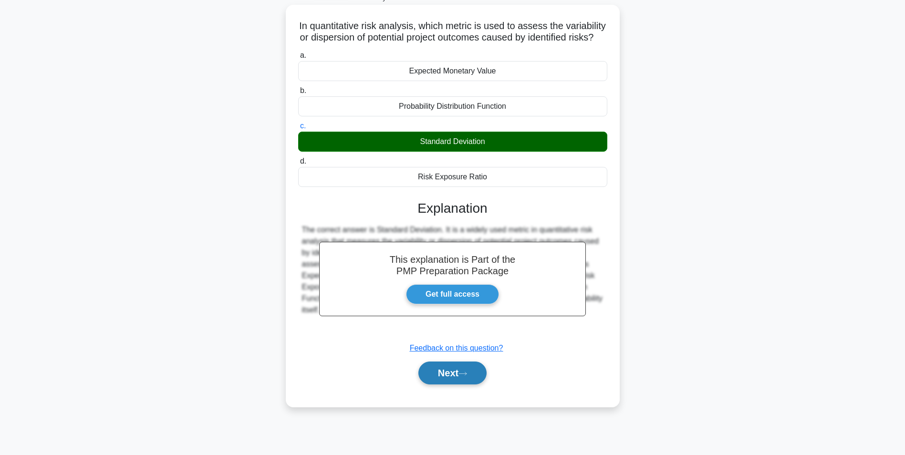
click at [469, 377] on button "Next" at bounding box center [452, 373] width 68 height 23
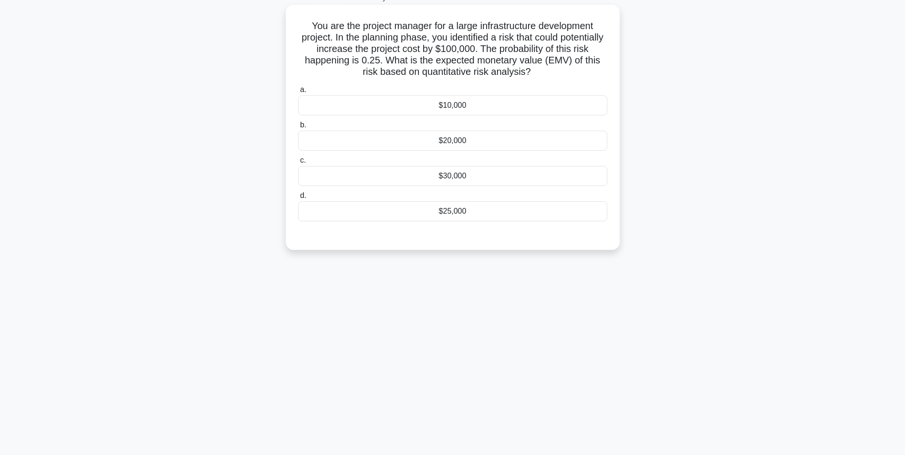
click at [601, 212] on div "$25,000" at bounding box center [452, 211] width 309 height 20
click at [298, 199] on input "d. $25,000" at bounding box center [298, 196] width 0 height 6
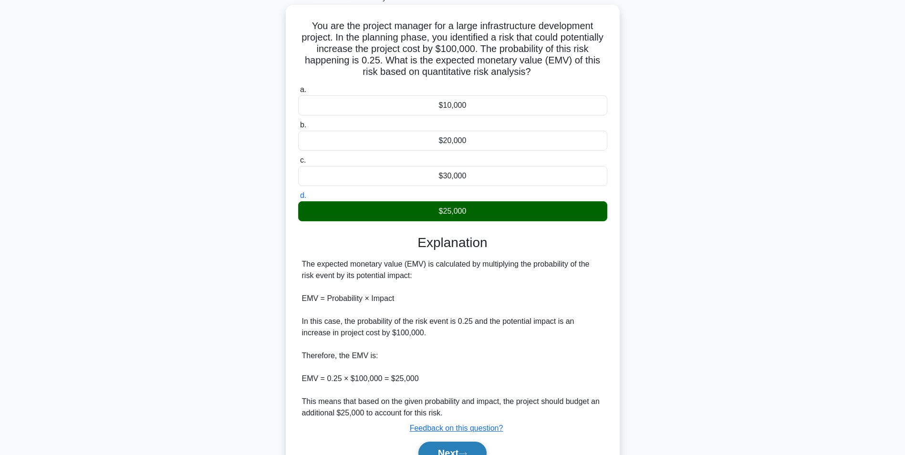
click at [469, 442] on button "Next" at bounding box center [452, 453] width 68 height 23
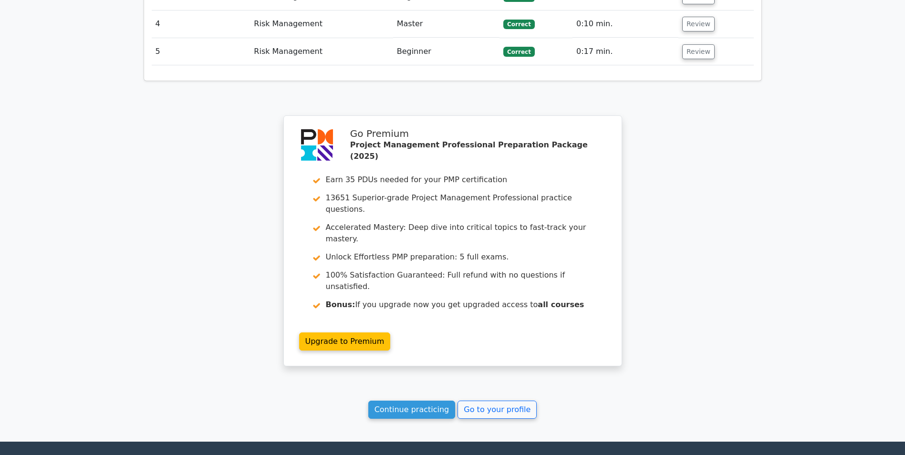
scroll to position [1230, 0]
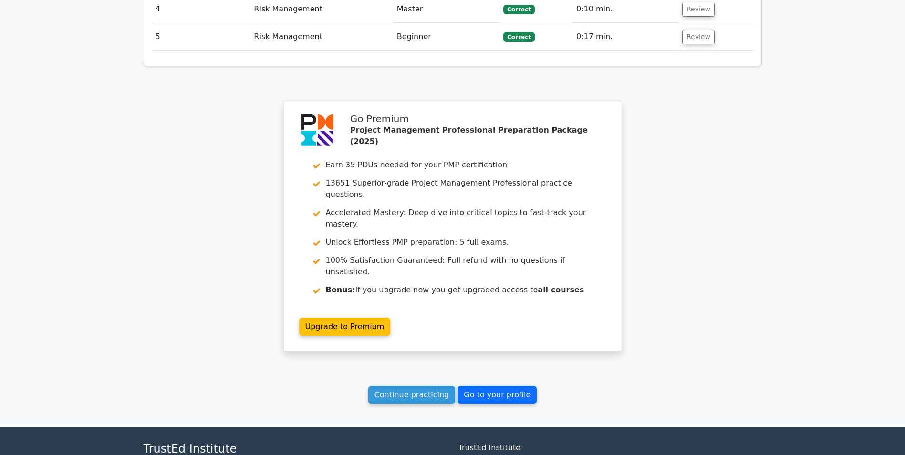
click at [497, 386] on link "Go to your profile" at bounding box center [497, 395] width 79 height 18
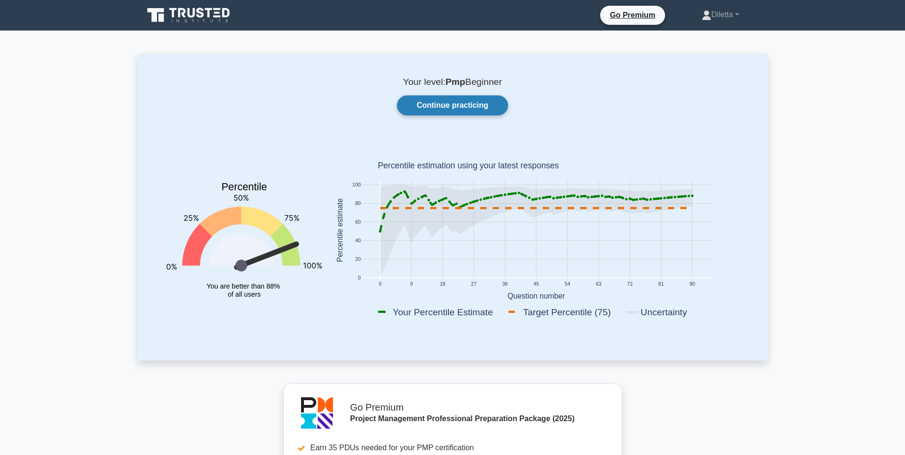
click at [462, 111] on link "Continue practicing" at bounding box center [452, 105] width 111 height 20
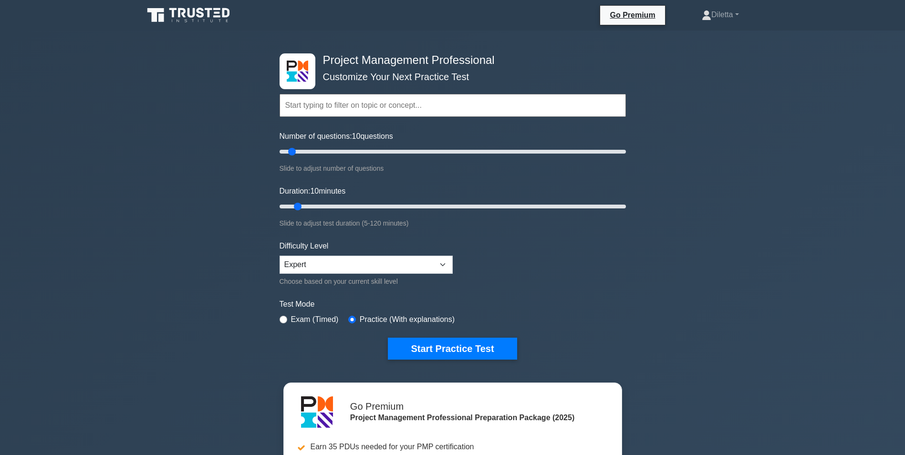
click at [532, 259] on form "Topics Scope Management Time Management Cost Management Quality Management Risk…" at bounding box center [453, 212] width 346 height 295
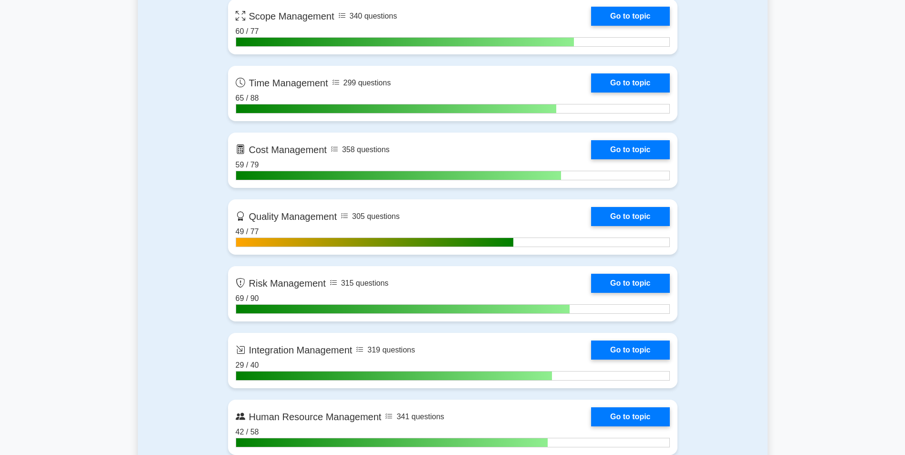
scroll to position [686, 0]
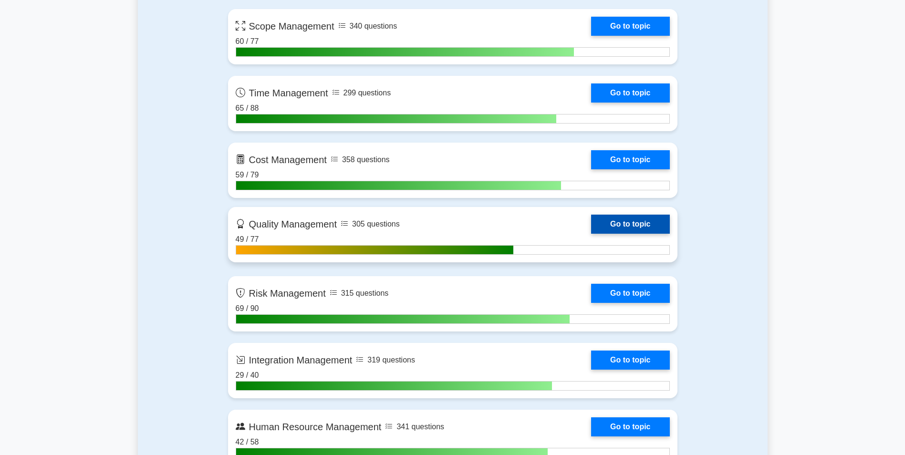
click at [614, 226] on link "Go to topic" at bounding box center [630, 224] width 78 height 19
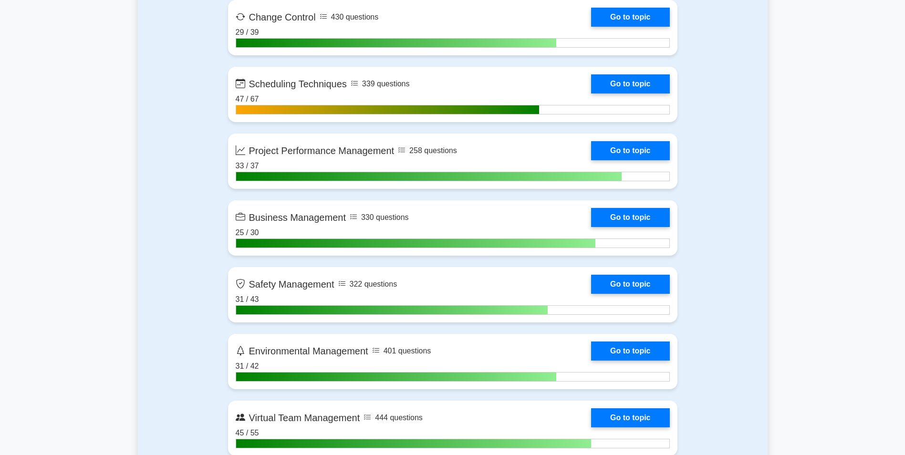
scroll to position [2135, 0]
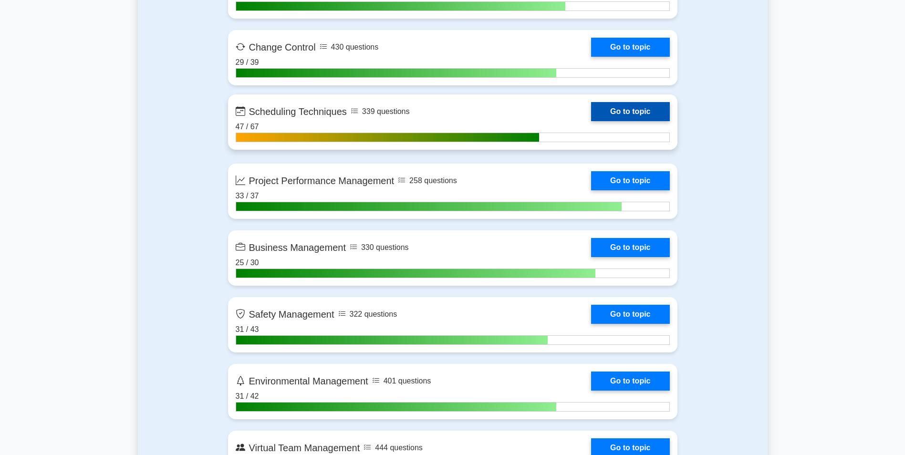
click at [650, 110] on link "Go to topic" at bounding box center [630, 111] width 78 height 19
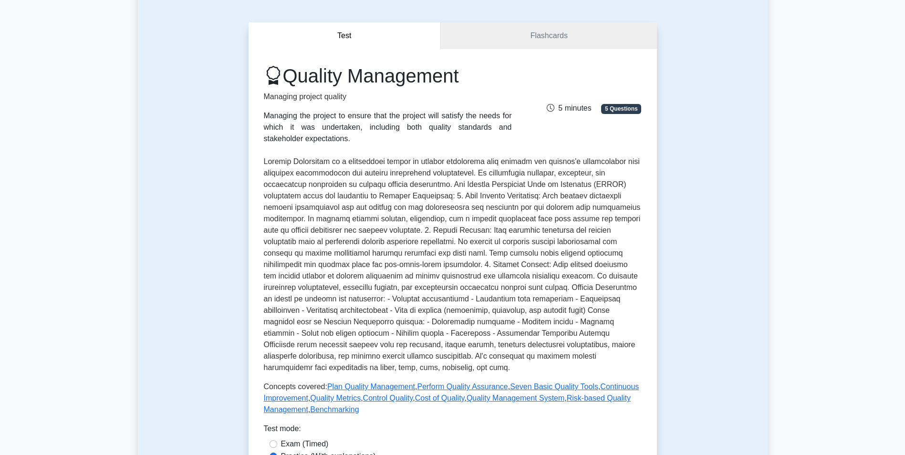
scroll to position [63, 0]
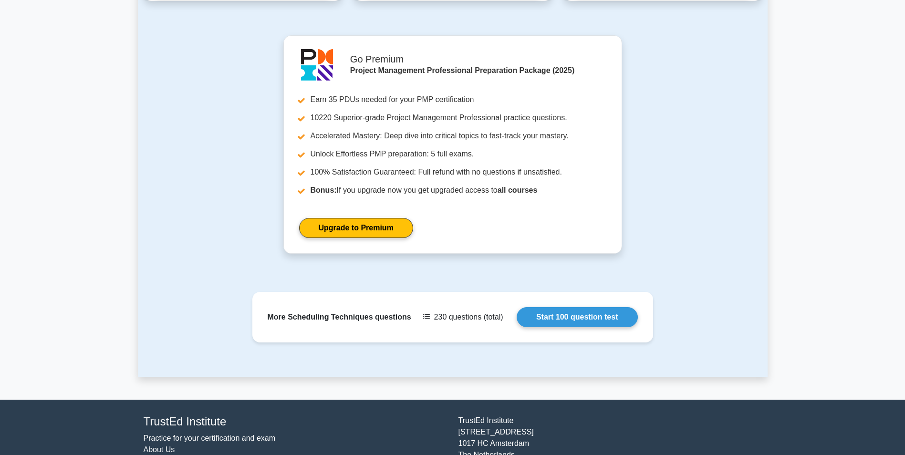
scroll to position [918, 0]
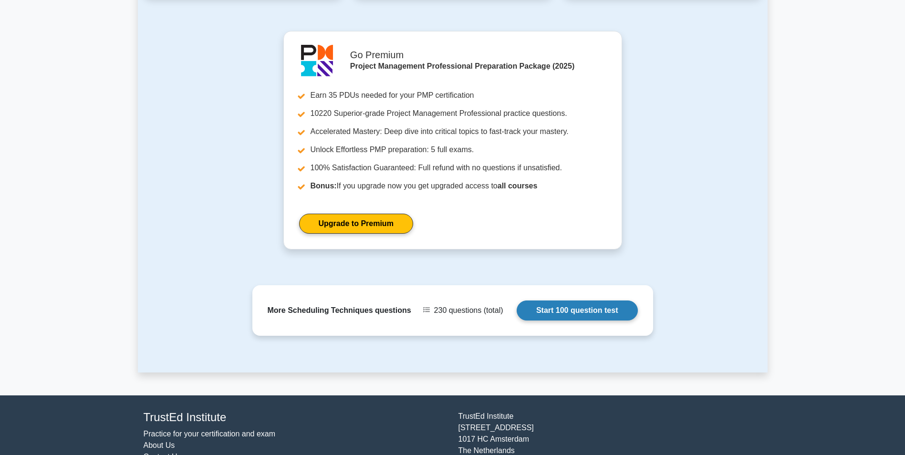
click at [561, 301] on link "Start 100 question test" at bounding box center [577, 311] width 121 height 20
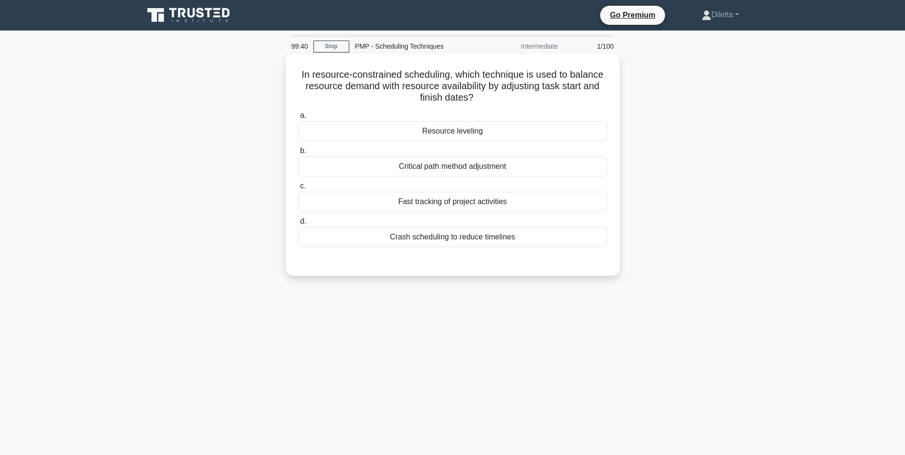
click at [518, 194] on div "Fast tracking of project activities" at bounding box center [452, 202] width 309 height 20
click at [298, 189] on input "c. Fast tracking of project activities" at bounding box center [298, 186] width 0 height 6
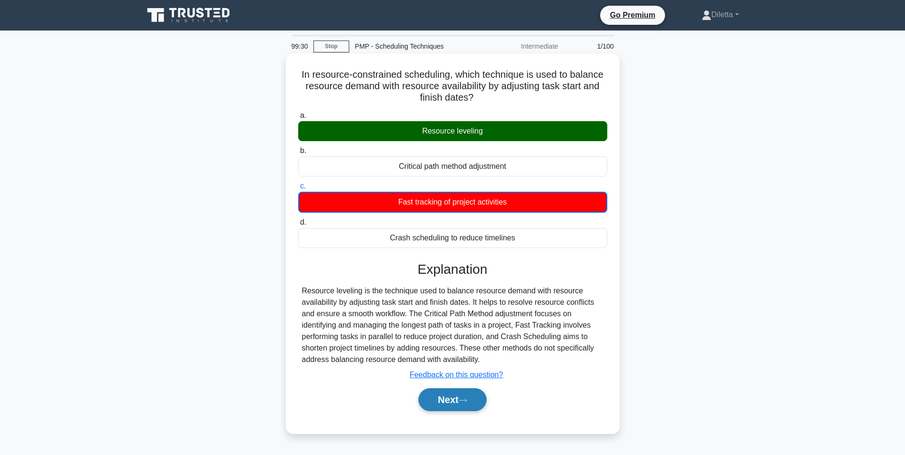
click at [452, 392] on button "Next" at bounding box center [452, 399] width 68 height 23
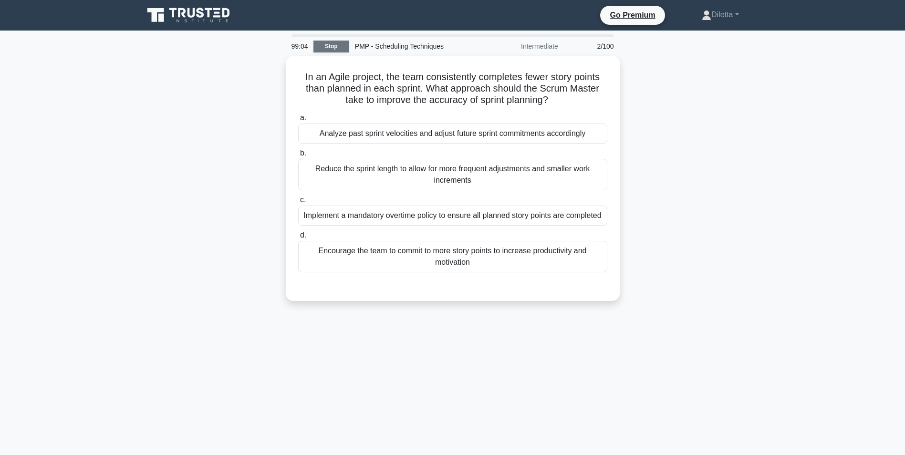
click at [327, 41] on link "Stop" at bounding box center [331, 47] width 36 height 12
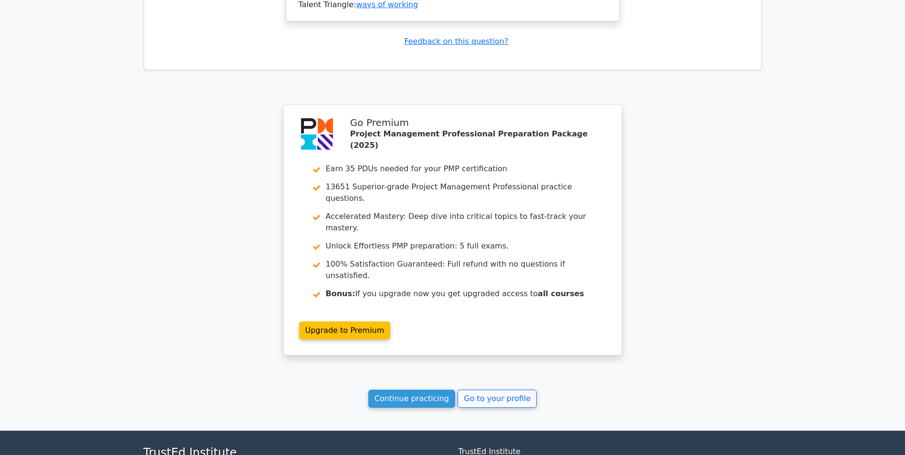
scroll to position [1122, 0]
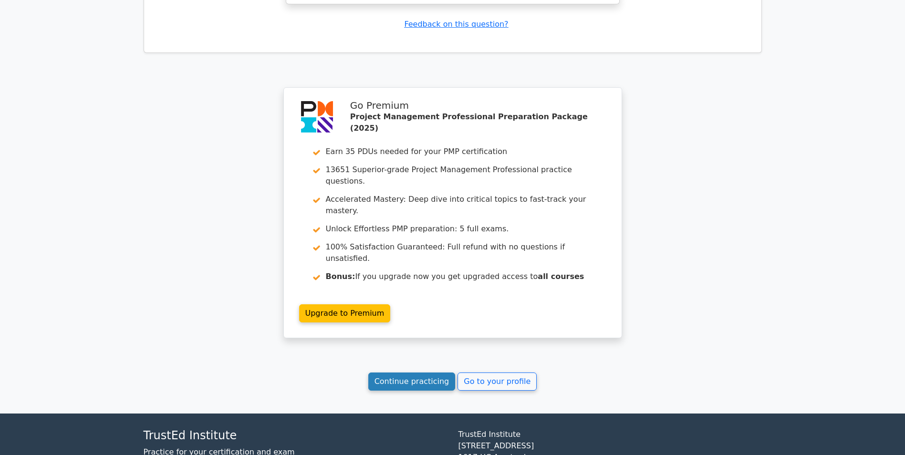
click at [437, 373] on link "Continue practicing" at bounding box center [411, 382] width 87 height 18
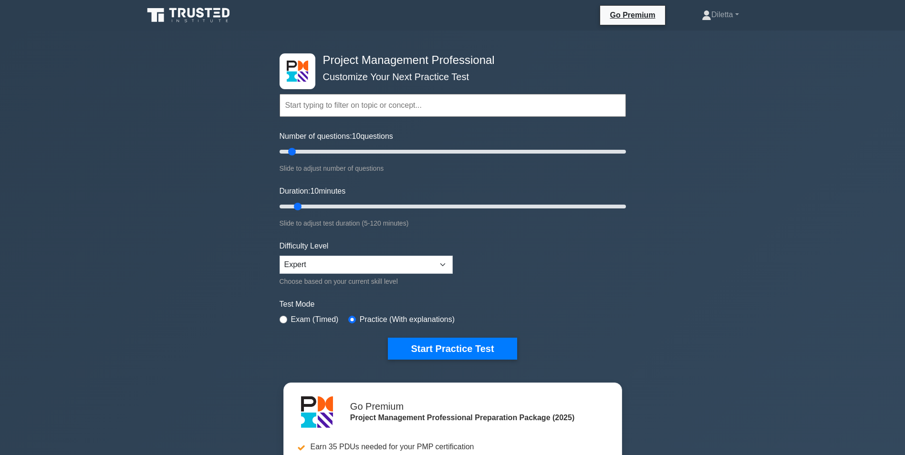
click at [388, 97] on input "text" at bounding box center [453, 105] width 346 height 23
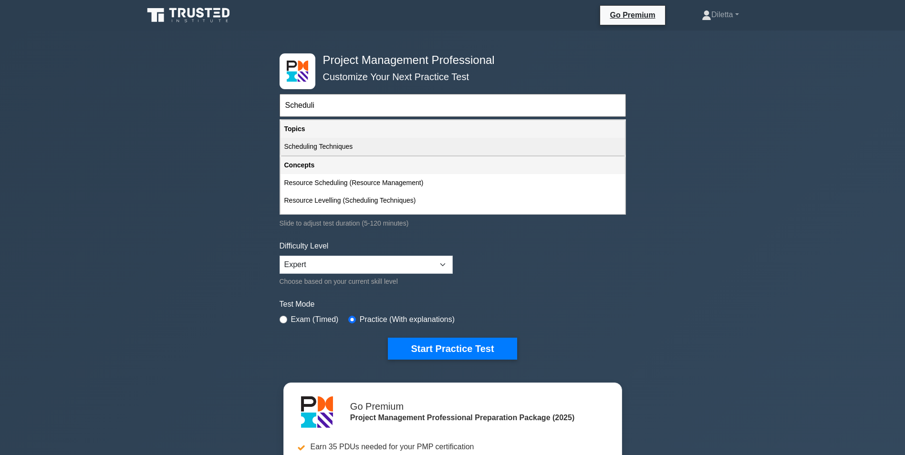
click at [369, 150] on div "Scheduling Techniques" at bounding box center [453, 147] width 344 height 18
type input "Scheduling Techniques"
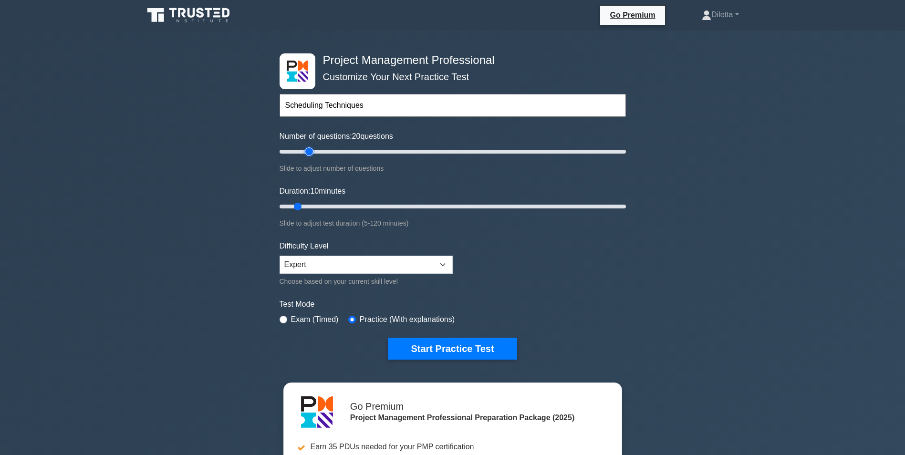
type input "20"
click at [308, 153] on input "Number of questions: 20 questions" at bounding box center [453, 151] width 346 height 11
click at [317, 202] on input "Duration: 15 minutes" at bounding box center [453, 206] width 346 height 11
click at [320, 203] on input "Duration: 15 minutes" at bounding box center [453, 206] width 346 height 11
type input "20"
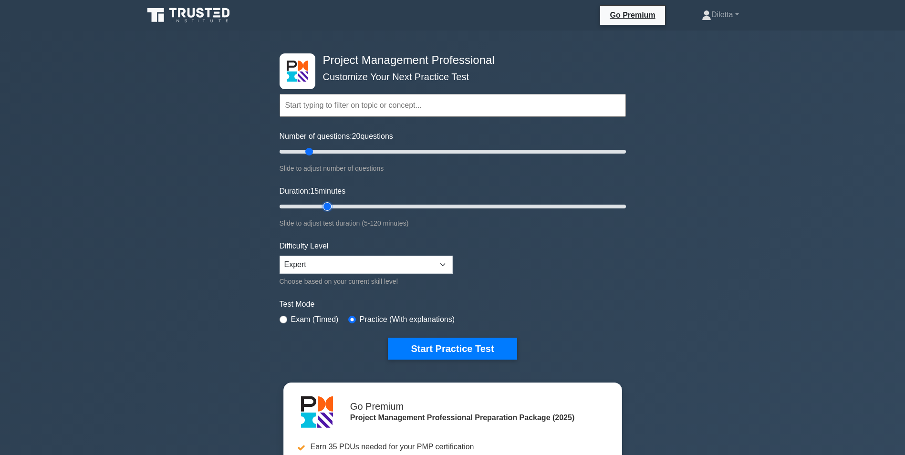
click at [324, 204] on input "Duration: 15 minutes" at bounding box center [453, 206] width 346 height 11
click at [443, 339] on button "Start Practice Test" at bounding box center [452, 349] width 129 height 22
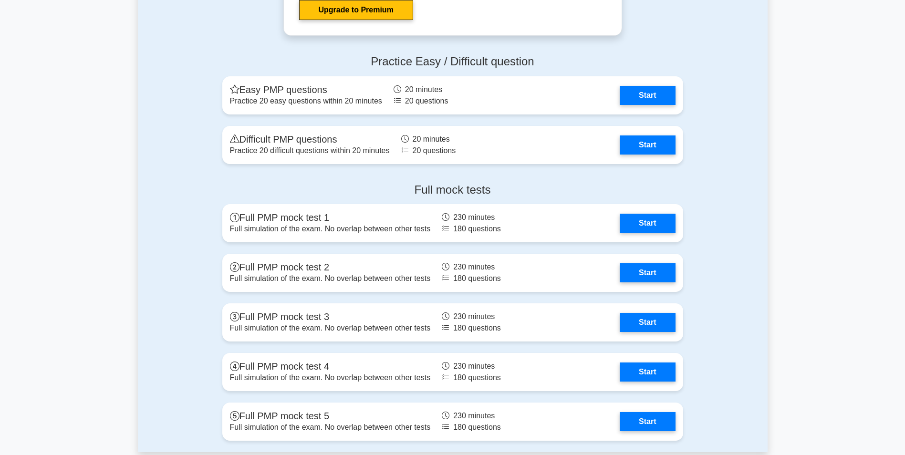
scroll to position [3552, 0]
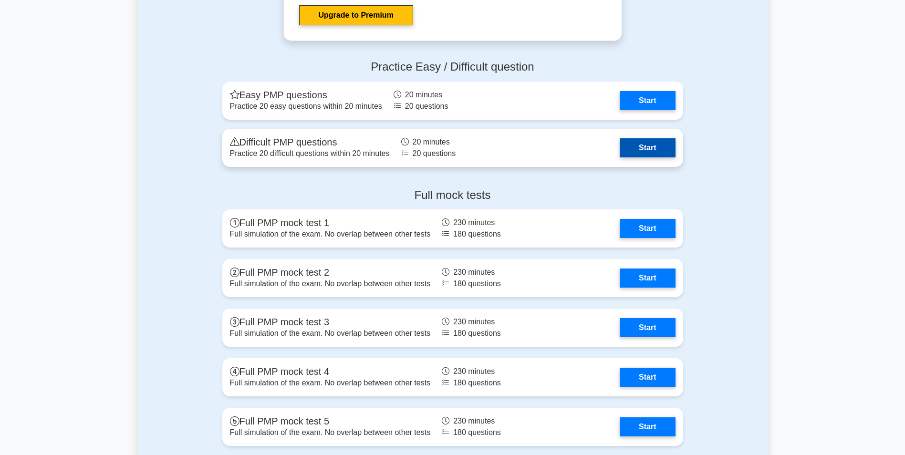
click at [654, 148] on link "Start" at bounding box center [647, 147] width 55 height 19
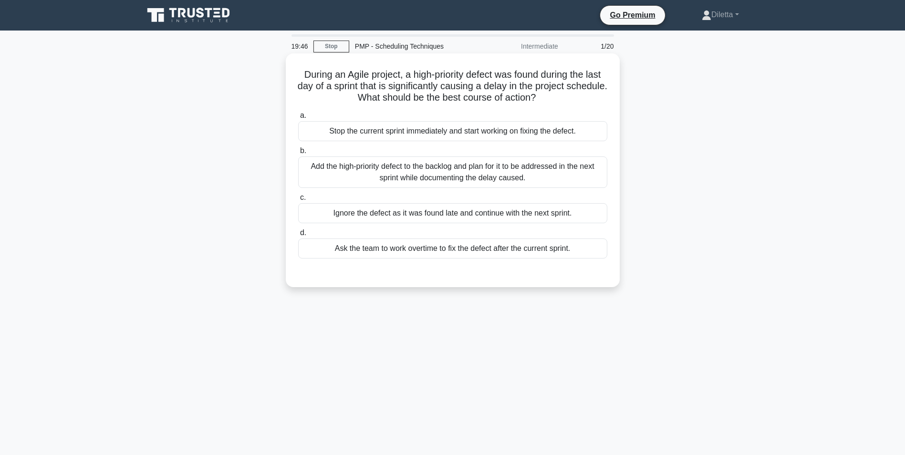
click at [529, 188] on div "Add the high-priority defect to the backlog and plan for it to be addressed in …" at bounding box center [452, 172] width 309 height 31
click at [298, 154] on input "b. Add the high-priority defect to the backlog and plan for it to be addressed …" at bounding box center [298, 151] width 0 height 6
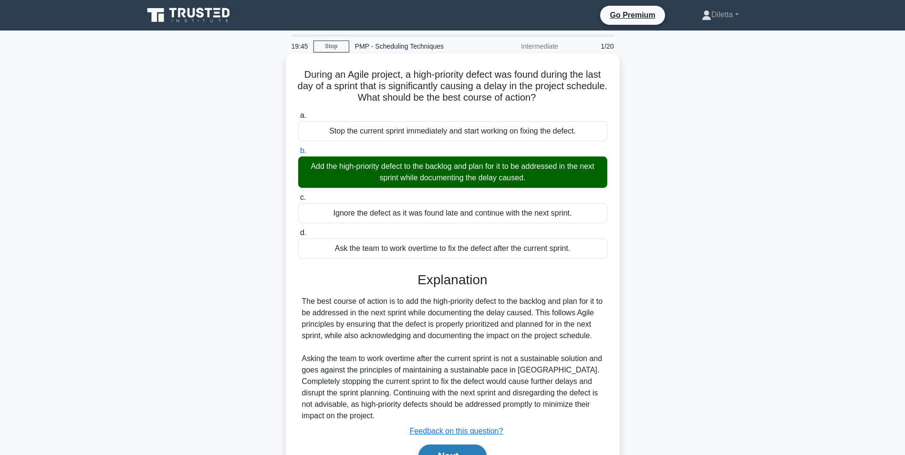
click at [441, 447] on button "Next" at bounding box center [452, 456] width 68 height 23
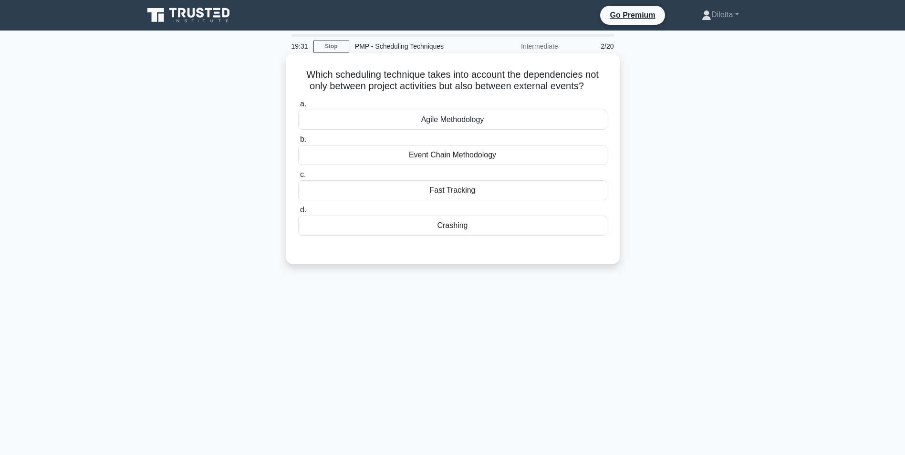
click at [544, 146] on div "Event Chain Methodology" at bounding box center [452, 155] width 309 height 20
click at [298, 143] on input "b. Event Chain Methodology" at bounding box center [298, 139] width 0 height 6
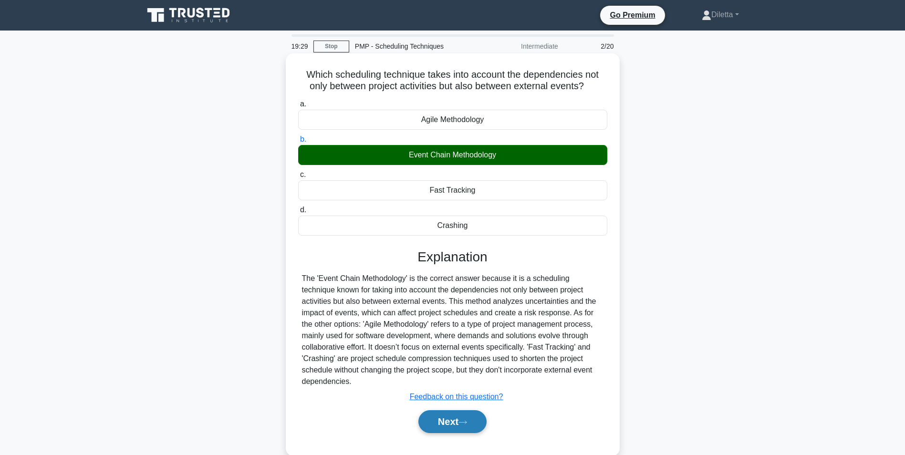
click at [442, 429] on button "Next" at bounding box center [452, 421] width 68 height 23
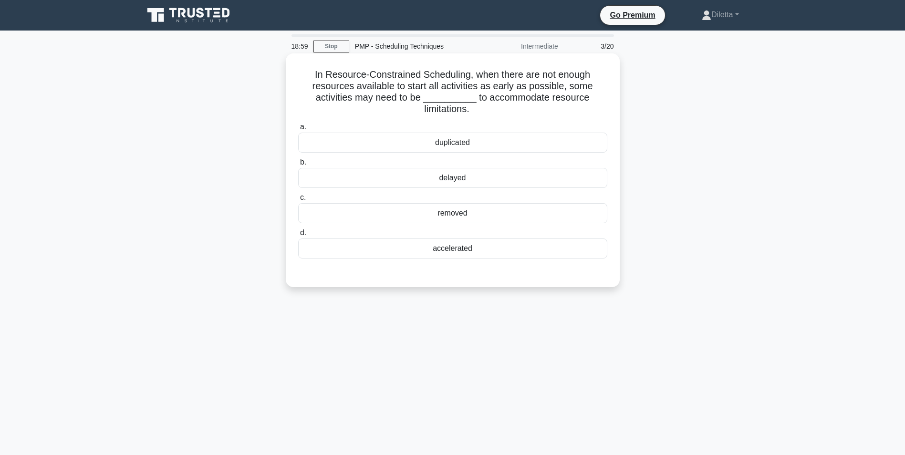
click at [590, 186] on div "delayed" at bounding box center [452, 178] width 309 height 20
click at [298, 166] on input "b. delayed" at bounding box center [298, 162] width 0 height 6
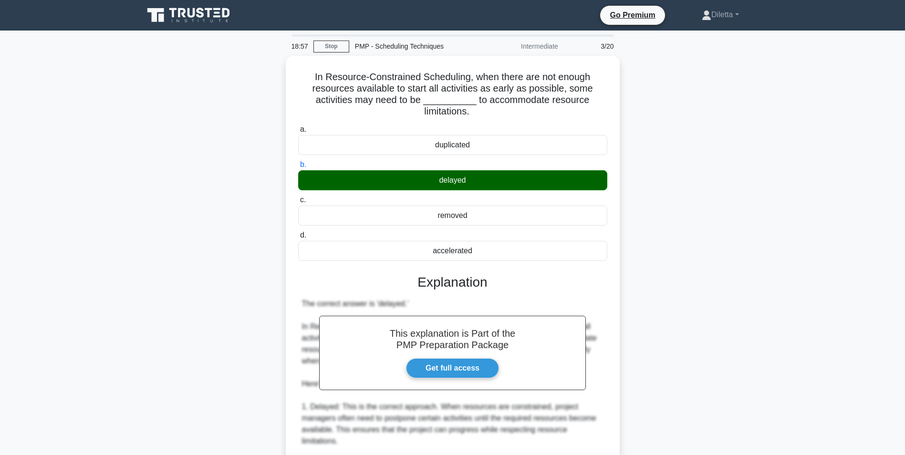
click at [740, 341] on div "In Resource-Constrained Scheduling, when there are not enough resources availab…" at bounding box center [453, 383] width 630 height 654
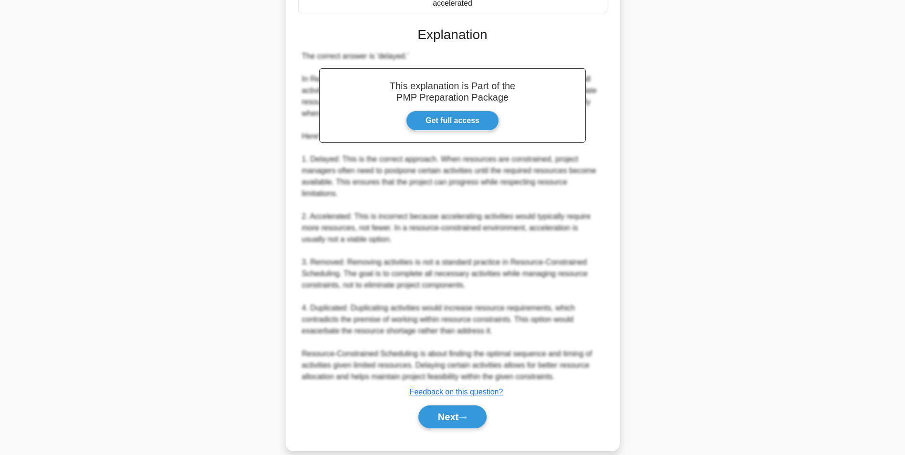
scroll to position [248, 0]
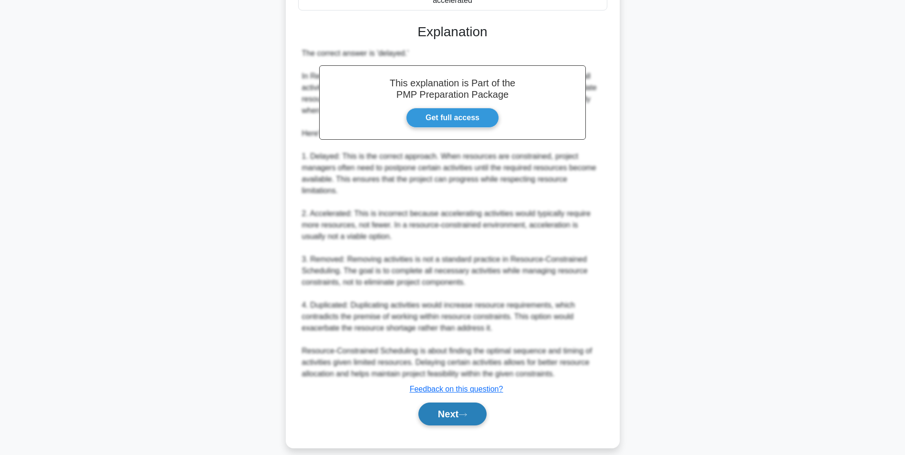
click at [487, 403] on button "Next" at bounding box center [452, 414] width 68 height 23
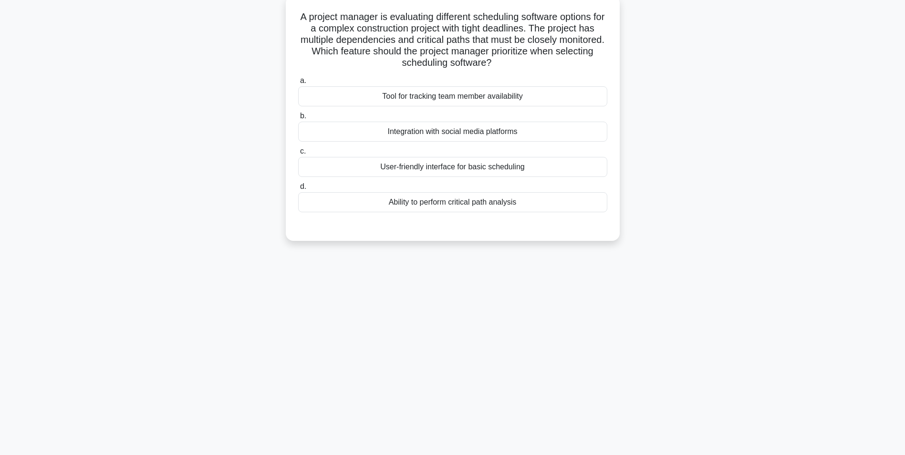
scroll to position [60, 0]
click at [570, 169] on div "User-friendly interface for basic scheduling" at bounding box center [452, 165] width 309 height 20
click at [298, 152] on input "c. User-friendly interface for basic scheduling" at bounding box center [298, 149] width 0 height 6
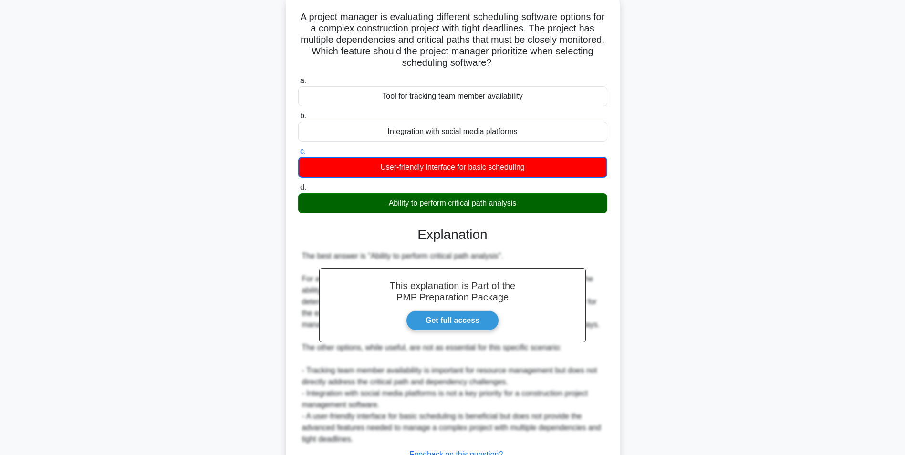
click at [624, 368] on div "A project manager is evaluating different scheduling software options for a com…" at bounding box center [453, 260] width 630 height 529
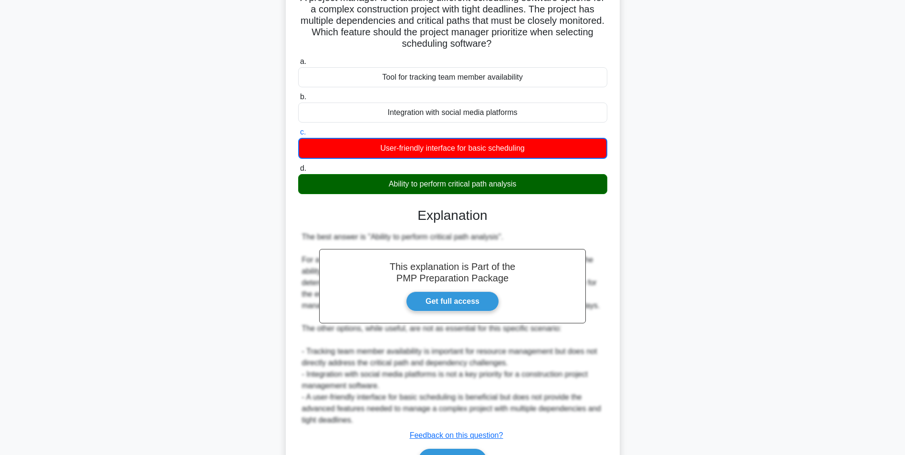
scroll to position [135, 0]
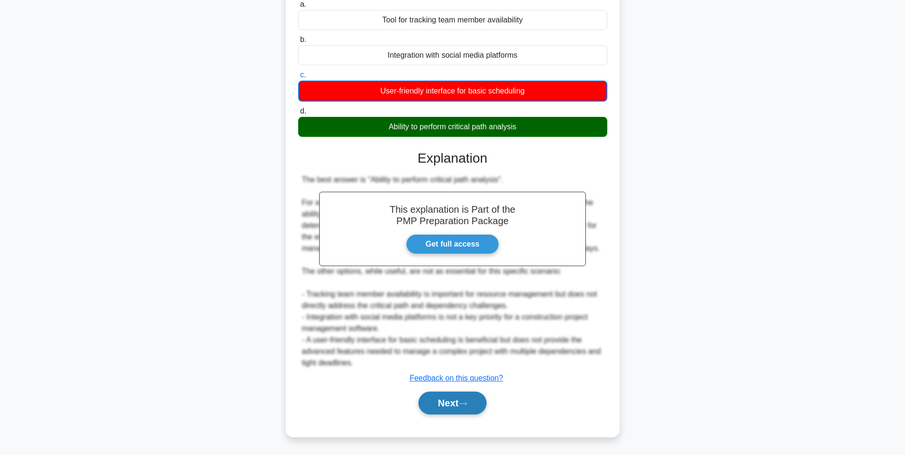
click at [475, 399] on button "Next" at bounding box center [452, 403] width 68 height 23
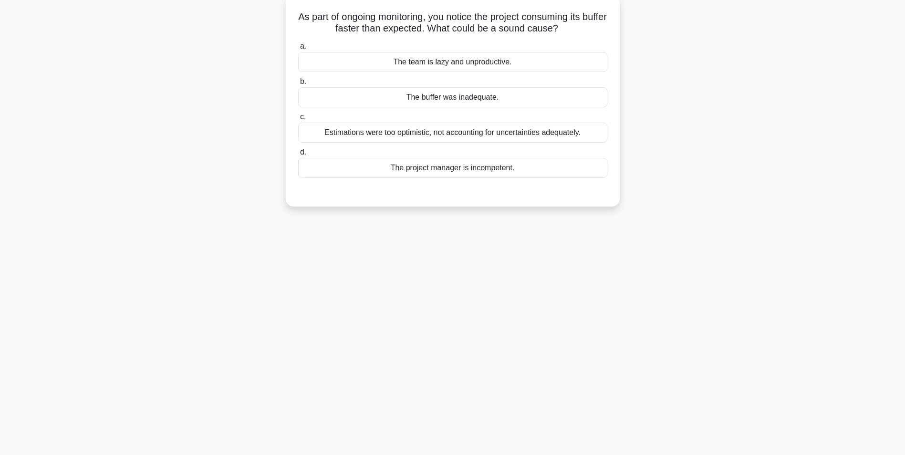
scroll to position [60, 0]
click at [589, 103] on div "The buffer was inadequate." at bounding box center [452, 95] width 309 height 20
click at [298, 83] on input "b. The buffer was inadequate." at bounding box center [298, 79] width 0 height 6
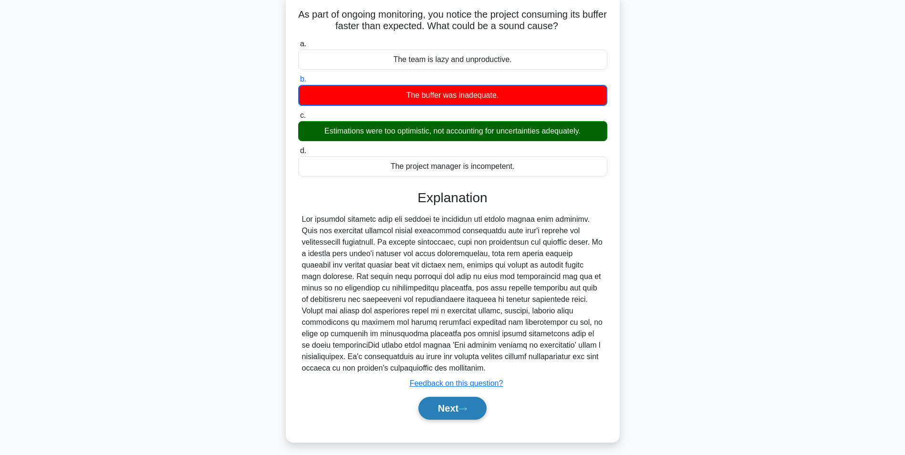
click at [444, 409] on button "Next" at bounding box center [452, 408] width 68 height 23
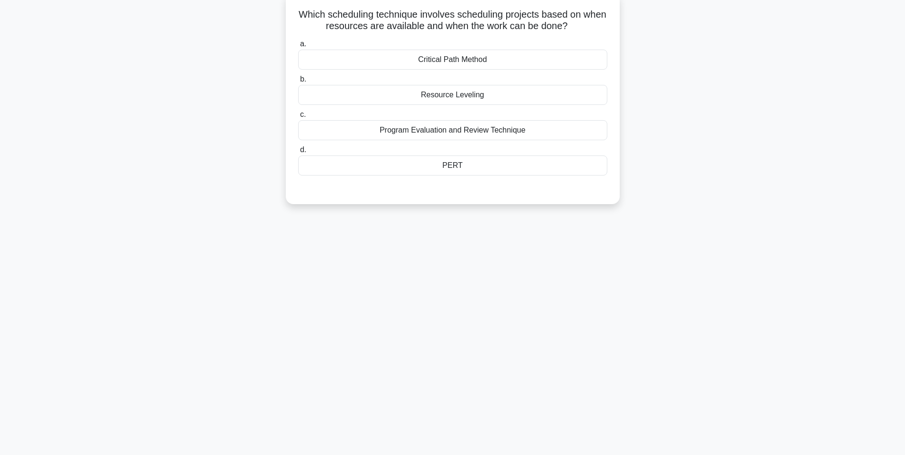
click at [548, 91] on div "Resource Leveling" at bounding box center [452, 95] width 309 height 20
click at [298, 83] on input "b. Resource Leveling" at bounding box center [298, 79] width 0 height 6
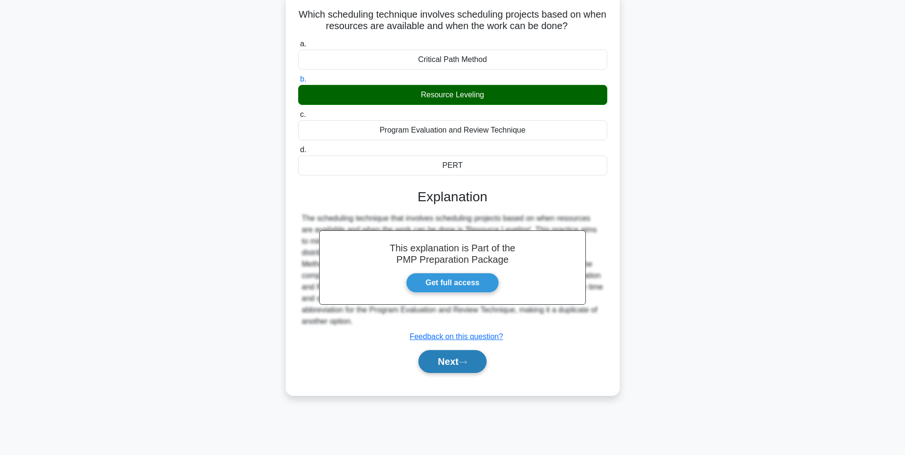
click at [457, 355] on button "Next" at bounding box center [452, 361] width 68 height 23
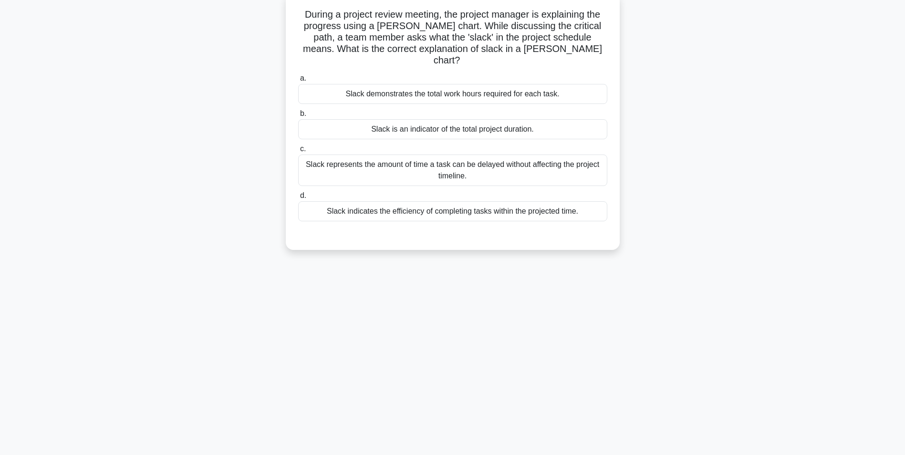
click at [595, 172] on div "Slack represents the amount of time a task can be delayed without affecting the…" at bounding box center [452, 170] width 309 height 31
click at [298, 152] on input "[PERSON_NAME] represents the amount of time a task can be delayed without affec…" at bounding box center [298, 149] width 0 height 6
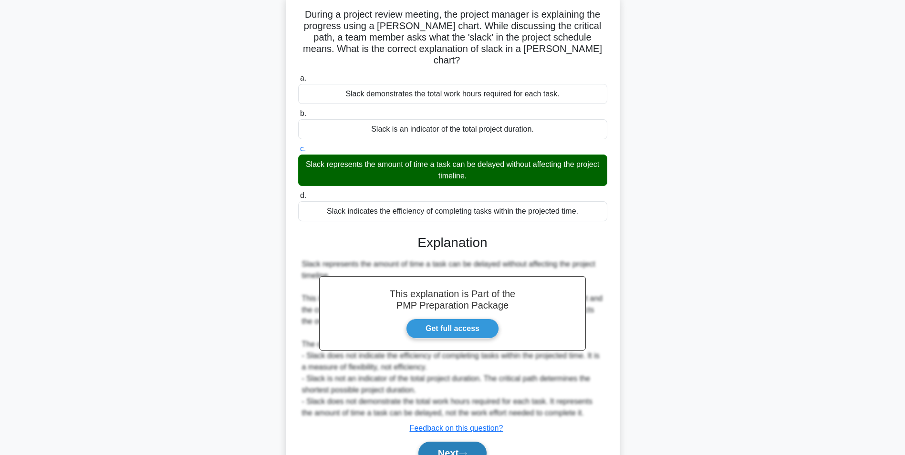
click at [461, 442] on button "Next" at bounding box center [452, 453] width 68 height 23
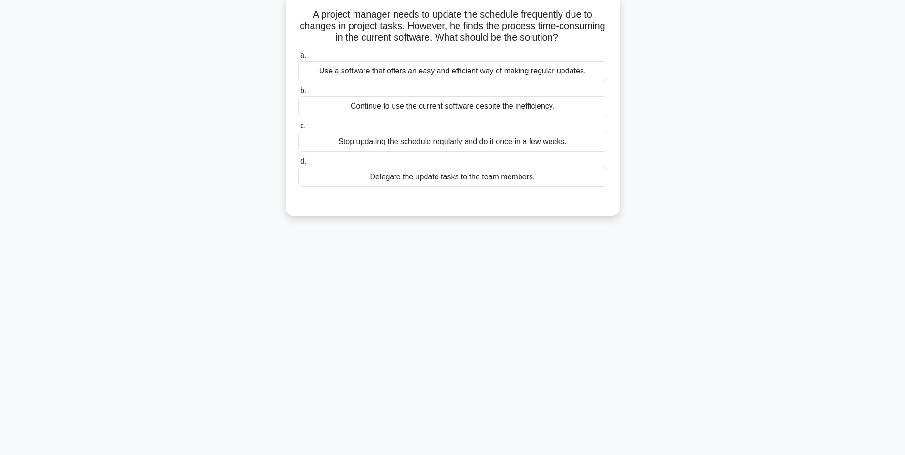
click at [566, 70] on div "Use a software that offers an easy and efficient way of making regular updates." at bounding box center [452, 71] width 309 height 20
click at [298, 59] on input "a. Use a software that offers an easy and efficient way of making regular updat…" at bounding box center [298, 55] width 0 height 6
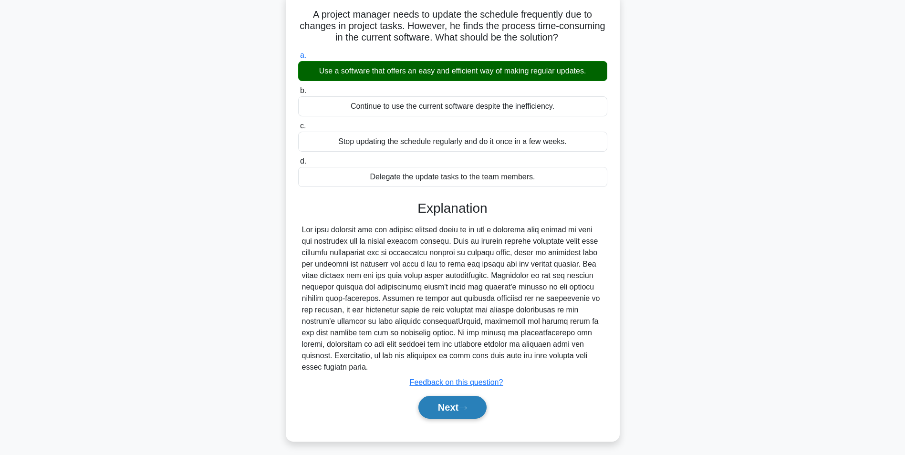
click at [444, 408] on button "Next" at bounding box center [452, 407] width 68 height 23
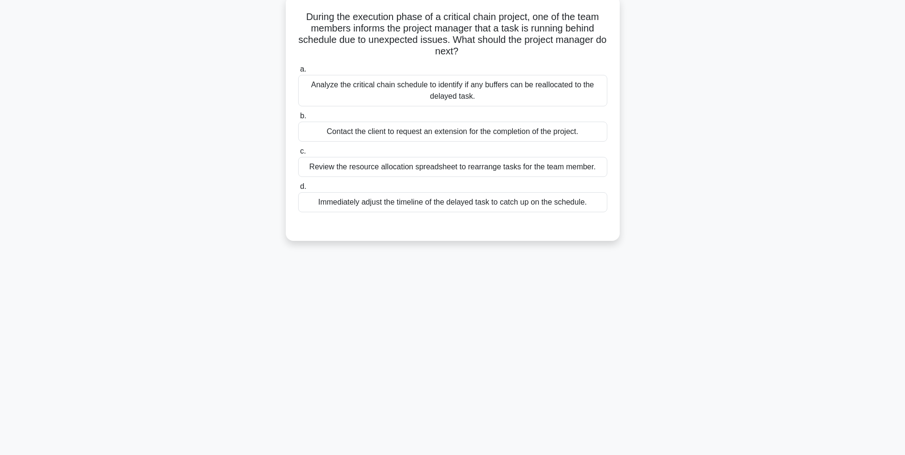
scroll to position [0, 0]
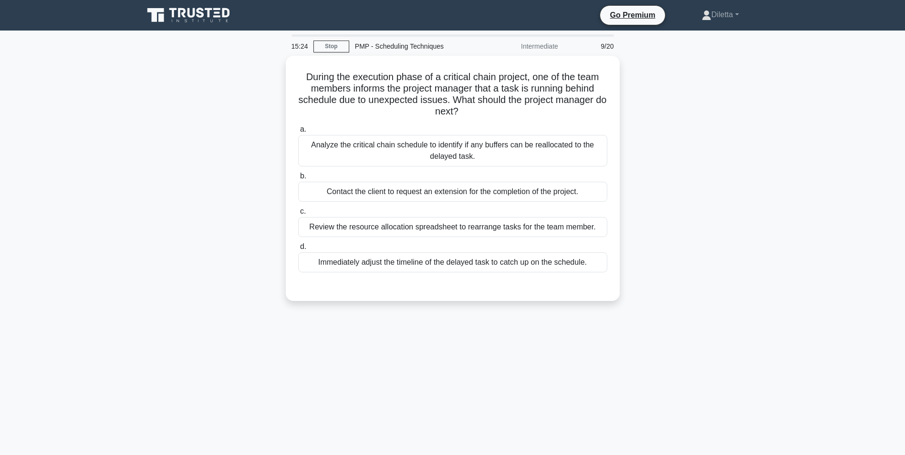
click at [661, 188] on div "During the execution phase of a critical chain project, one of the team members…" at bounding box center [453, 184] width 630 height 257
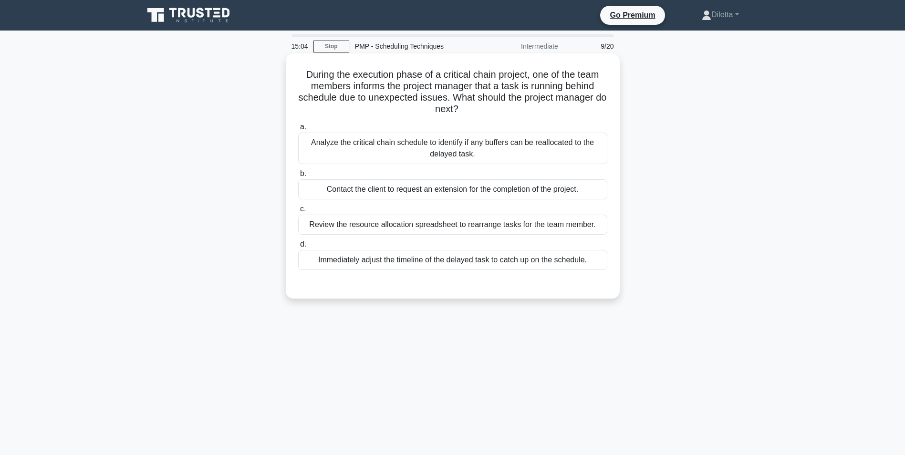
click at [600, 172] on label "b. Contact the client to request an extension for the completion of the project." at bounding box center [452, 183] width 309 height 31
click at [298, 172] on input "b. Contact the client to request an extension for the completion of the project." at bounding box center [298, 174] width 0 height 6
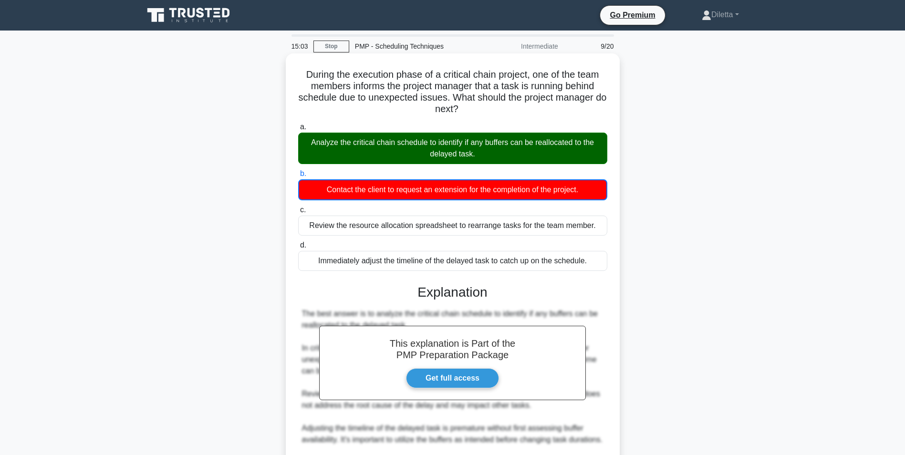
click at [596, 148] on div "Analyze the critical chain schedule to identify if any buffers can be reallocat…" at bounding box center [452, 148] width 309 height 31
click at [298, 130] on input "a. Analyze the critical chain schedule to identify if any buffers can be reallo…" at bounding box center [298, 127] width 0 height 6
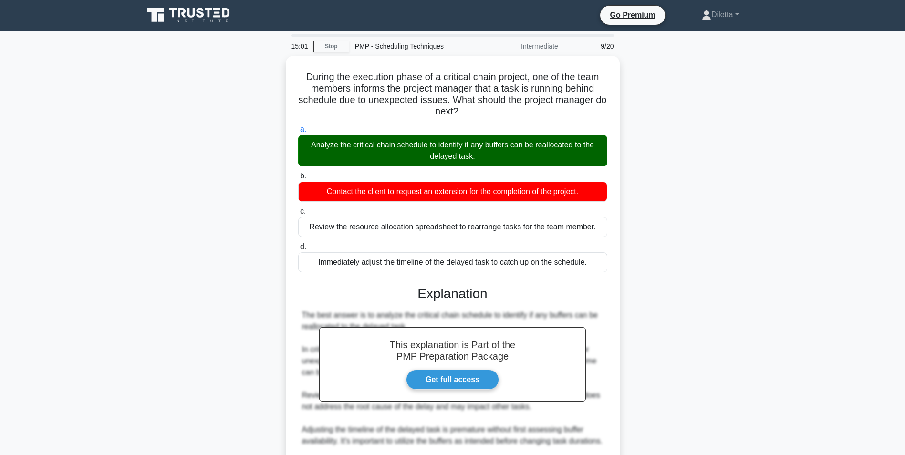
scroll to position [118, 0]
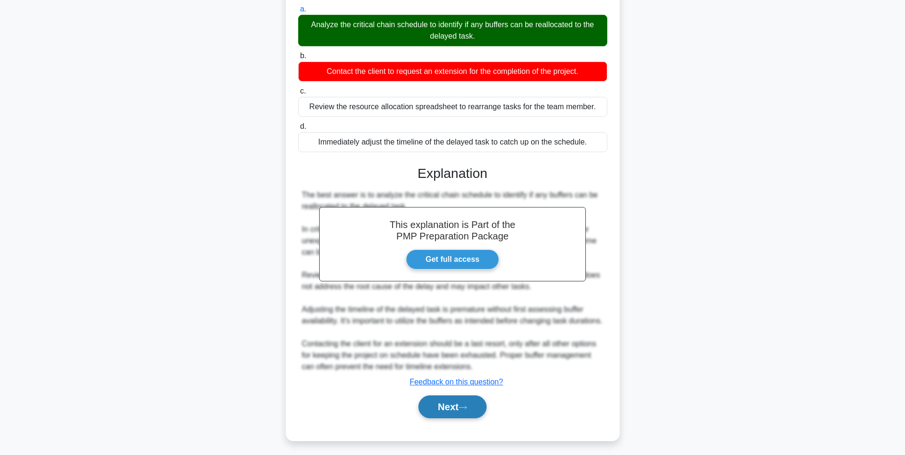
click at [467, 410] on icon at bounding box center [463, 407] width 9 height 5
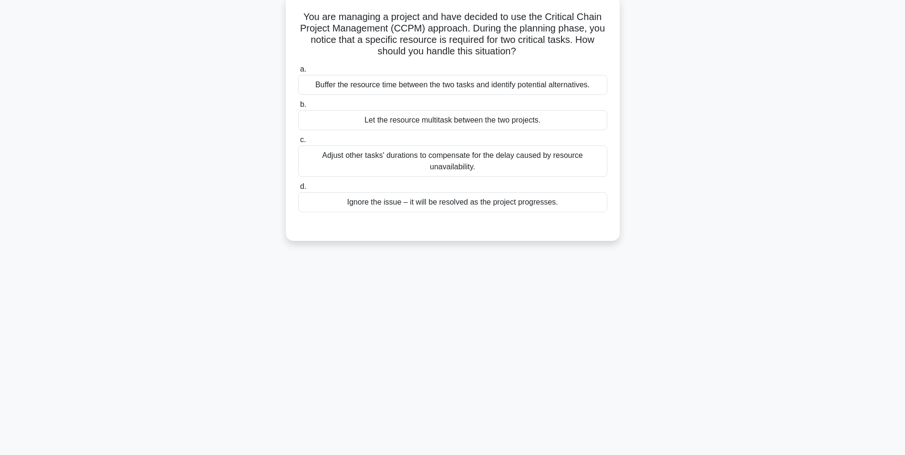
scroll to position [60, 0]
click at [607, 164] on div "Adjust other tasks' durations to compensate for the delay caused by resource un…" at bounding box center [452, 158] width 309 height 31
click at [298, 141] on input "c. Adjust other tasks' durations to compensate for the delay caused by resource…" at bounding box center [298, 138] width 0 height 6
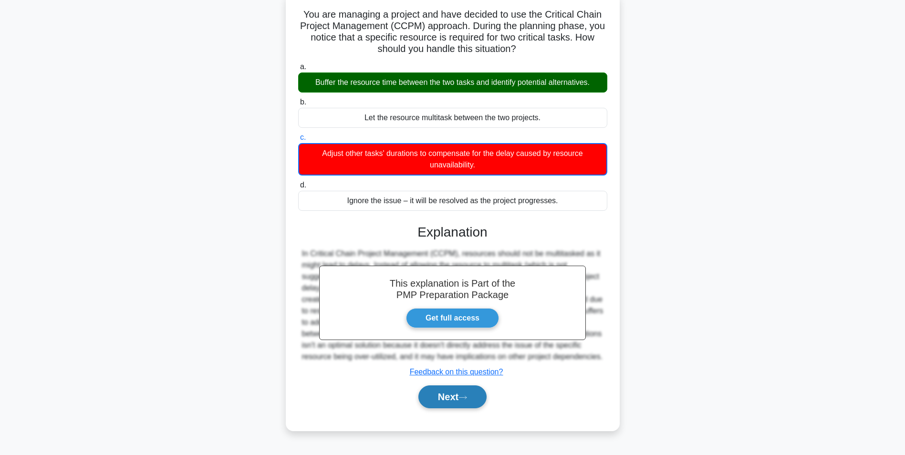
click at [474, 392] on button "Next" at bounding box center [452, 397] width 68 height 23
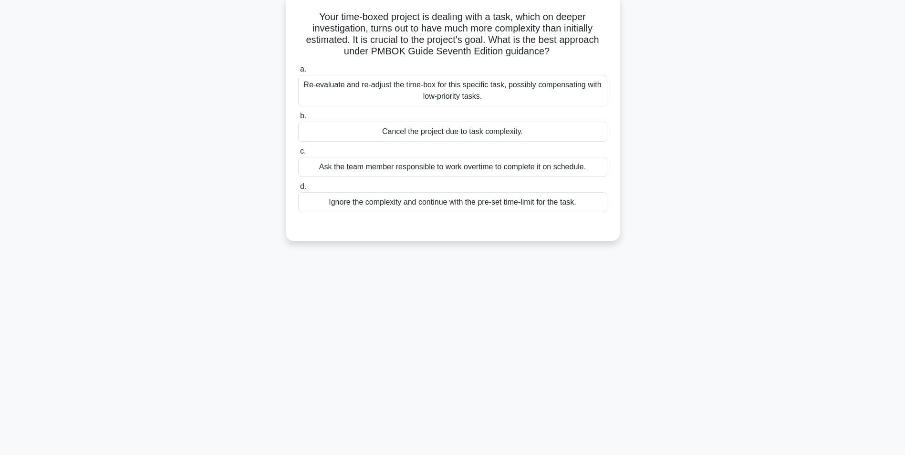
scroll to position [0, 0]
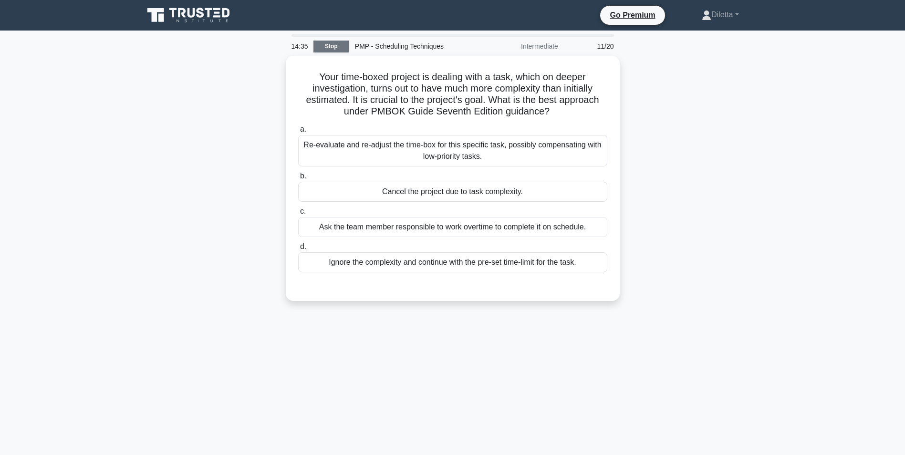
click at [334, 43] on link "Stop" at bounding box center [331, 47] width 36 height 12
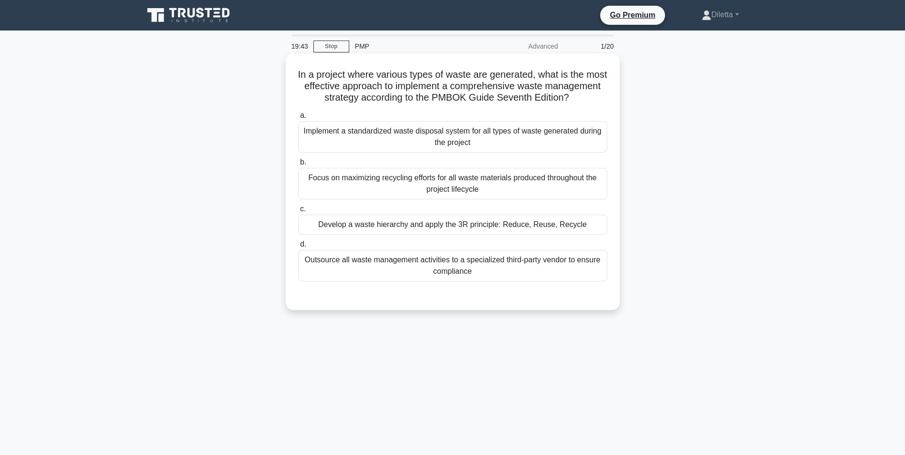
click at [553, 199] on div "Focus on maximizing recycling efforts for all waste materials produced througho…" at bounding box center [452, 183] width 309 height 31
click at [298, 166] on input "b. Focus on maximizing recycling efforts for all waste materials produced throu…" at bounding box center [298, 162] width 0 height 6
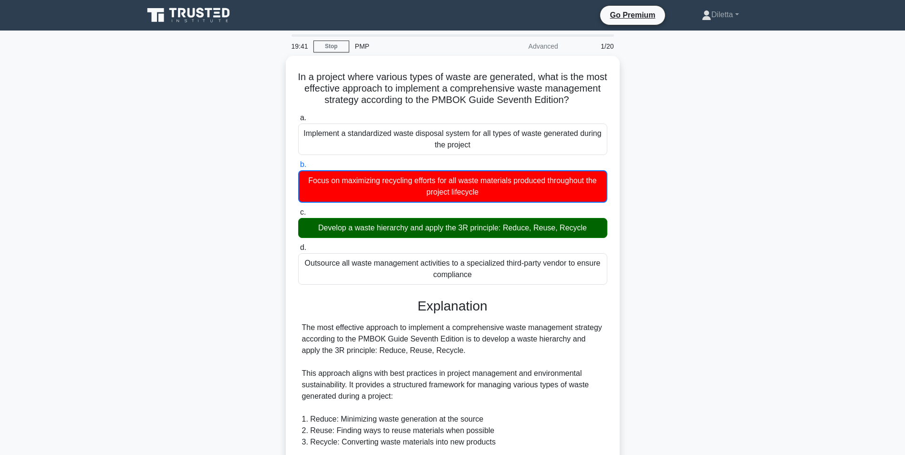
click at [664, 329] on div "In a project where various types of waste are generated, what is the most effec…" at bounding box center [453, 406] width 630 height 701
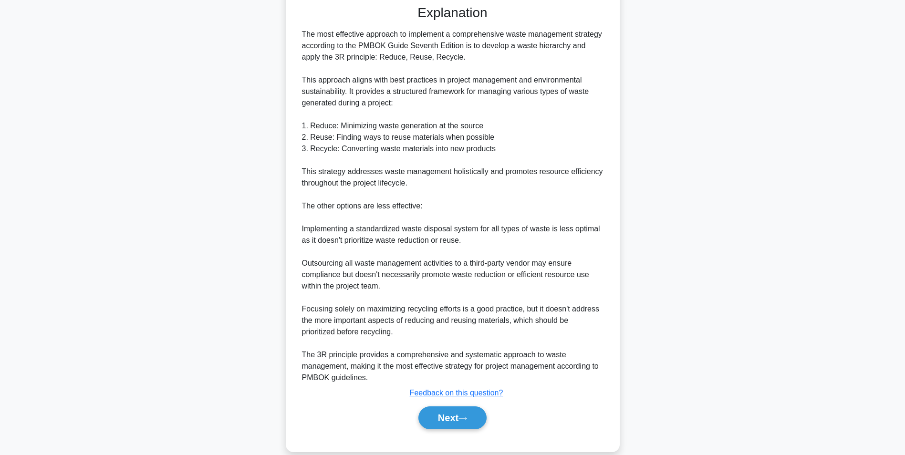
scroll to position [318, 0]
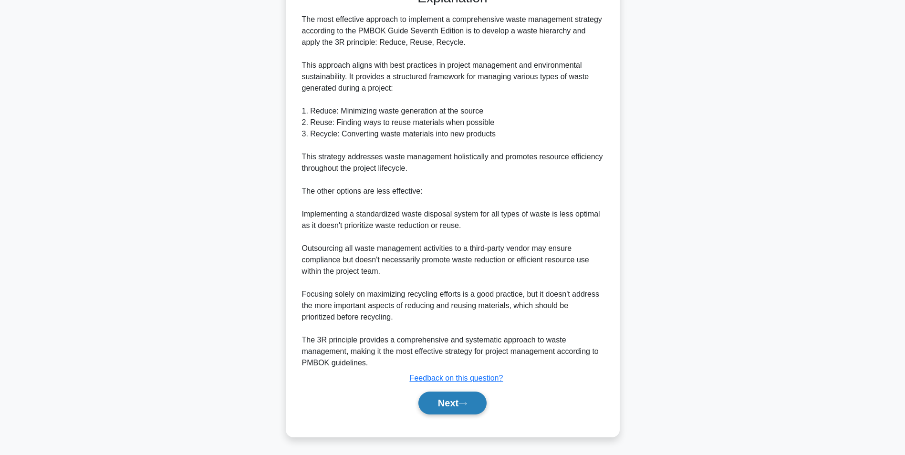
click at [475, 404] on button "Next" at bounding box center [452, 403] width 68 height 23
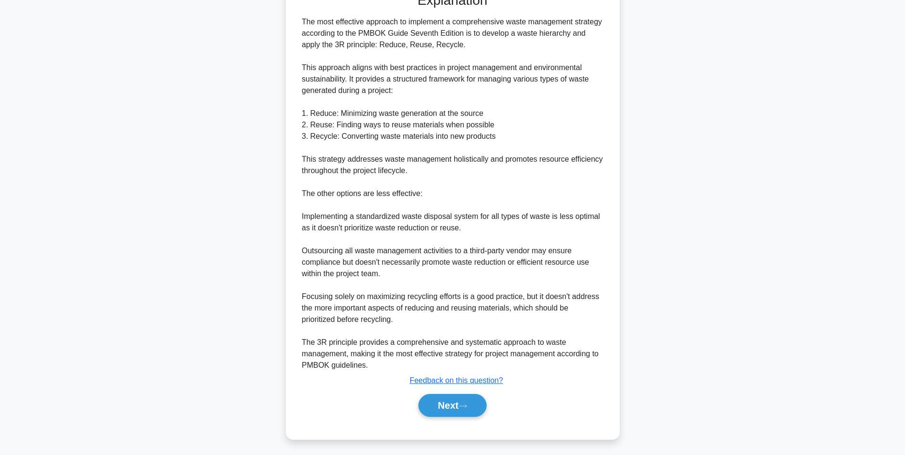
scroll to position [60, 0]
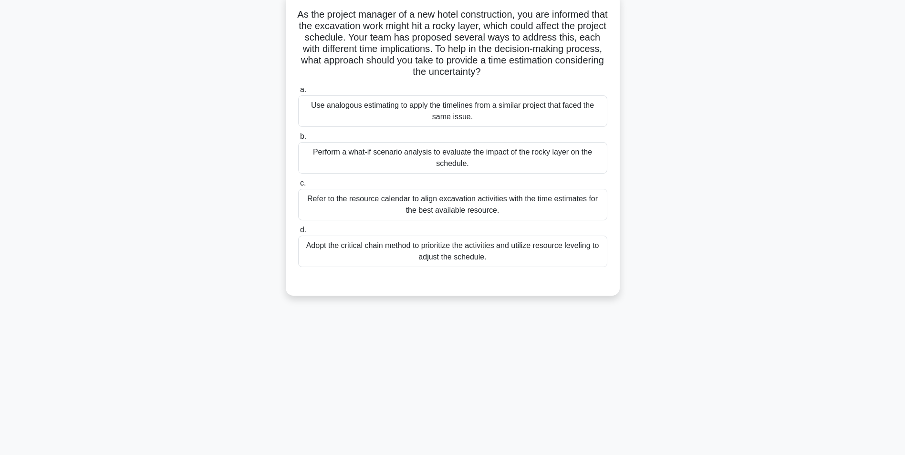
click at [534, 256] on div "Adopt the critical chain method to prioritize the activities and utilize resour…" at bounding box center [452, 251] width 309 height 31
click at [298, 233] on input "d. Adopt the critical chain method to prioritize the activities and utilize res…" at bounding box center [298, 230] width 0 height 6
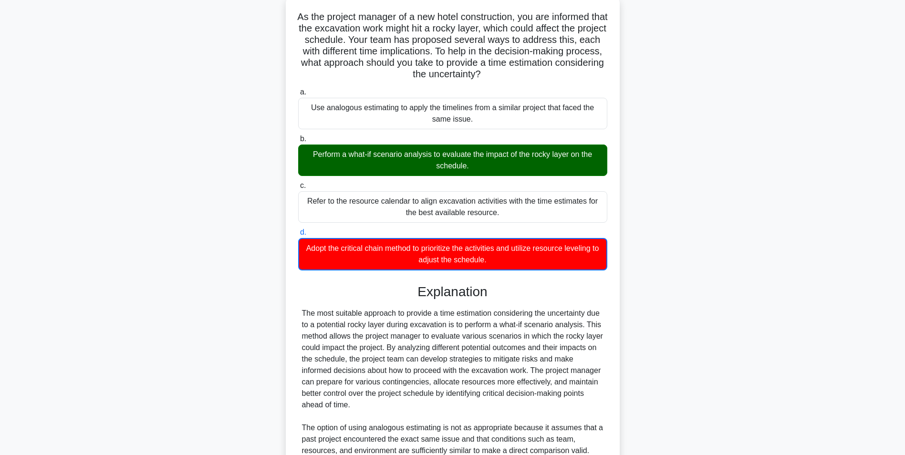
click at [705, 273] on div "As the project manager of a new hotel construction, you are informed that the e…" at bounding box center [453, 340] width 630 height 689
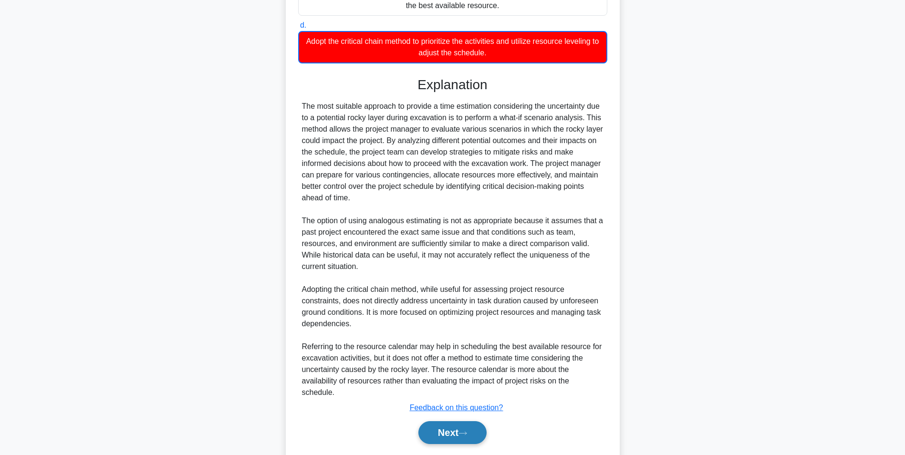
click at [458, 437] on button "Next" at bounding box center [452, 432] width 68 height 23
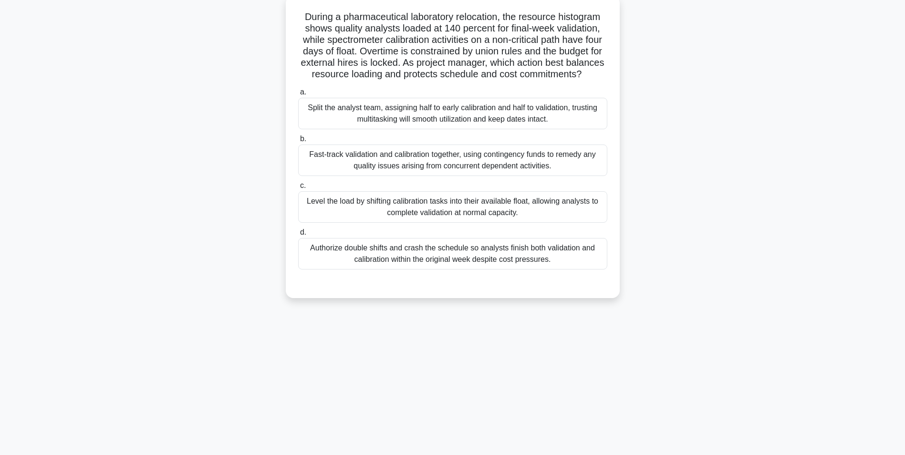
scroll to position [60, 0]
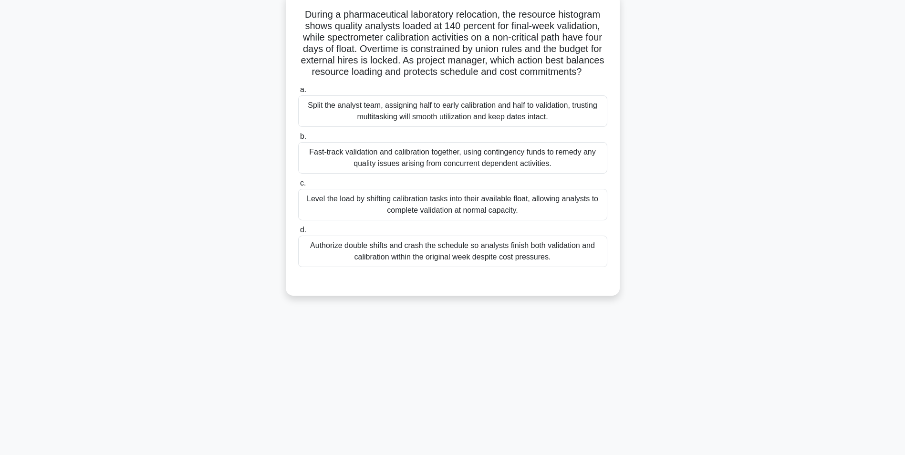
click at [572, 215] on div "Level the load by shifting calibration tasks into their available float, allowi…" at bounding box center [452, 204] width 309 height 31
click at [298, 187] on input "c. Level the load by shifting calibration tasks into their available float, all…" at bounding box center [298, 183] width 0 height 6
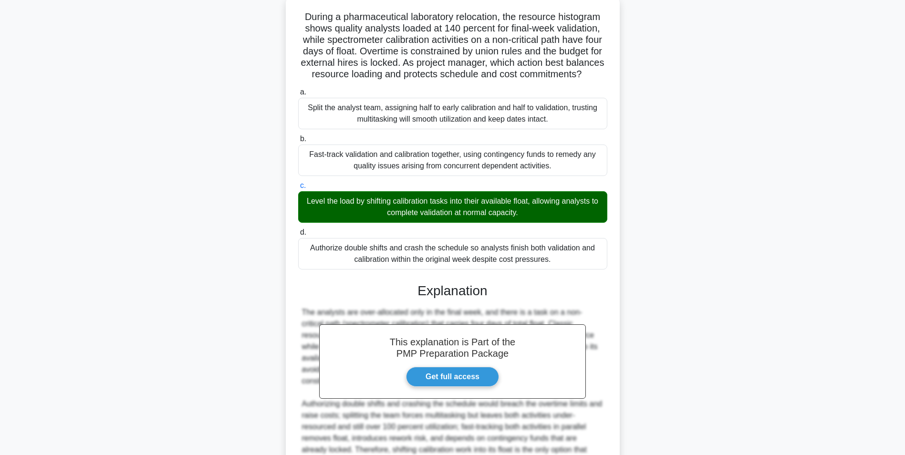
click at [702, 312] on div "During a pharmaceutical laboratory relocation, the resource histogram shows qua…" at bounding box center [453, 271] width 630 height 551
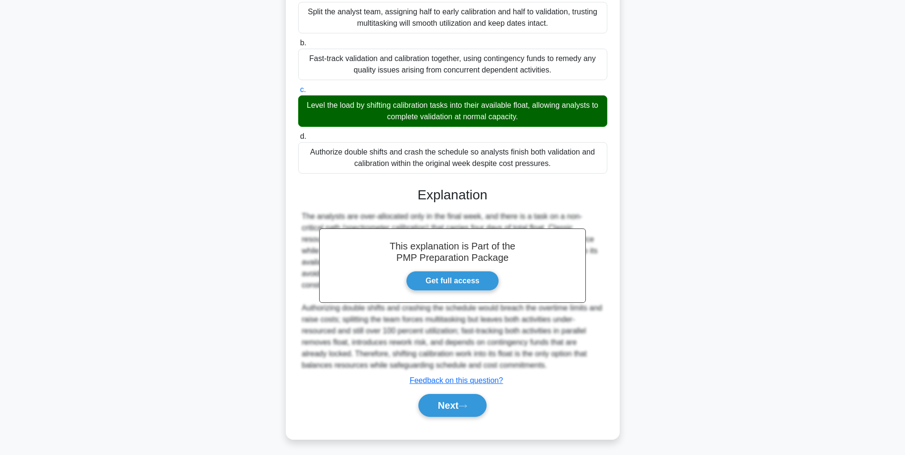
scroll to position [168, 0]
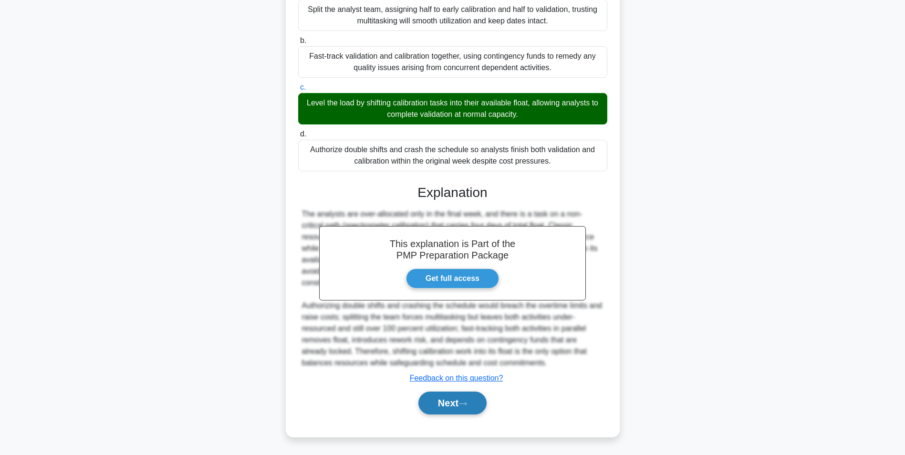
click at [467, 403] on icon at bounding box center [463, 403] width 9 height 5
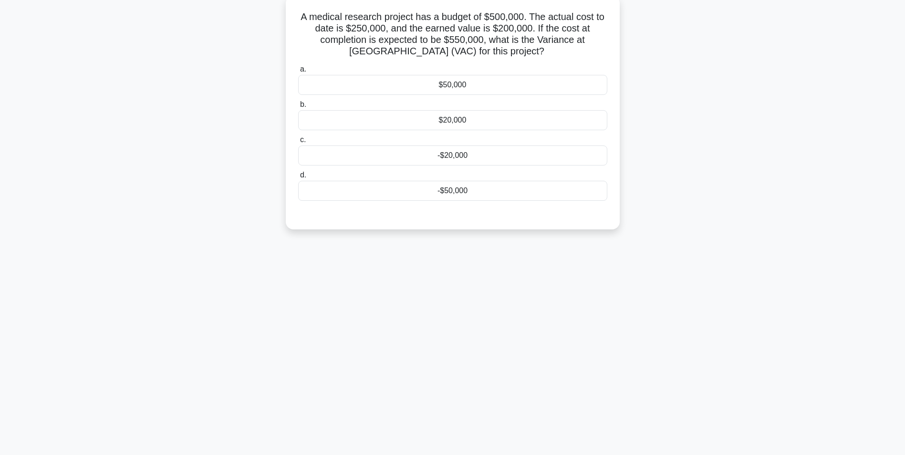
scroll to position [60, 0]
click at [588, 186] on div "-$50,000" at bounding box center [452, 188] width 309 height 20
click at [298, 176] on input "d. -$50,000" at bounding box center [298, 173] width 0 height 6
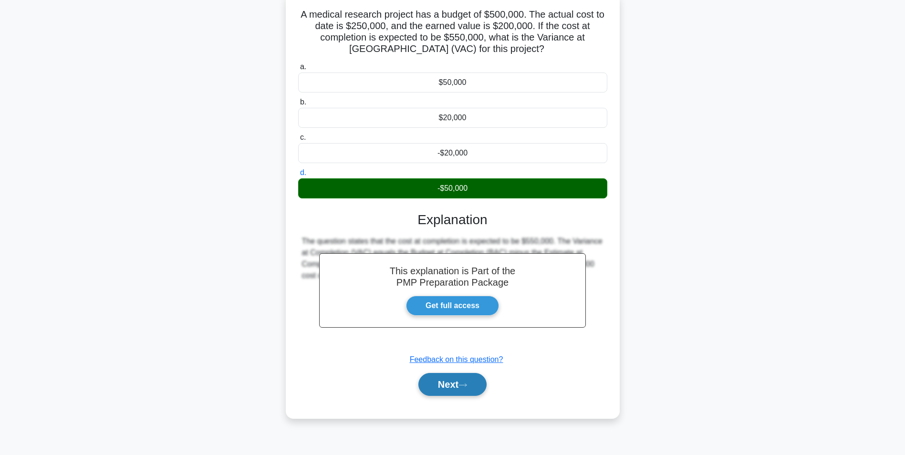
click at [468, 379] on button "Next" at bounding box center [452, 384] width 68 height 23
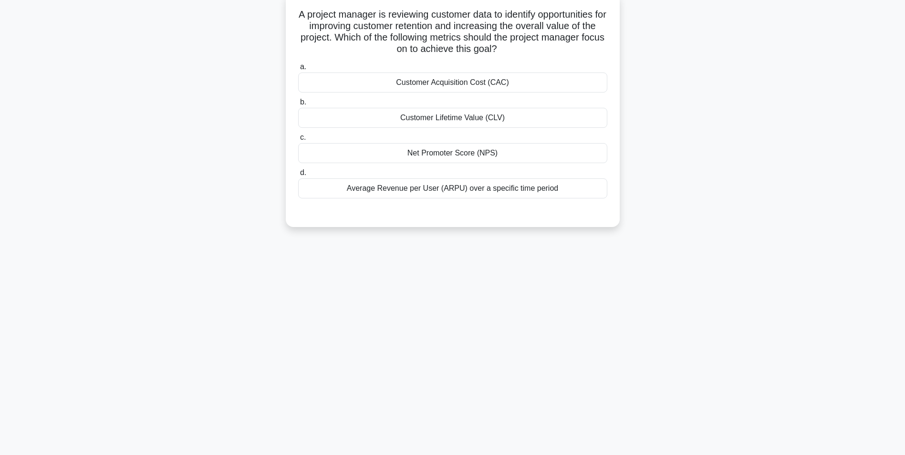
click at [553, 114] on div "Customer Lifetime Value (CLV)" at bounding box center [452, 118] width 309 height 20
click at [298, 105] on input "b. Customer Lifetime Value (CLV)" at bounding box center [298, 102] width 0 height 6
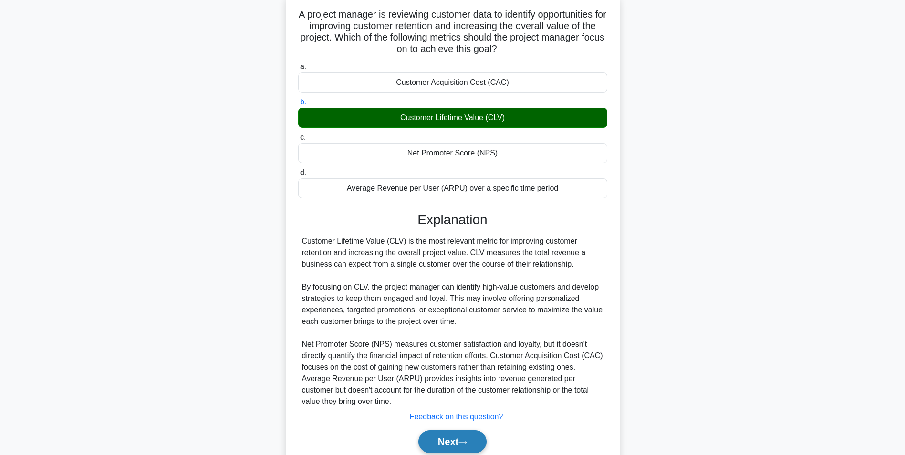
click at [456, 440] on button "Next" at bounding box center [452, 441] width 68 height 23
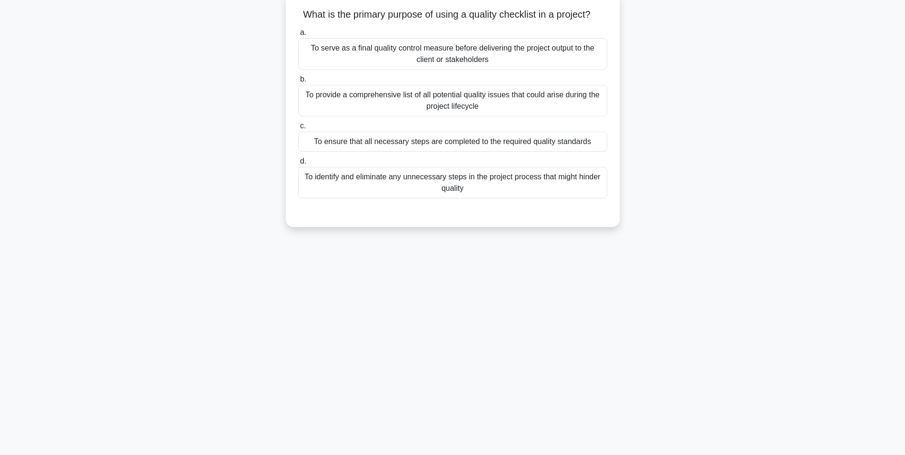
click at [587, 140] on div "To ensure that all necessary steps are completed to the required quality standa…" at bounding box center [452, 142] width 309 height 20
click at [298, 129] on input "c. To ensure that all necessary steps are completed to the required quality sta…" at bounding box center [298, 126] width 0 height 6
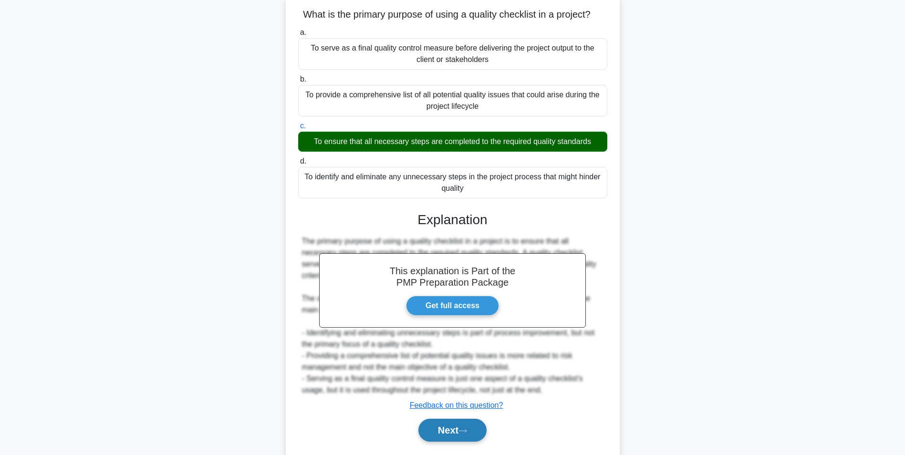
click at [454, 431] on button "Next" at bounding box center [452, 430] width 68 height 23
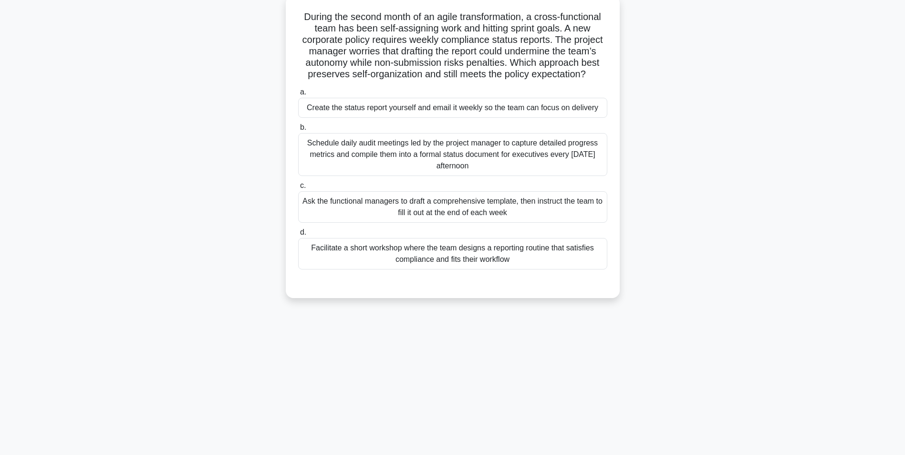
scroll to position [0, 0]
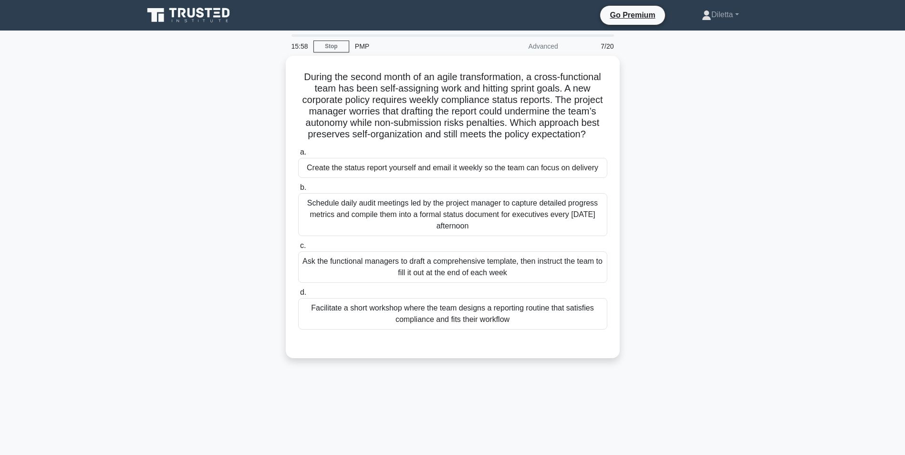
click at [748, 201] on div "During the second month of an agile transformation, a cross-functional team has…" at bounding box center [453, 213] width 630 height 314
click at [601, 314] on div "Facilitate a short workshop where the team designs a reporting routine that sat…" at bounding box center [452, 311] width 309 height 31
click at [298, 293] on input "d. Facilitate a short workshop where the team designs a reporting routine that …" at bounding box center [298, 290] width 0 height 6
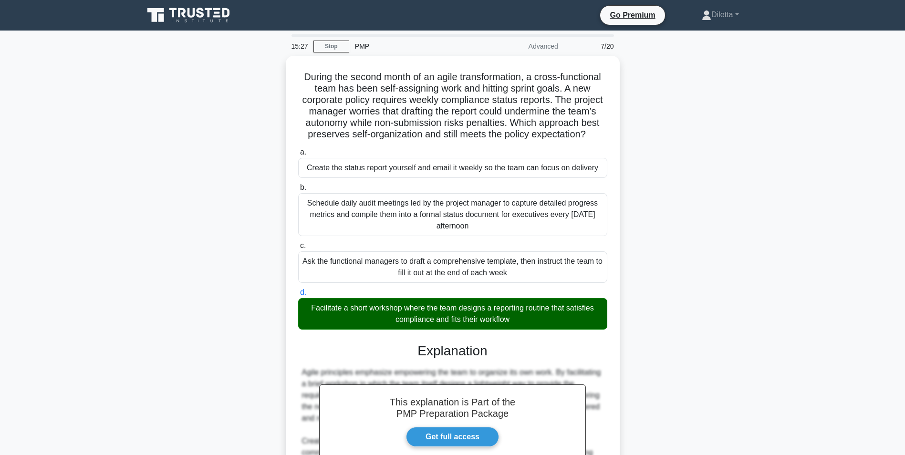
scroll to position [134, 0]
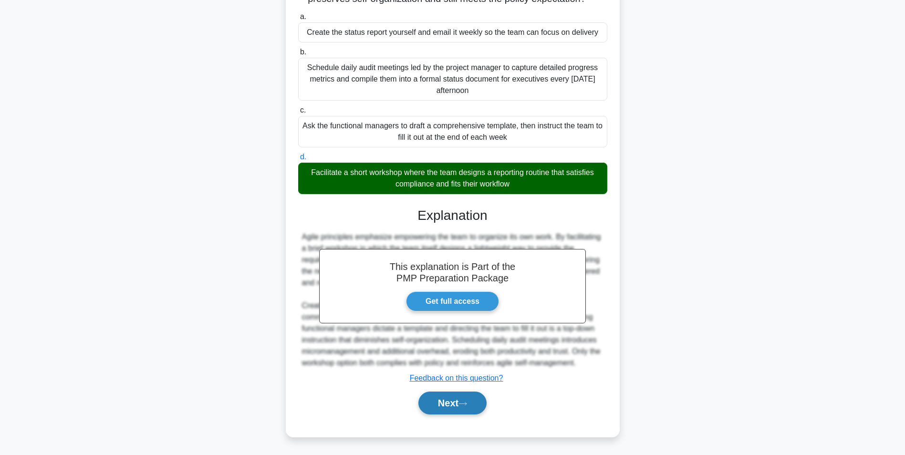
click at [457, 406] on button "Next" at bounding box center [452, 403] width 68 height 23
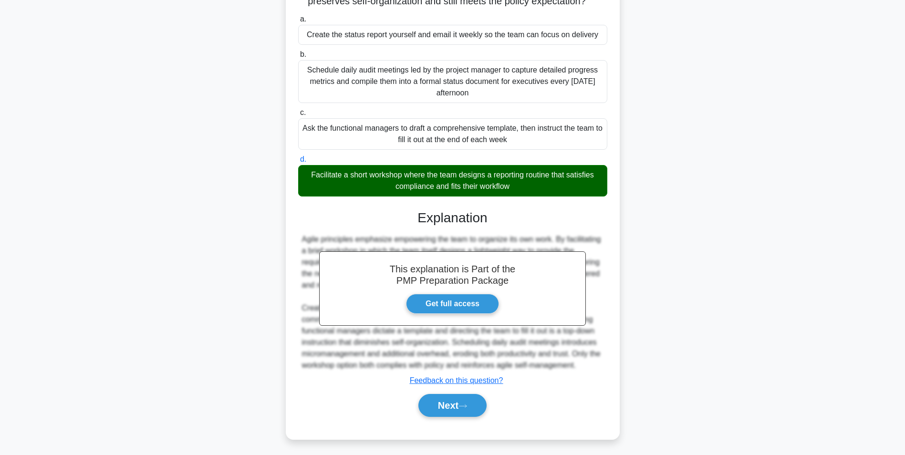
scroll to position [60, 0]
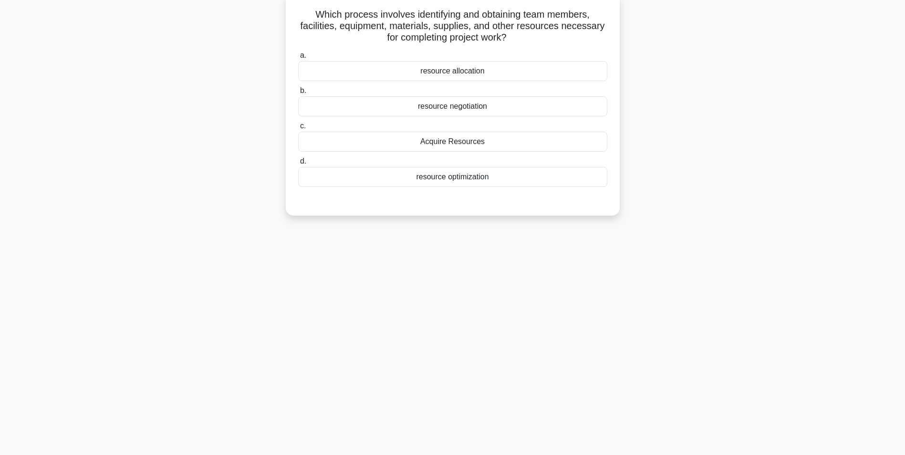
click at [528, 146] on div "Acquire Resources" at bounding box center [452, 142] width 309 height 20
click at [298, 129] on input "c. Acquire Resources" at bounding box center [298, 126] width 0 height 6
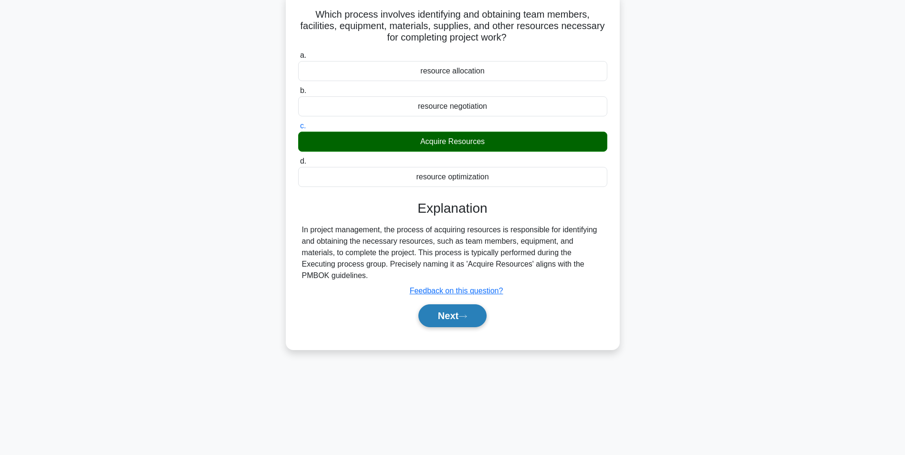
click at [459, 312] on button "Next" at bounding box center [452, 315] width 68 height 23
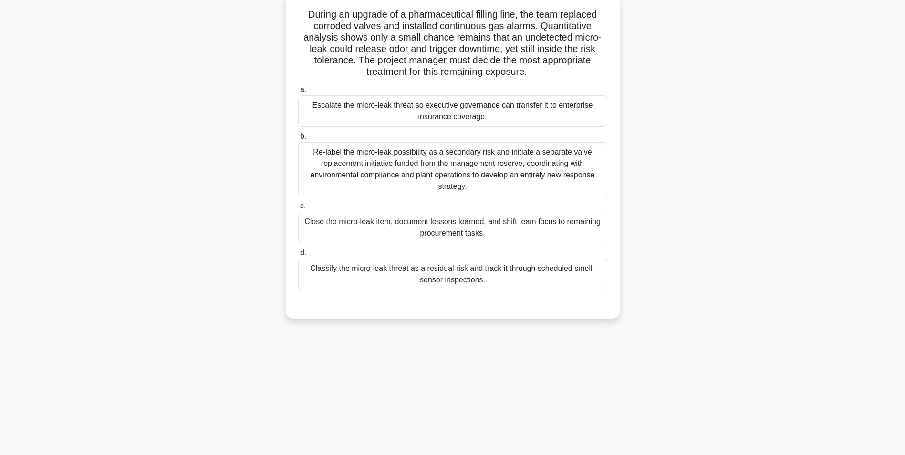
click at [561, 259] on div "Classify the micro-leak threat as a residual risk and track it through schedule…" at bounding box center [452, 274] width 309 height 31
click at [298, 256] on input "d. Classify the micro-leak threat as a residual risk and track it through sched…" at bounding box center [298, 253] width 0 height 6
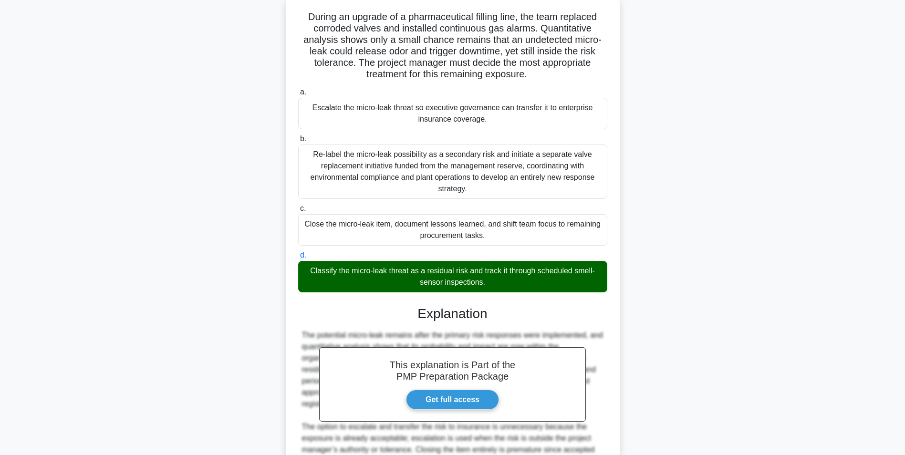
click at [717, 332] on div "During an upgrade of a pharmaceutical filling line, the team replaced corroded …" at bounding box center [453, 288] width 630 height 585
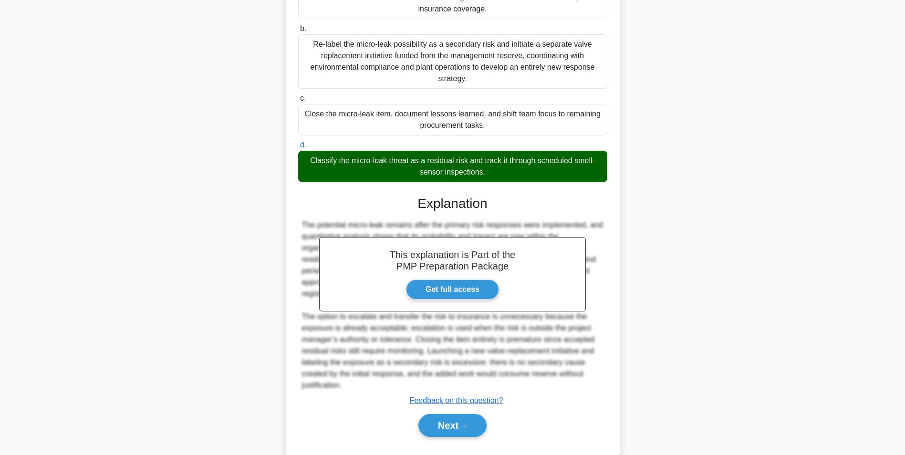
scroll to position [191, 0]
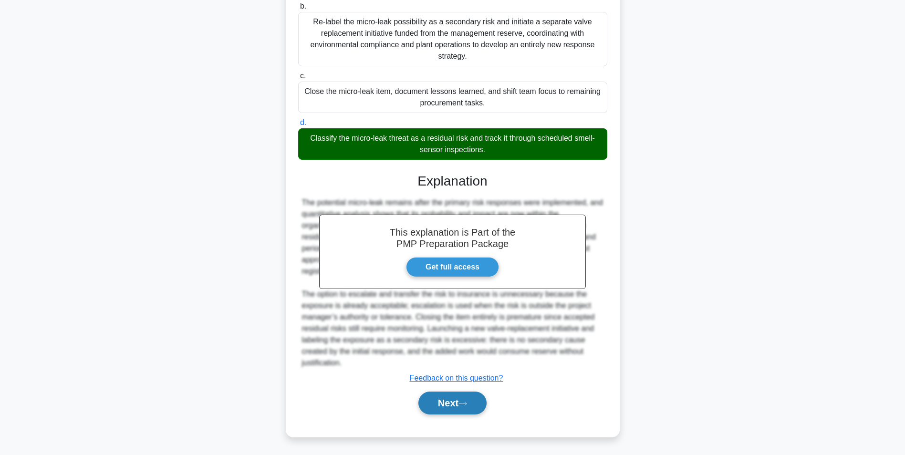
click at [442, 404] on button "Next" at bounding box center [452, 403] width 68 height 23
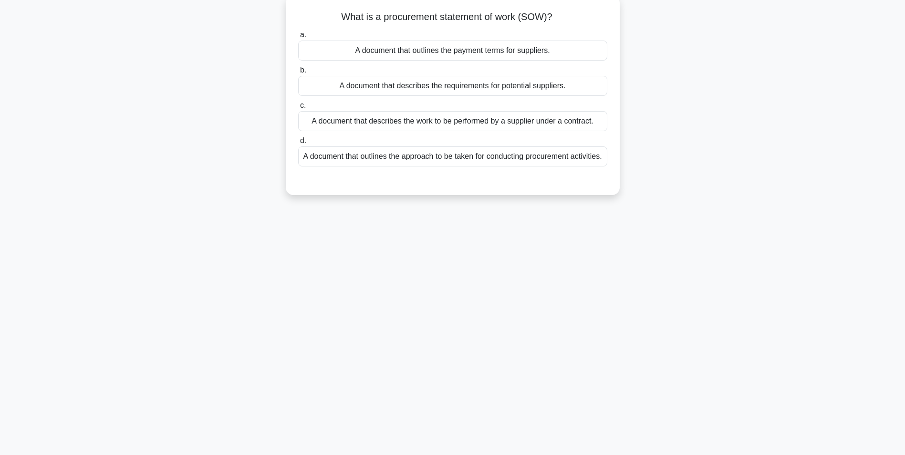
scroll to position [60, 0]
click at [594, 123] on div "A document that describes the work to be performed by a supplier under a contra…" at bounding box center [452, 119] width 309 height 20
click at [298, 106] on input "c. A document that describes the work to be performed by a supplier under a con…" at bounding box center [298, 103] width 0 height 6
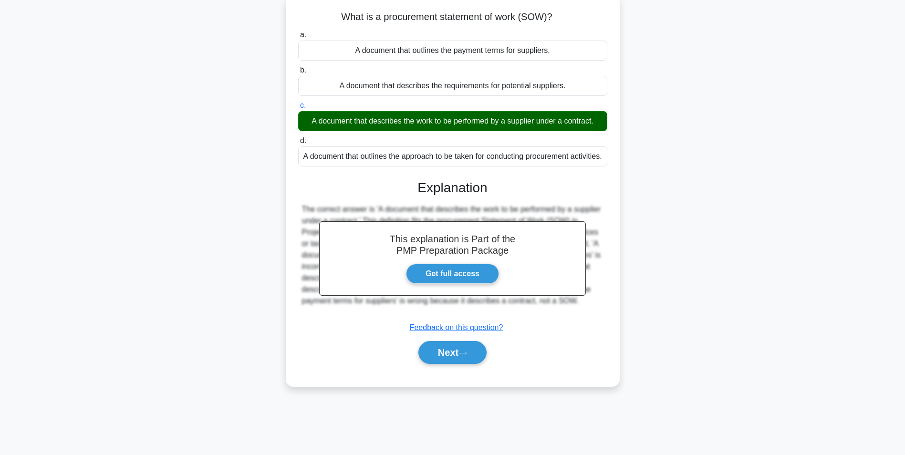
click at [665, 268] on div "What is a procurement statement of work (SOW)? .spinner_0XTQ{transform-origin:c…" at bounding box center [453, 197] width 630 height 402
drag, startPoint x: 474, startPoint y: 359, endPoint x: 595, endPoint y: 467, distance: 161.9
click at [595, 455] on html "Go Premium Diletta" at bounding box center [452, 197] width 905 height 515
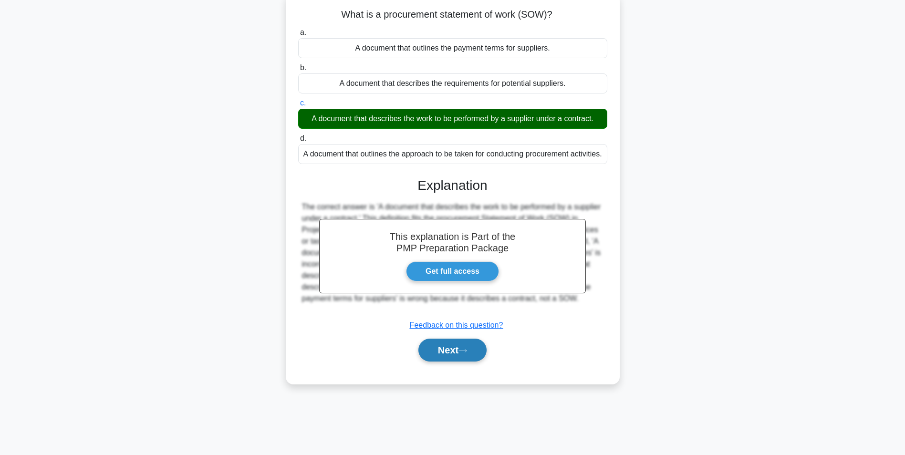
click at [471, 362] on button "Next" at bounding box center [452, 350] width 68 height 23
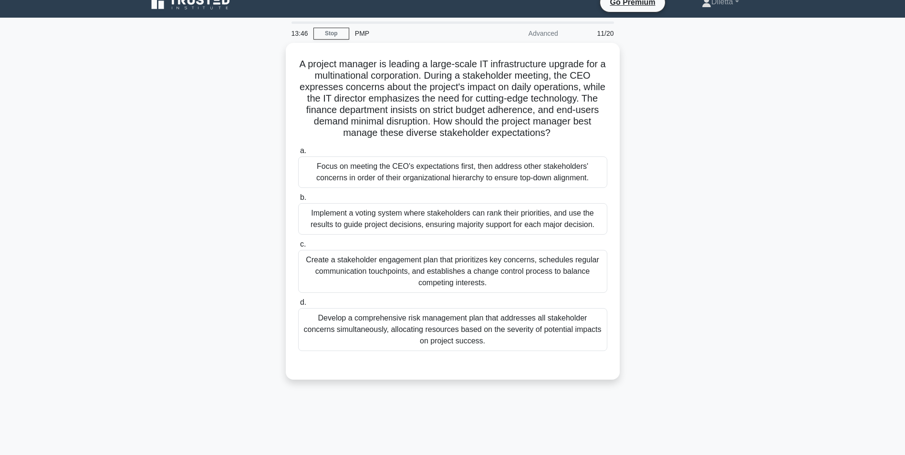
scroll to position [0, 0]
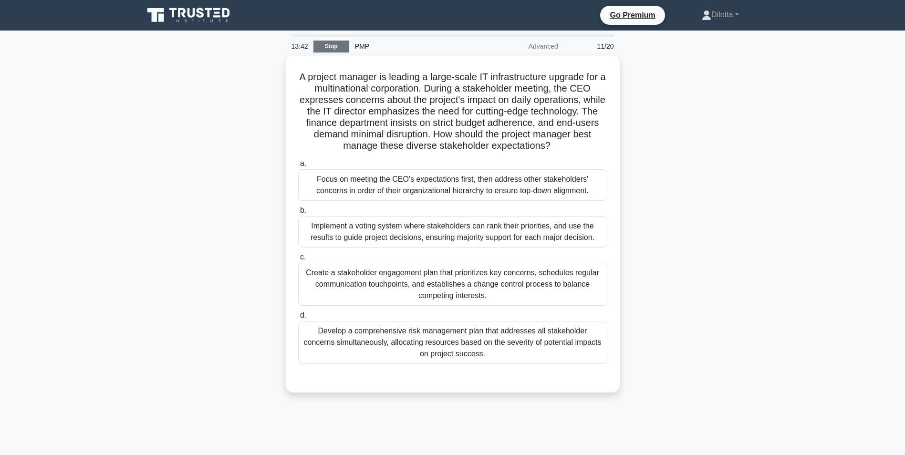
click at [331, 45] on link "Stop" at bounding box center [331, 47] width 36 height 12
